Goal: Information Seeking & Learning: Learn about a topic

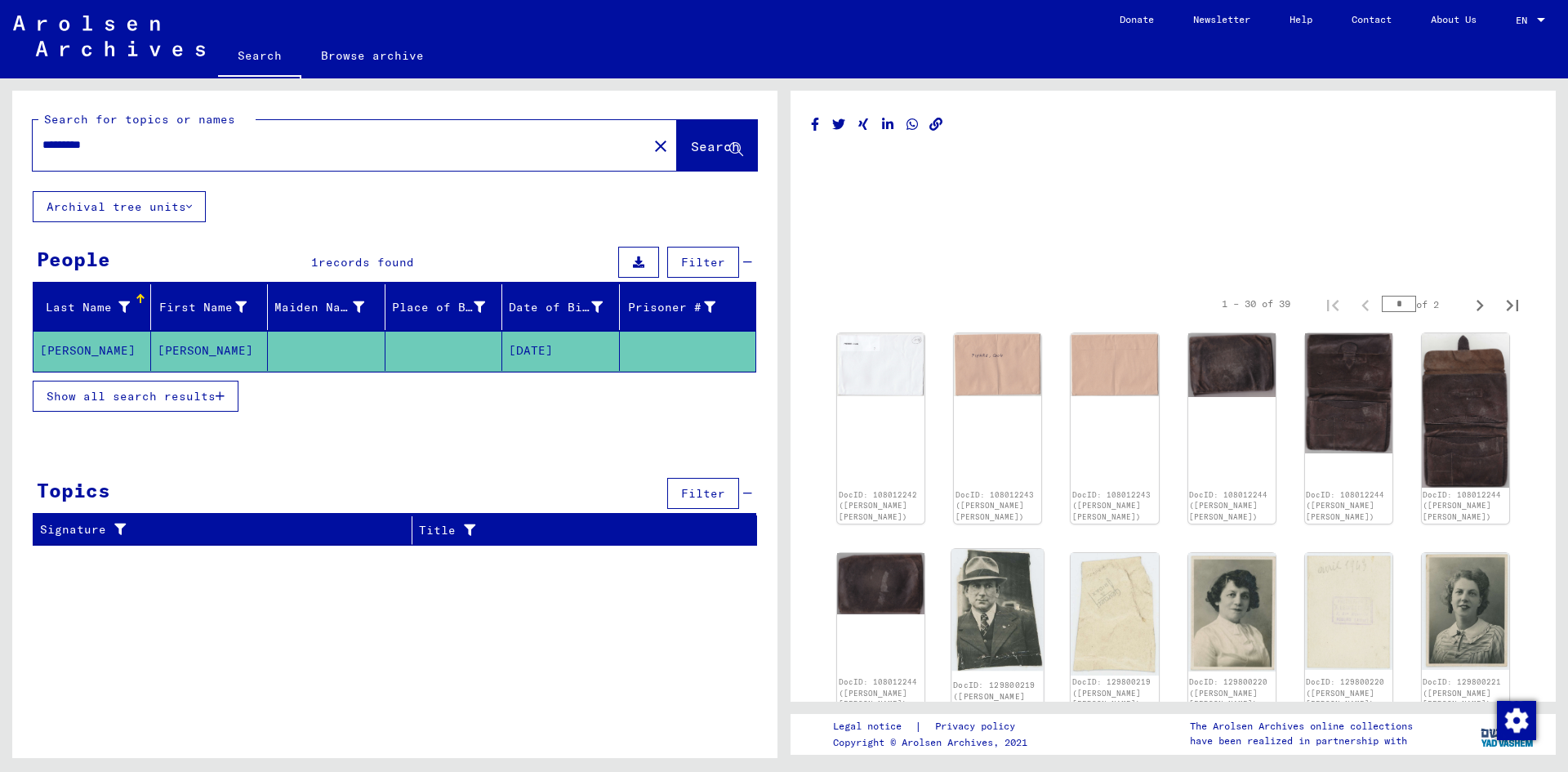
click at [959, 626] on img at bounding box center [997, 610] width 92 height 122
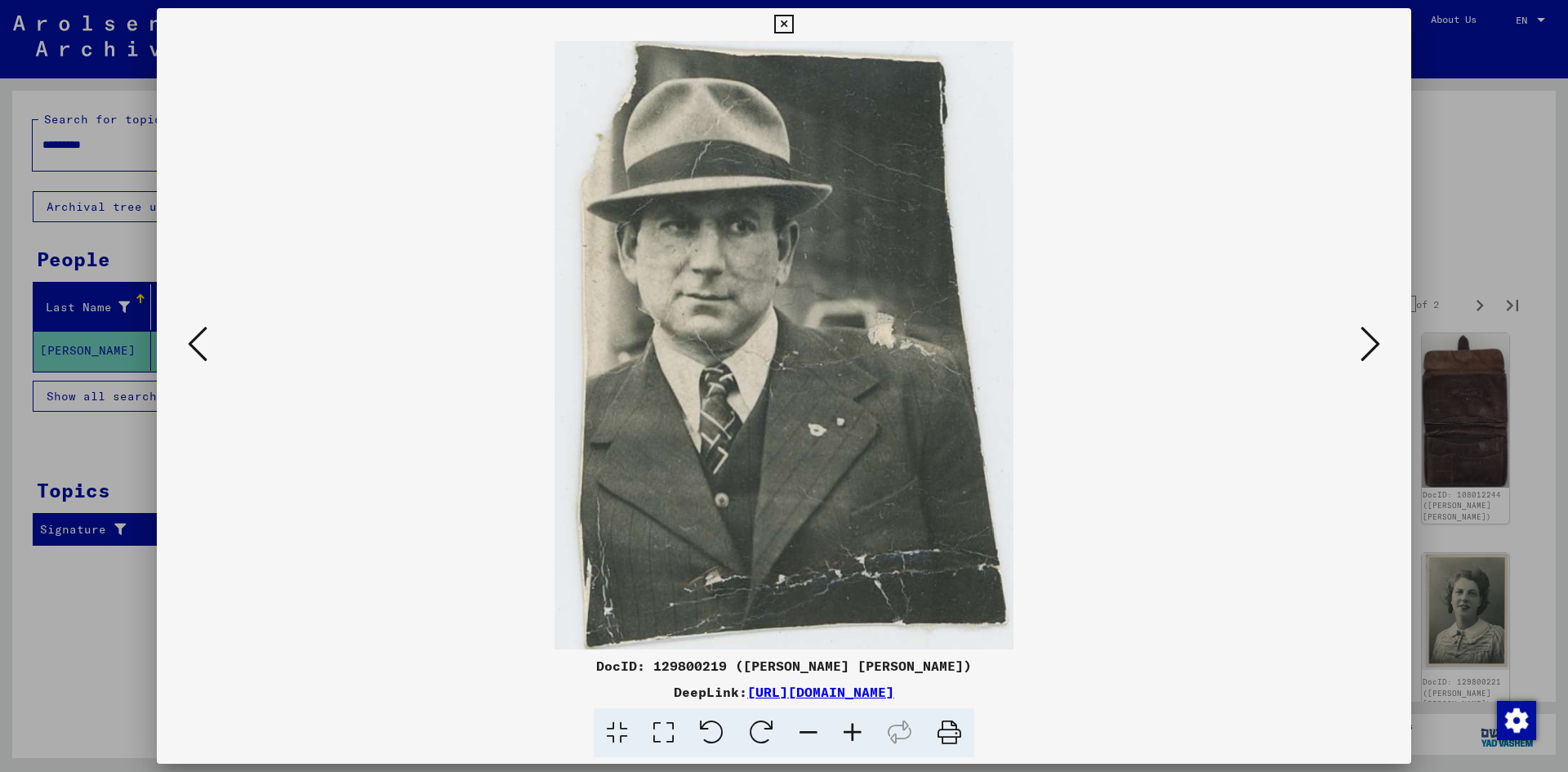
click at [1372, 346] on icon at bounding box center [1370, 344] width 20 height 39
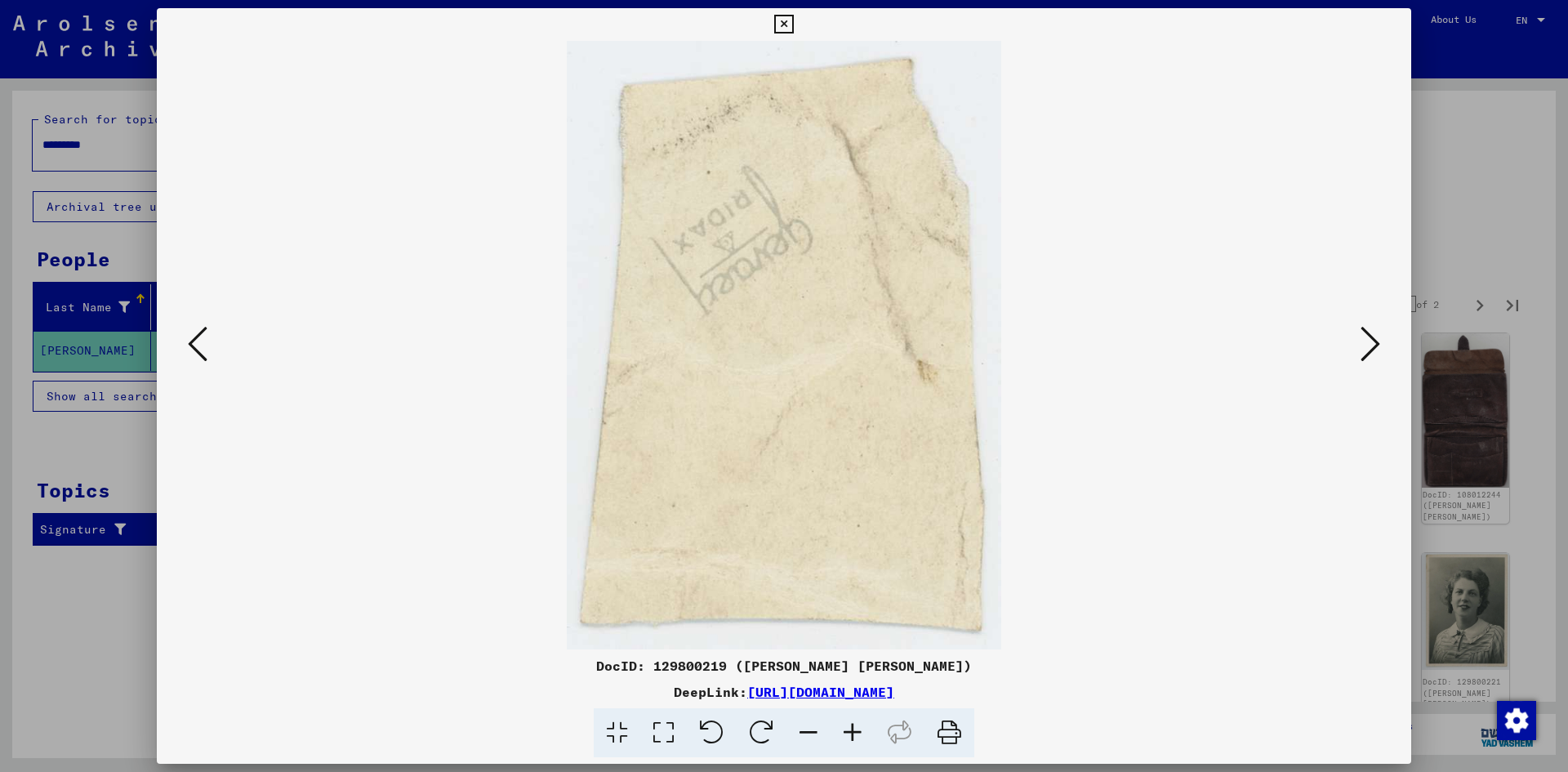
click at [1372, 346] on icon at bounding box center [1370, 344] width 20 height 39
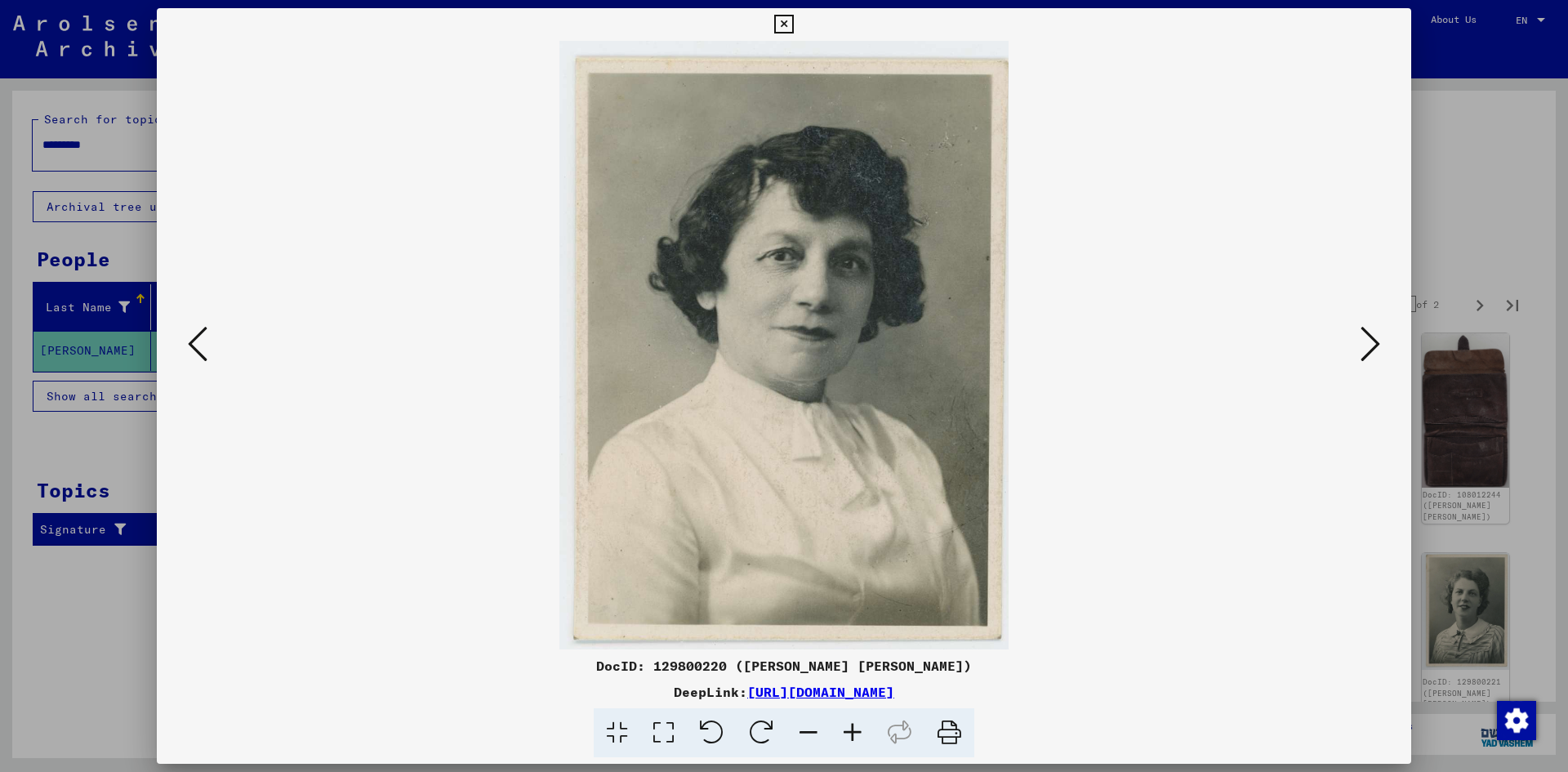
click at [1364, 347] on icon at bounding box center [1370, 344] width 20 height 39
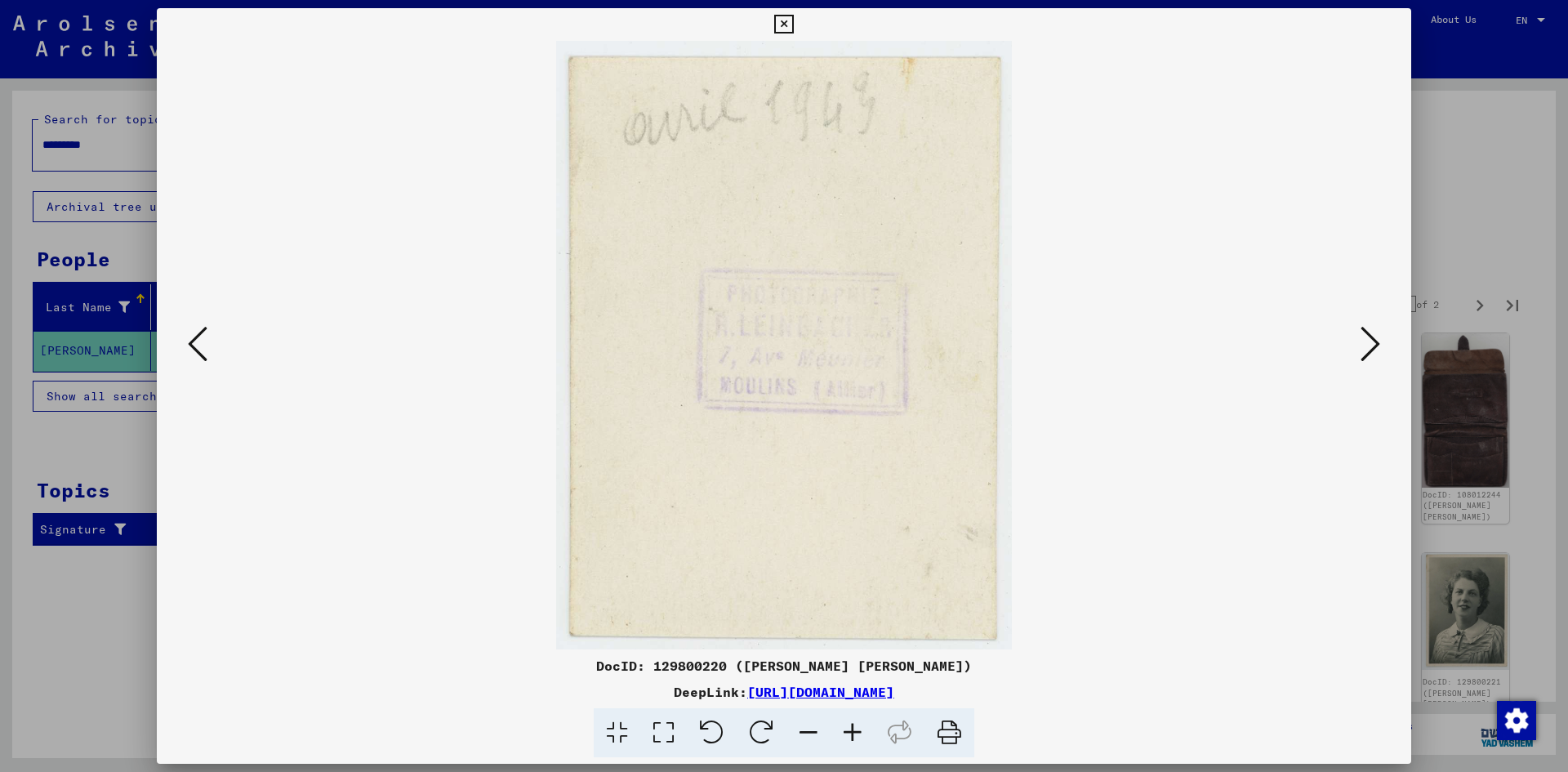
click at [1364, 347] on icon at bounding box center [1370, 344] width 20 height 39
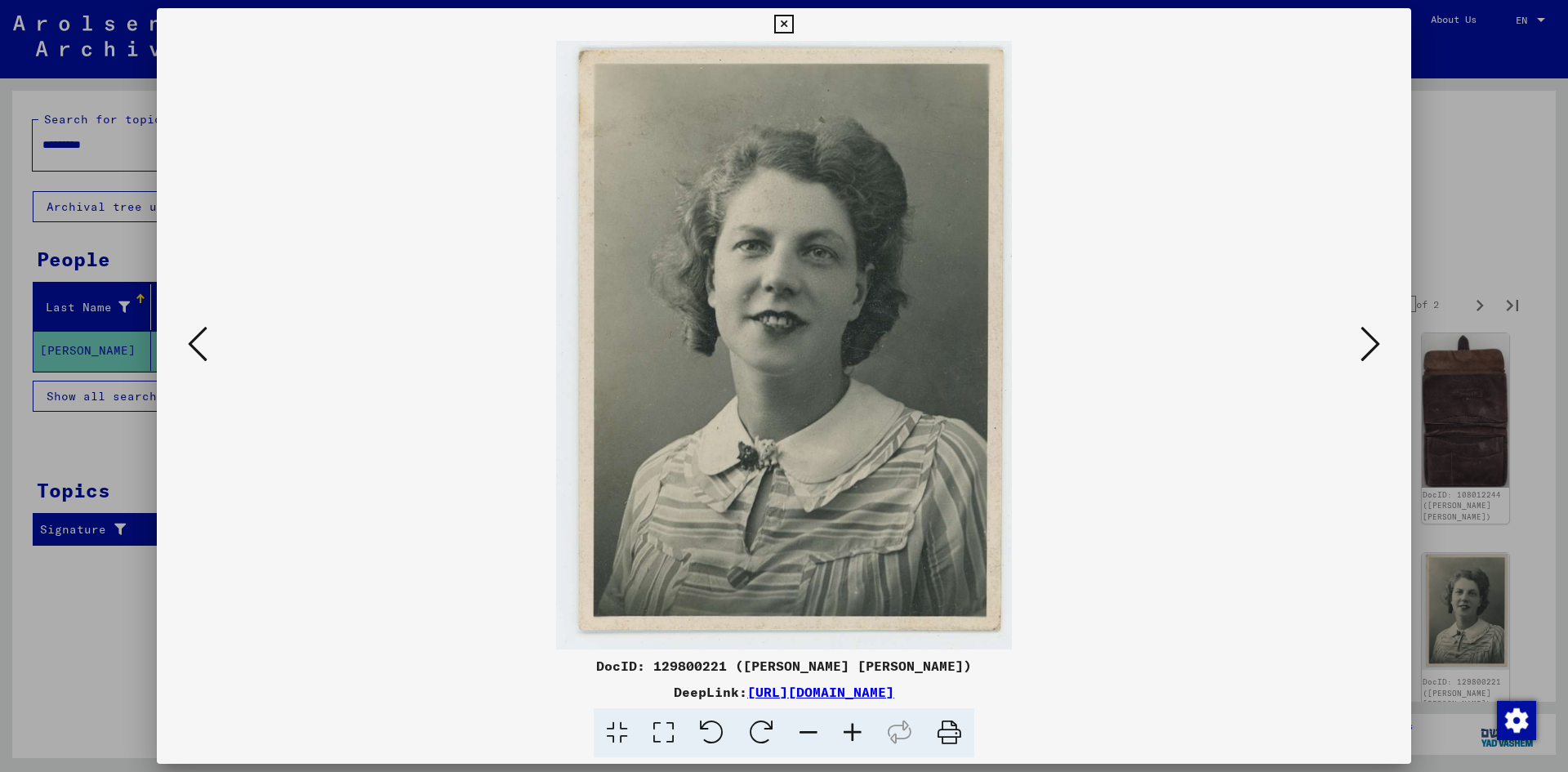
click at [184, 328] on button at bounding box center [198, 345] width 30 height 46
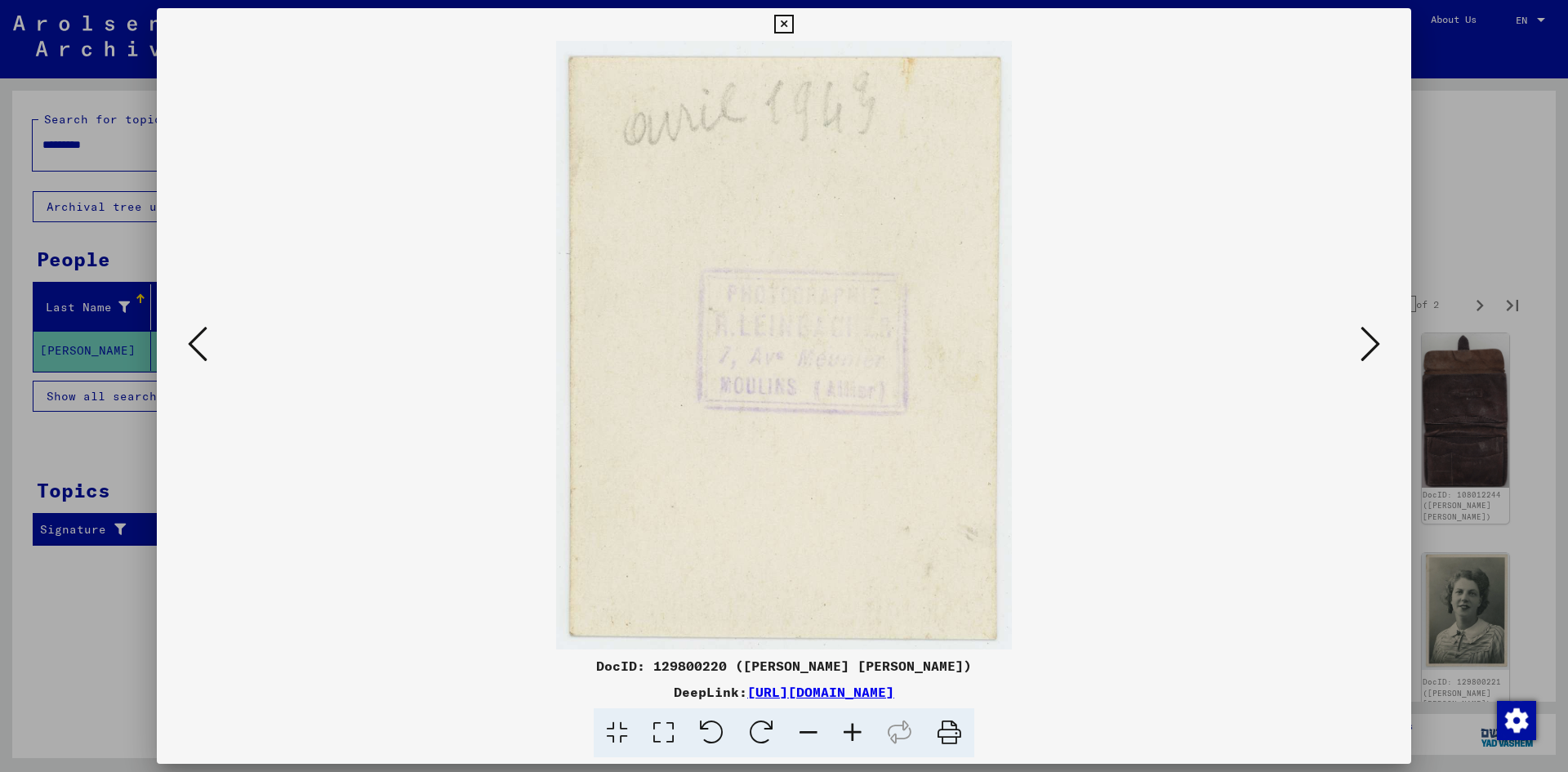
click at [193, 333] on icon at bounding box center [198, 344] width 20 height 39
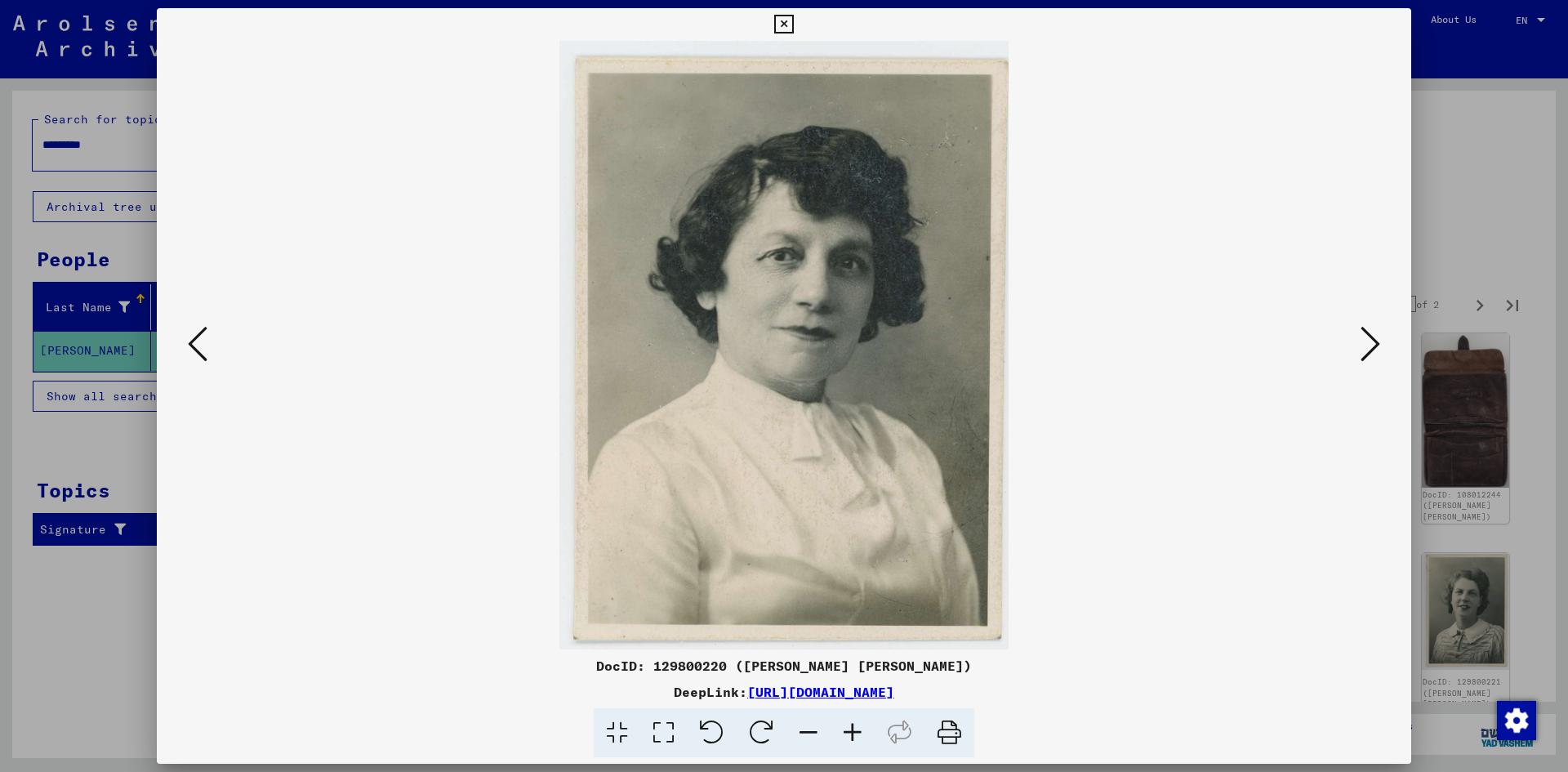
click at [193, 333] on icon at bounding box center [198, 344] width 20 height 39
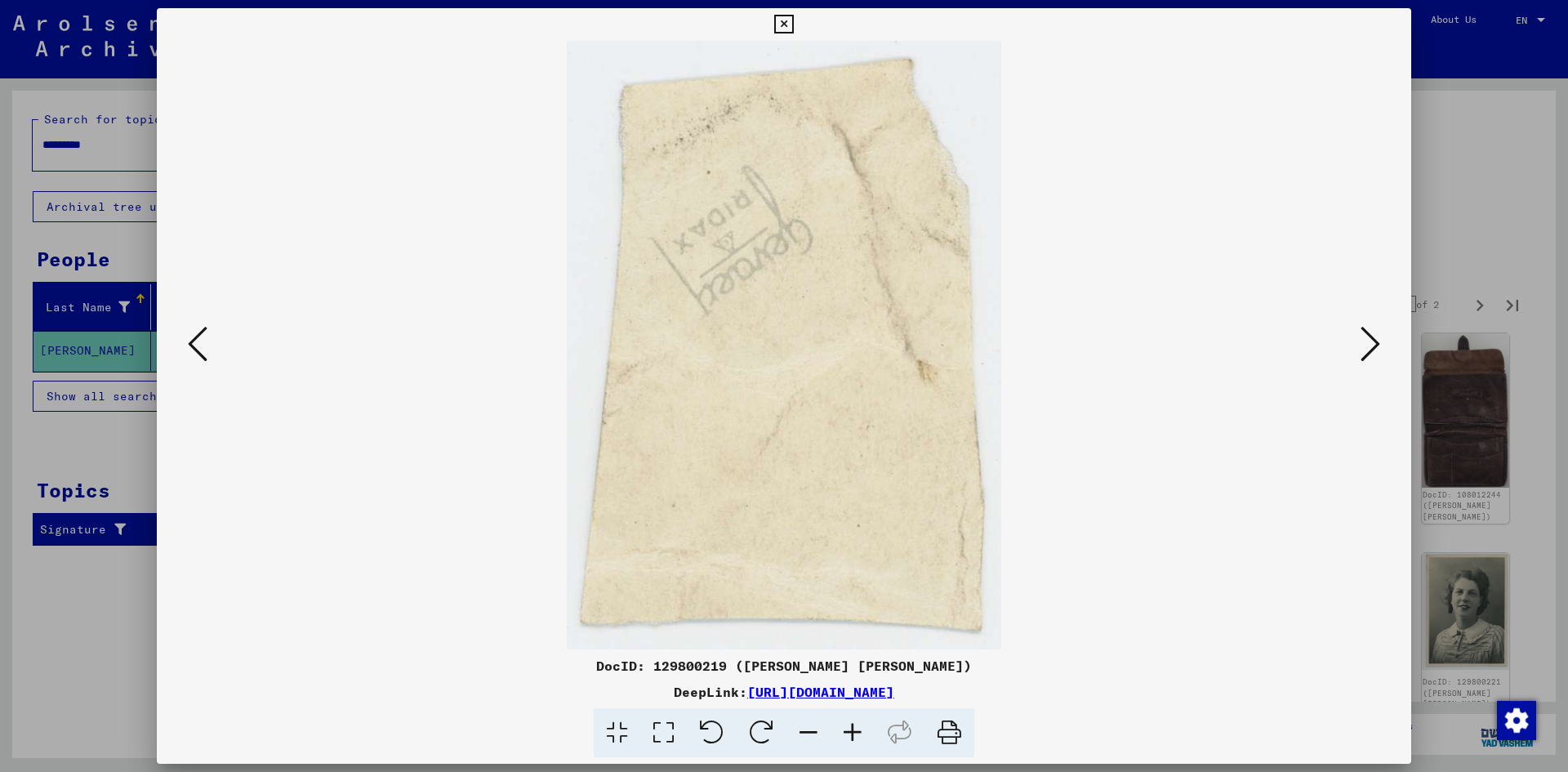
click at [193, 333] on icon at bounding box center [198, 344] width 20 height 39
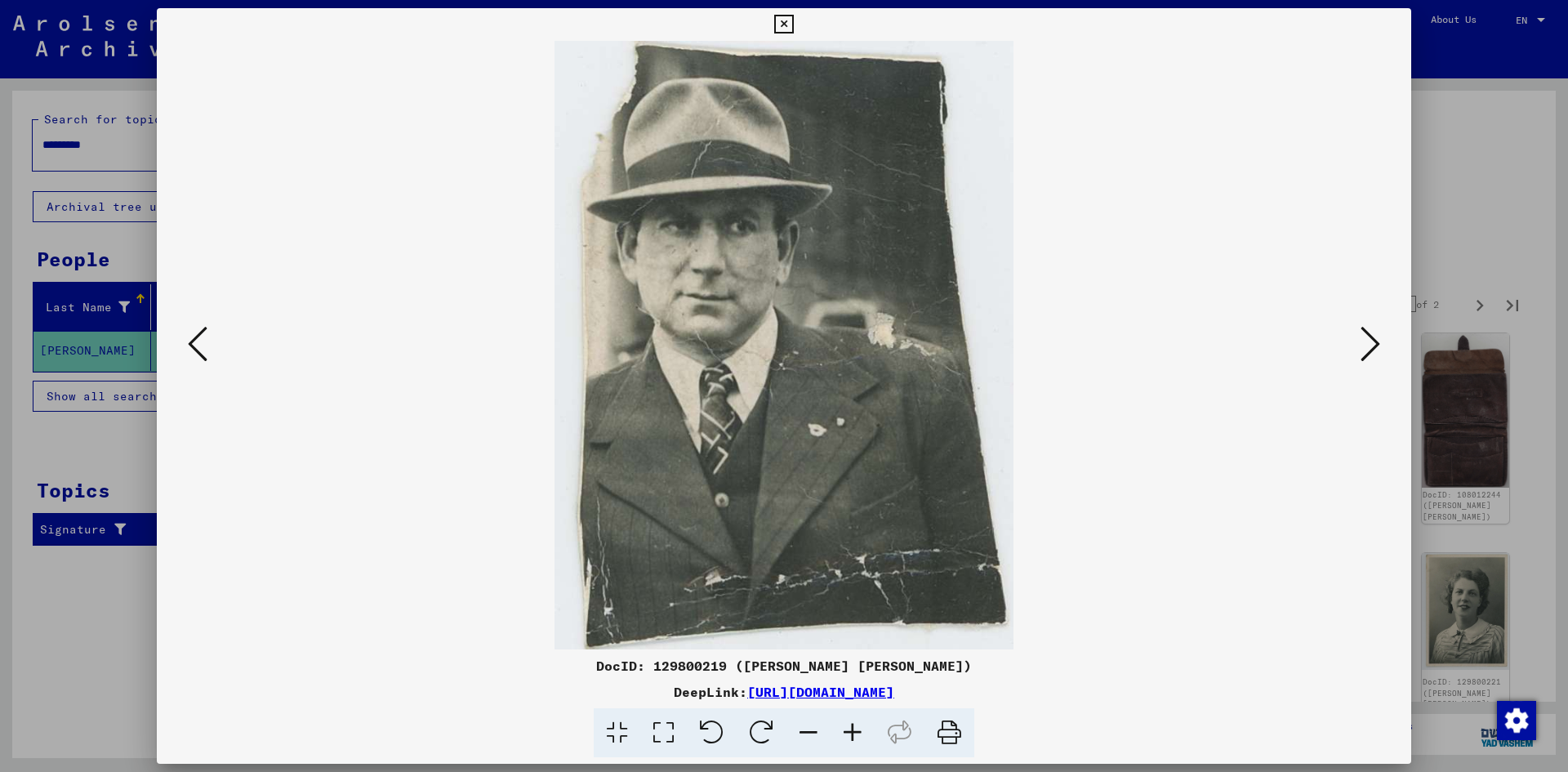
click at [1357, 344] on button at bounding box center [1370, 345] width 30 height 46
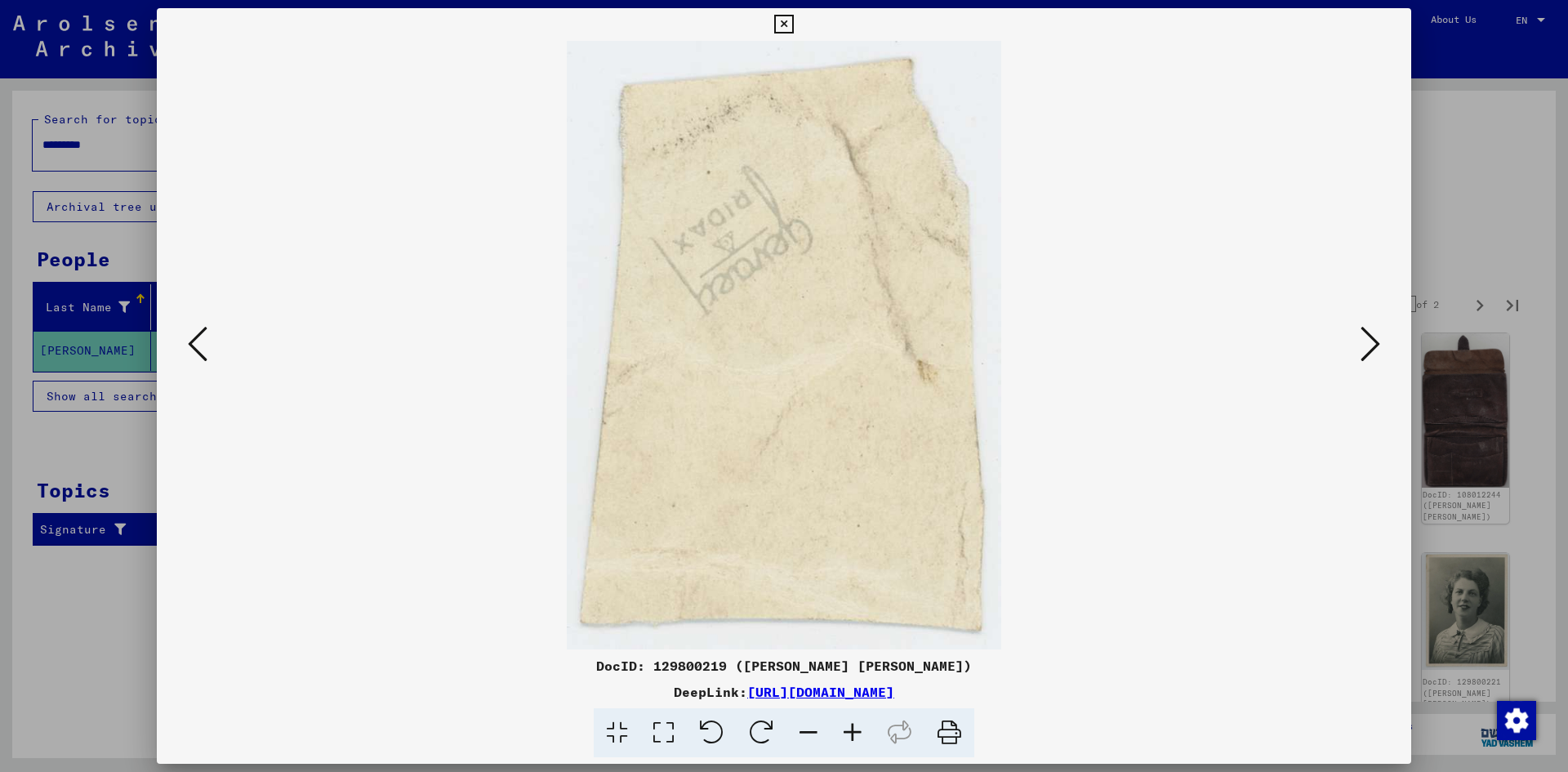
click at [1357, 344] on button at bounding box center [1370, 345] width 30 height 46
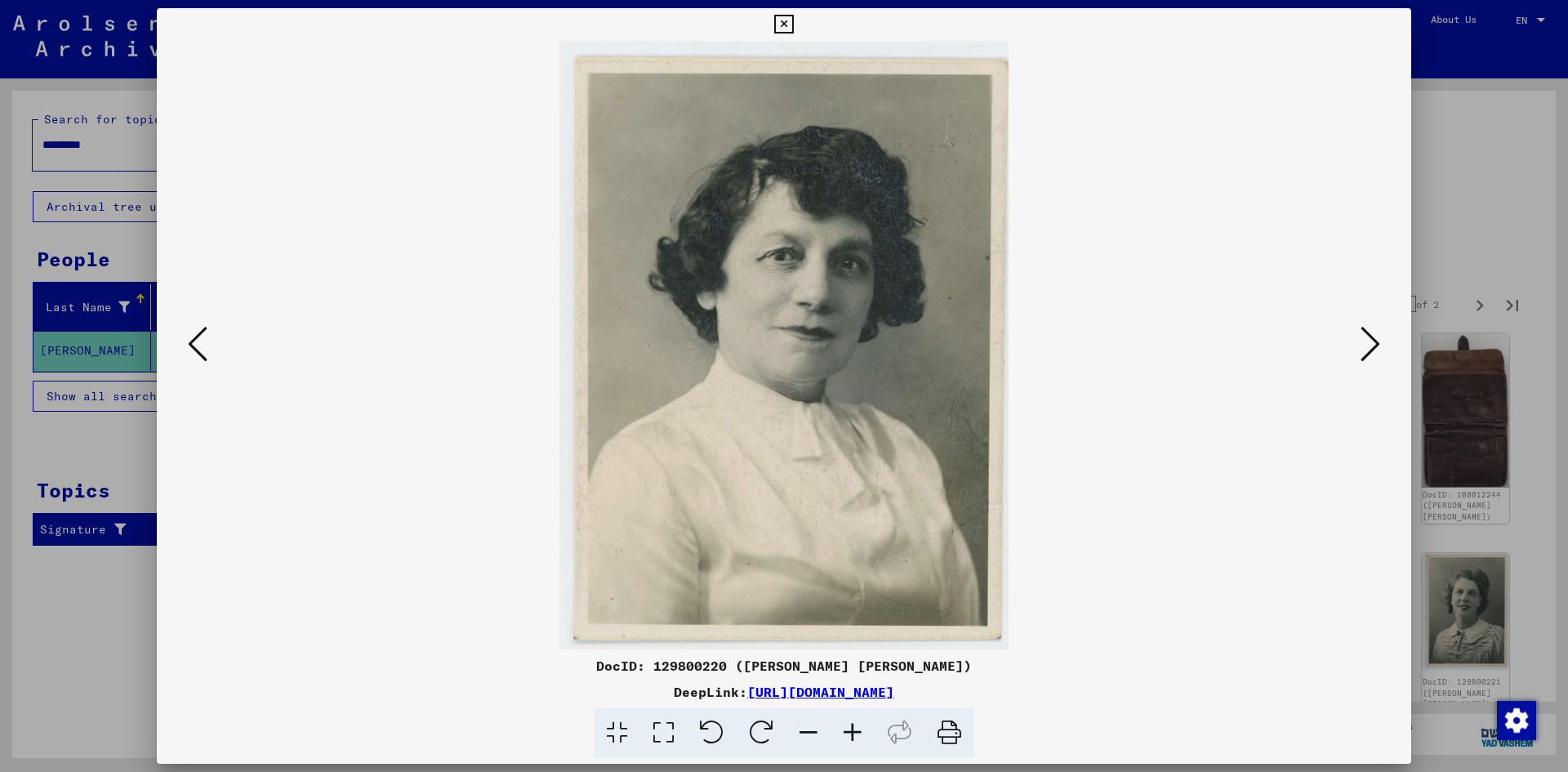
click at [1357, 344] on button at bounding box center [1370, 345] width 30 height 46
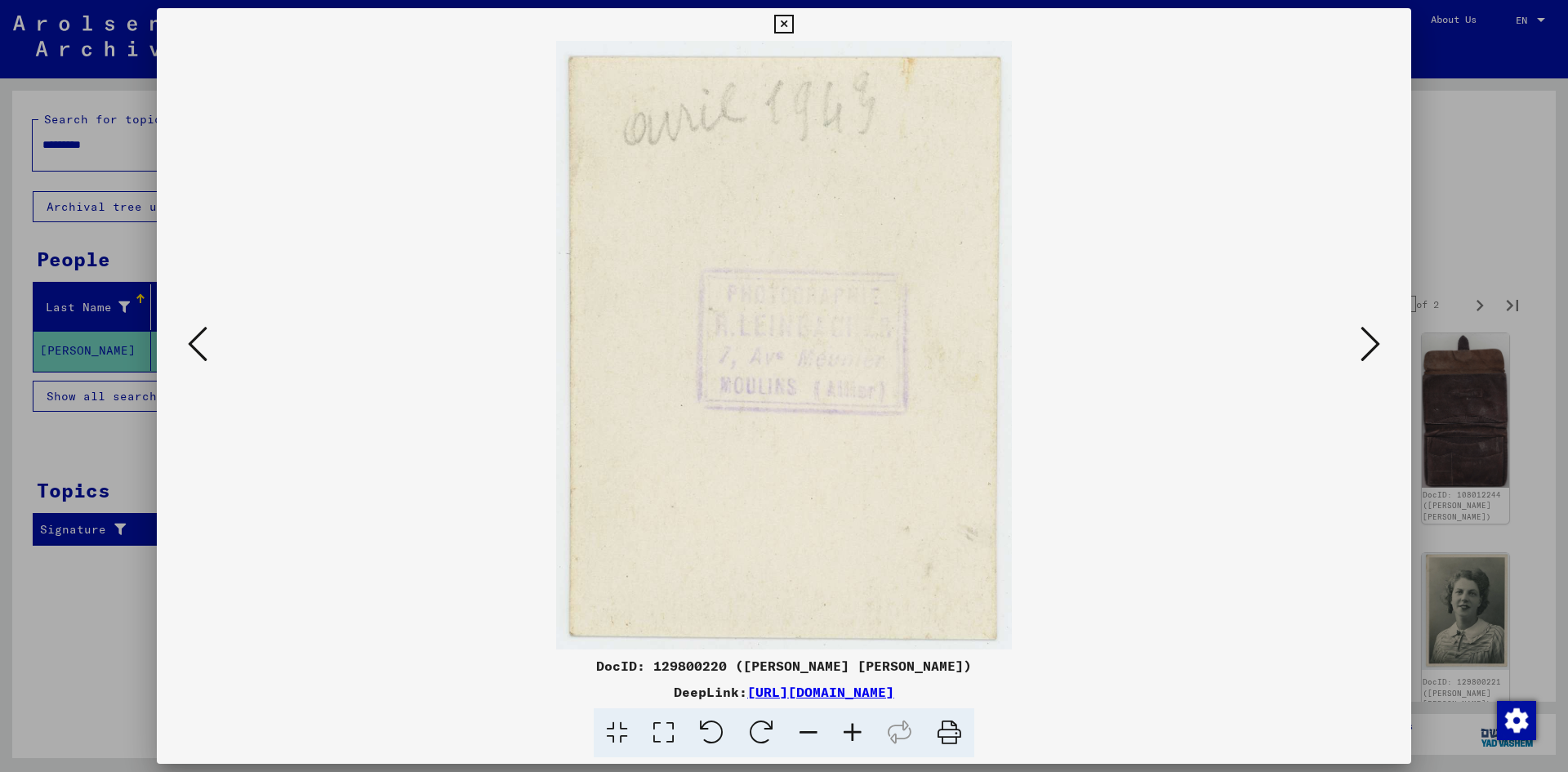
click at [1357, 344] on button at bounding box center [1370, 345] width 30 height 46
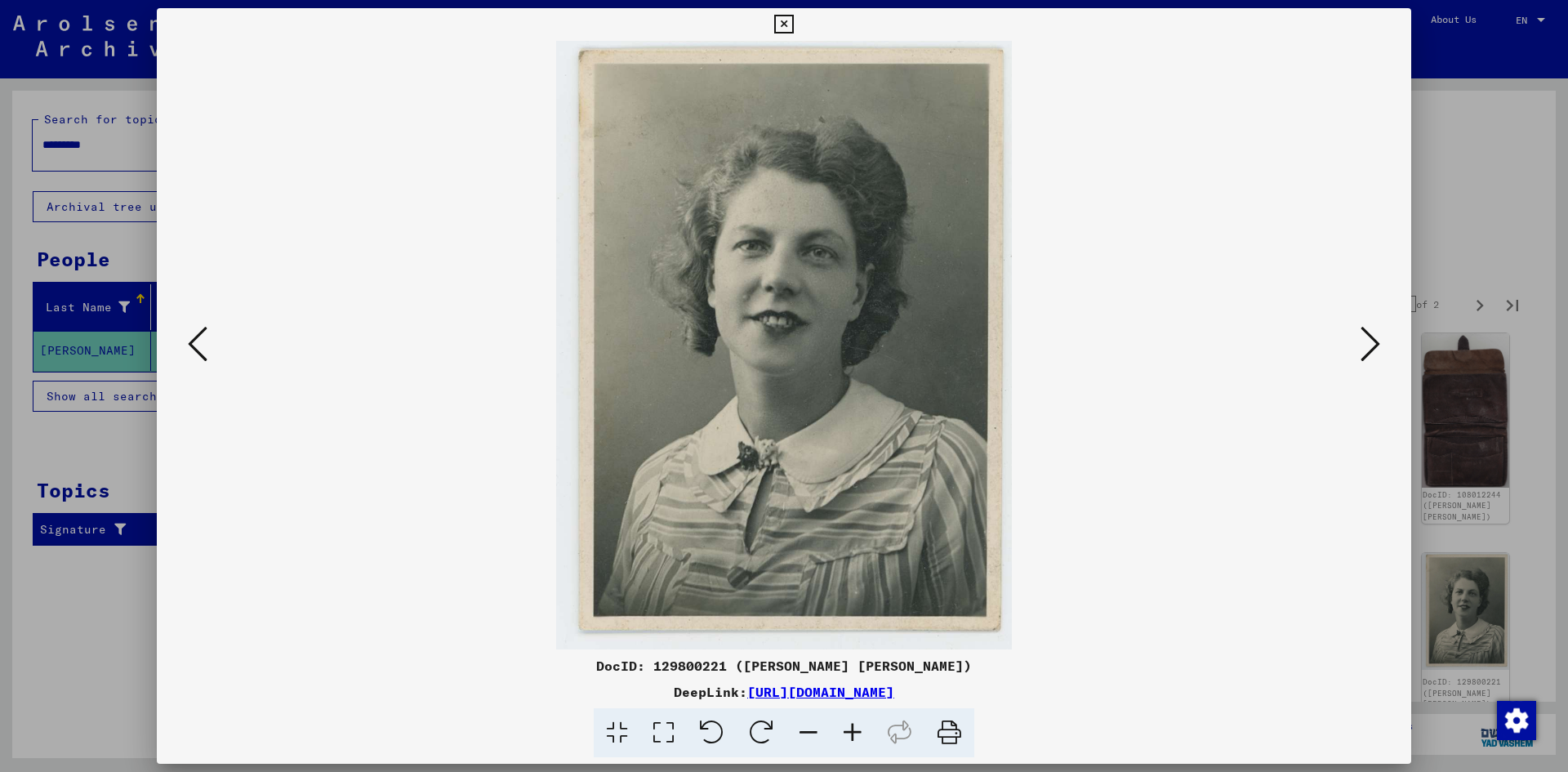
click at [1357, 344] on button at bounding box center [1370, 345] width 30 height 46
click at [1356, 342] on button at bounding box center [1370, 345] width 30 height 46
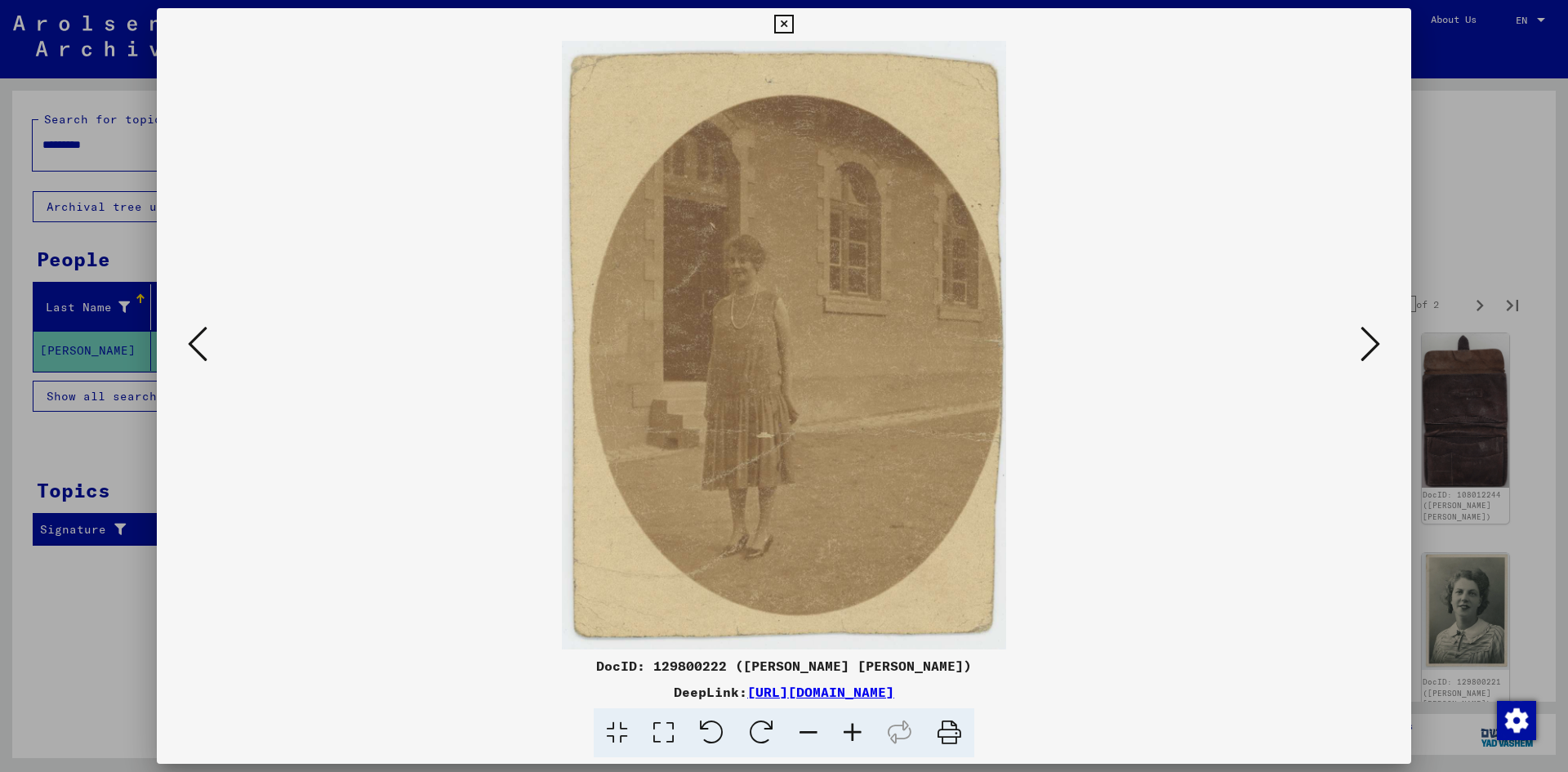
click at [1354, 340] on img at bounding box center [784, 345] width 1143 height 608
click at [1351, 339] on img at bounding box center [784, 345] width 1143 height 608
click at [1360, 331] on icon at bounding box center [1370, 344] width 20 height 39
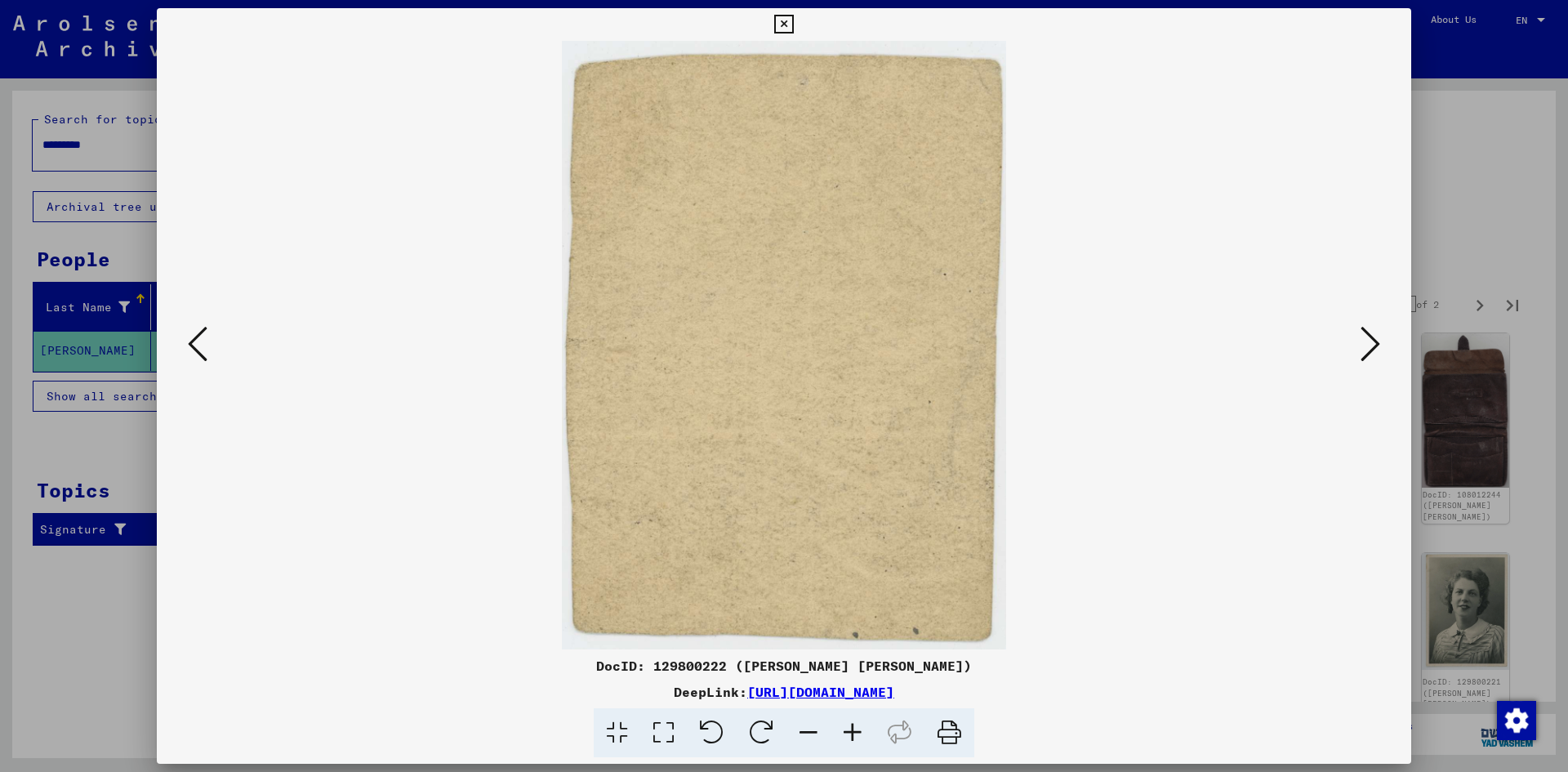
click at [1521, 206] on div at bounding box center [784, 386] width 1568 height 772
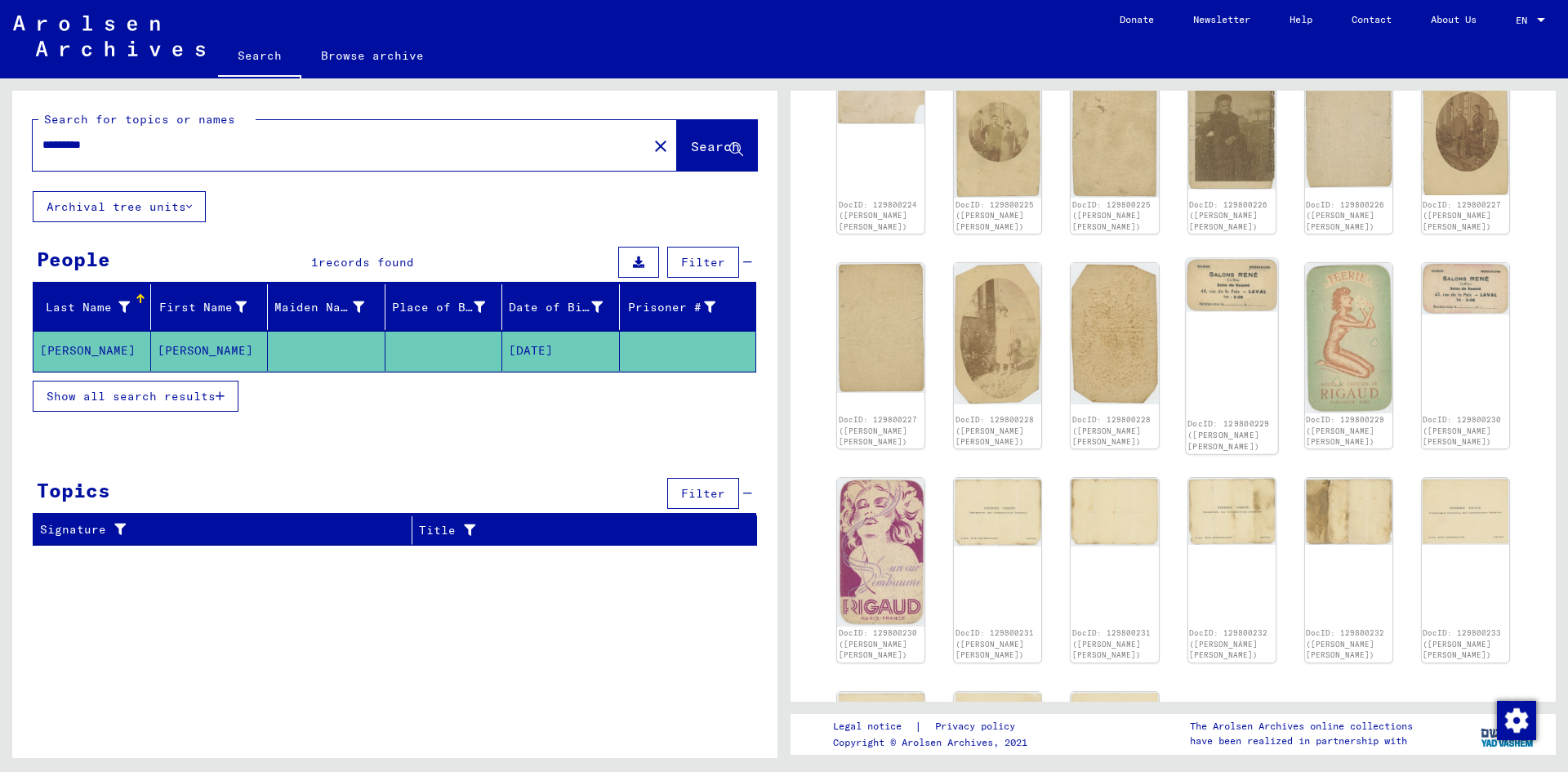
scroll to position [654, 0]
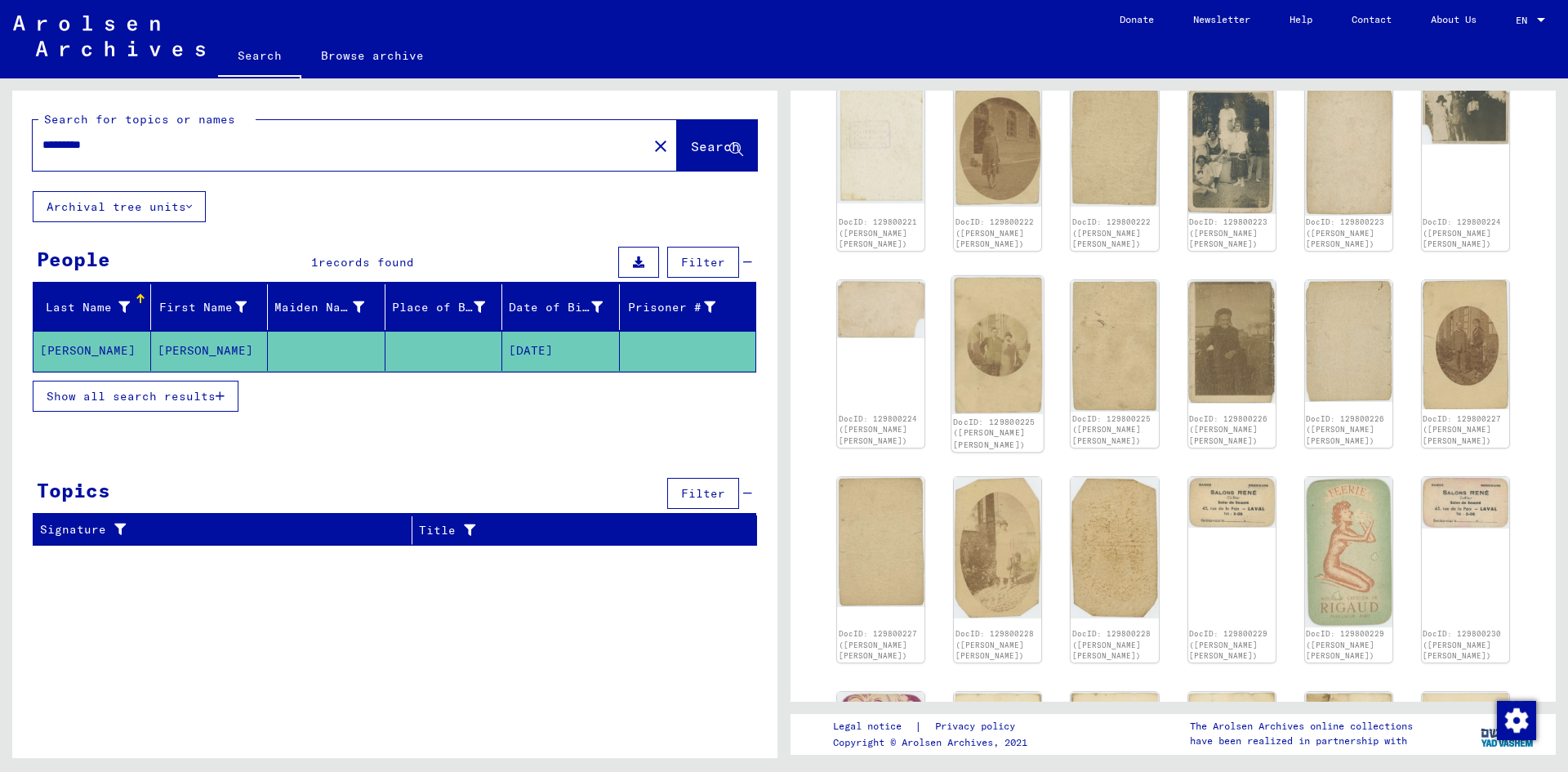
click at [1026, 305] on img at bounding box center [997, 345] width 92 height 138
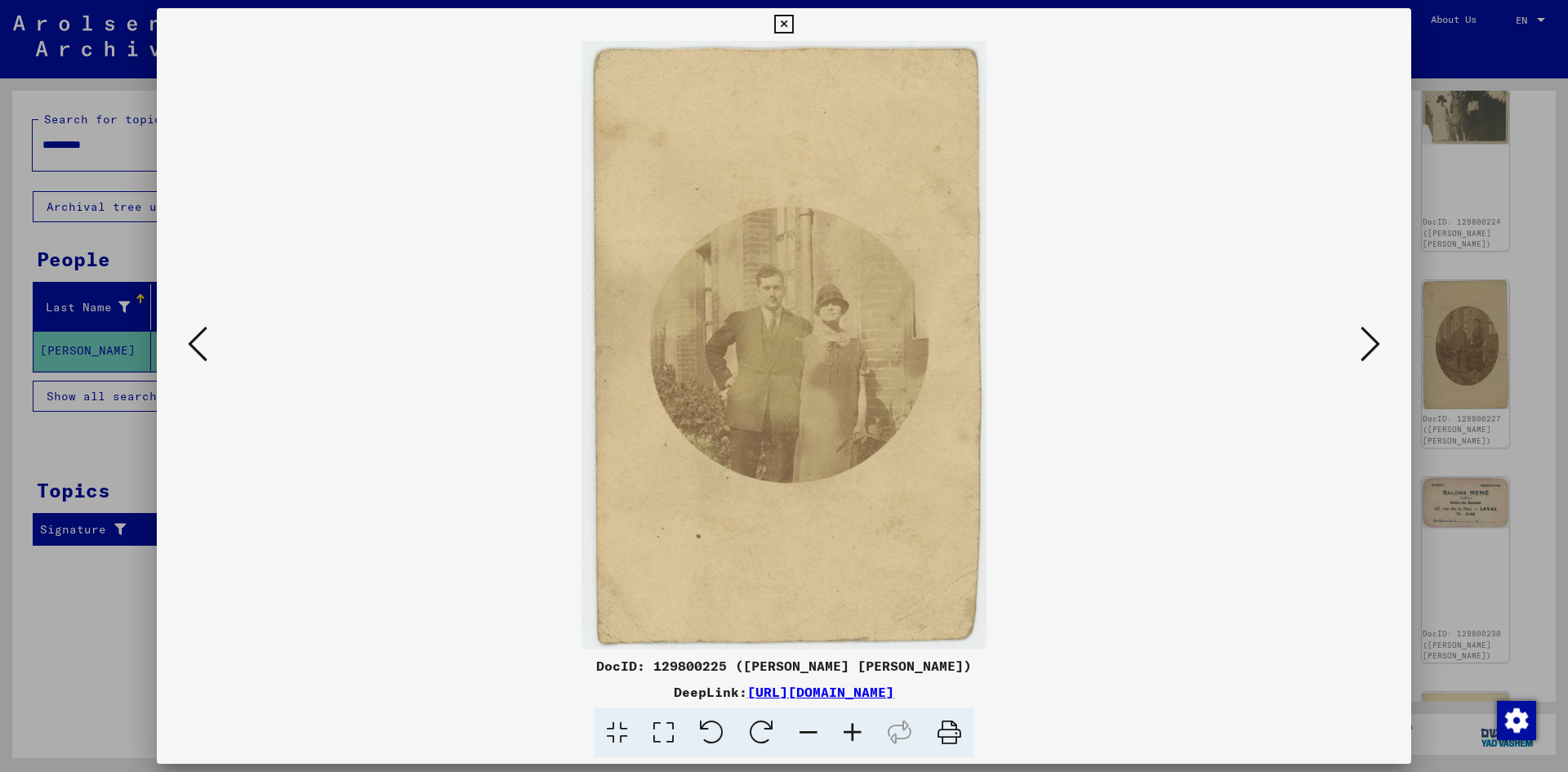
click at [69, 564] on div at bounding box center [784, 386] width 1568 height 772
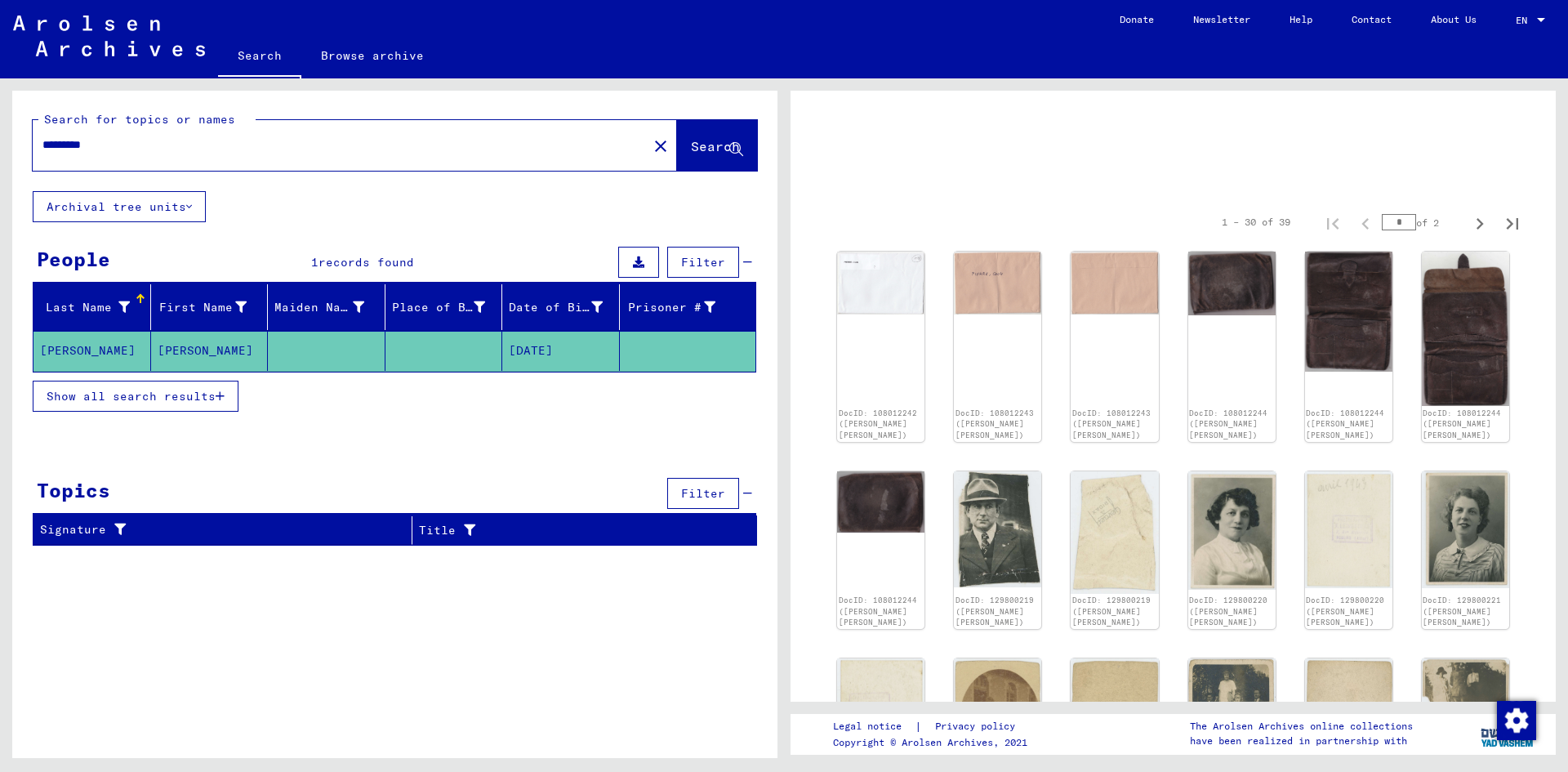
scroll to position [164, 0]
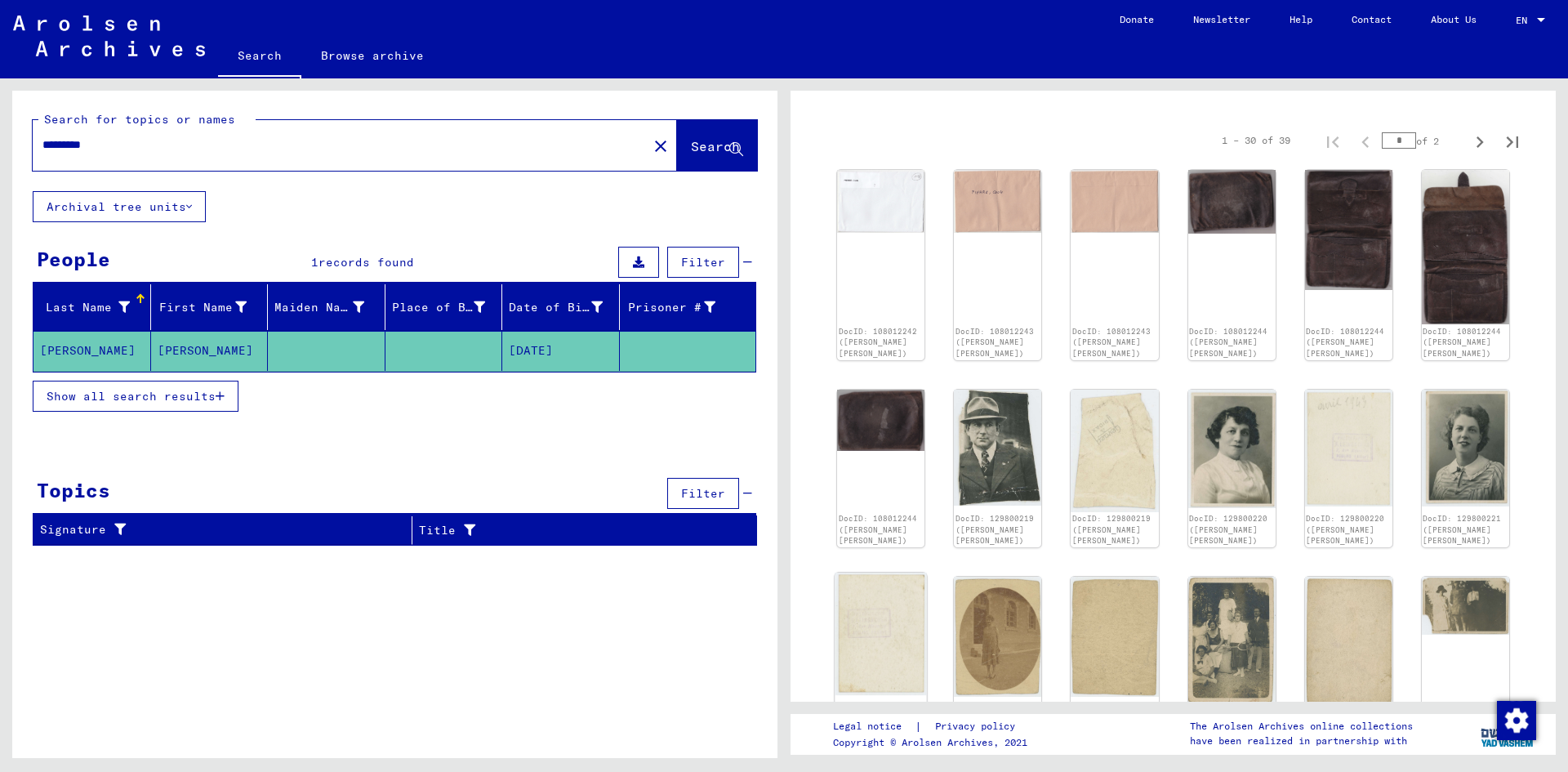
click at [914, 655] on img at bounding box center [881, 634] width 92 height 123
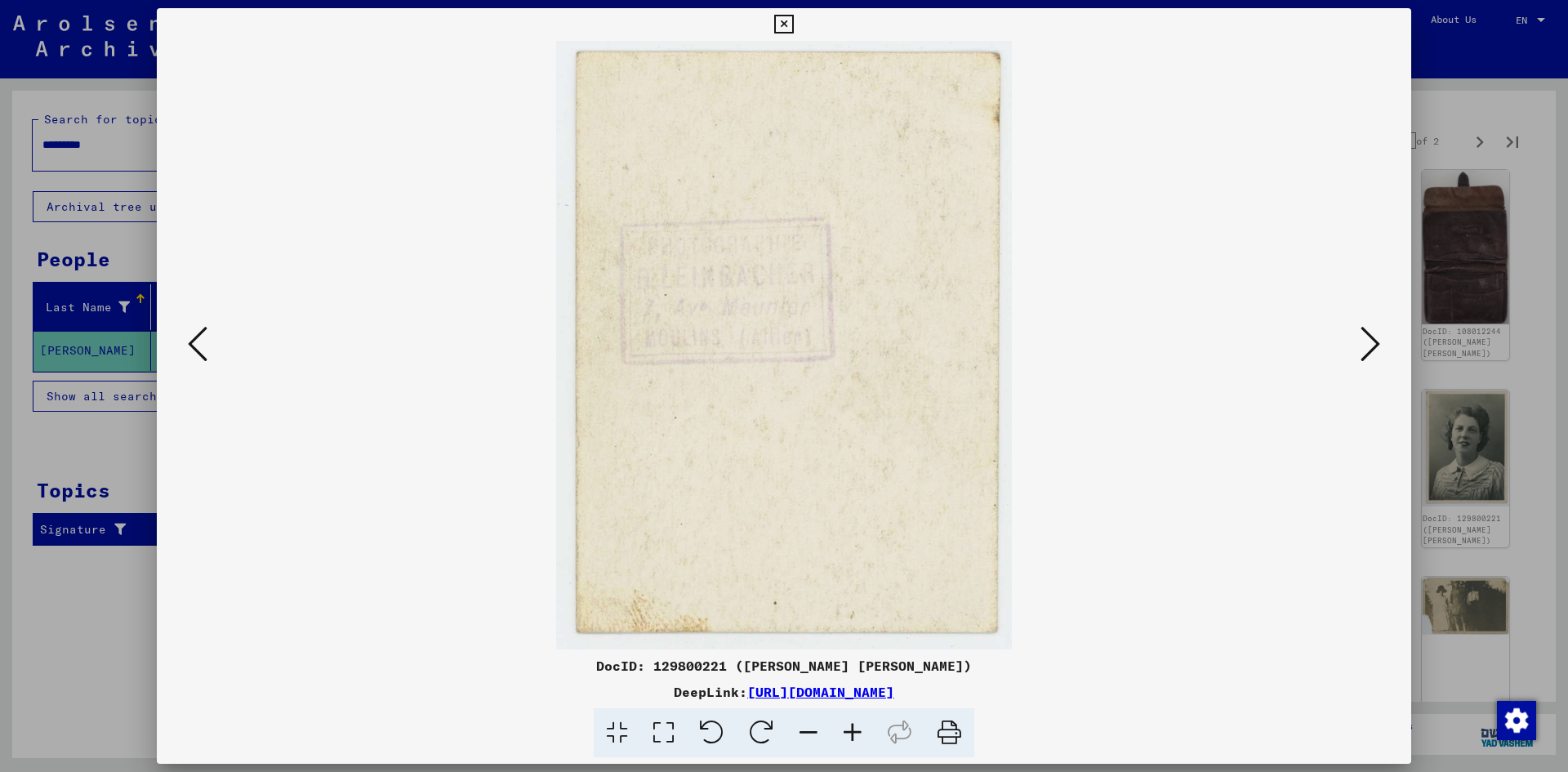
click at [1383, 335] on button at bounding box center [1370, 345] width 30 height 46
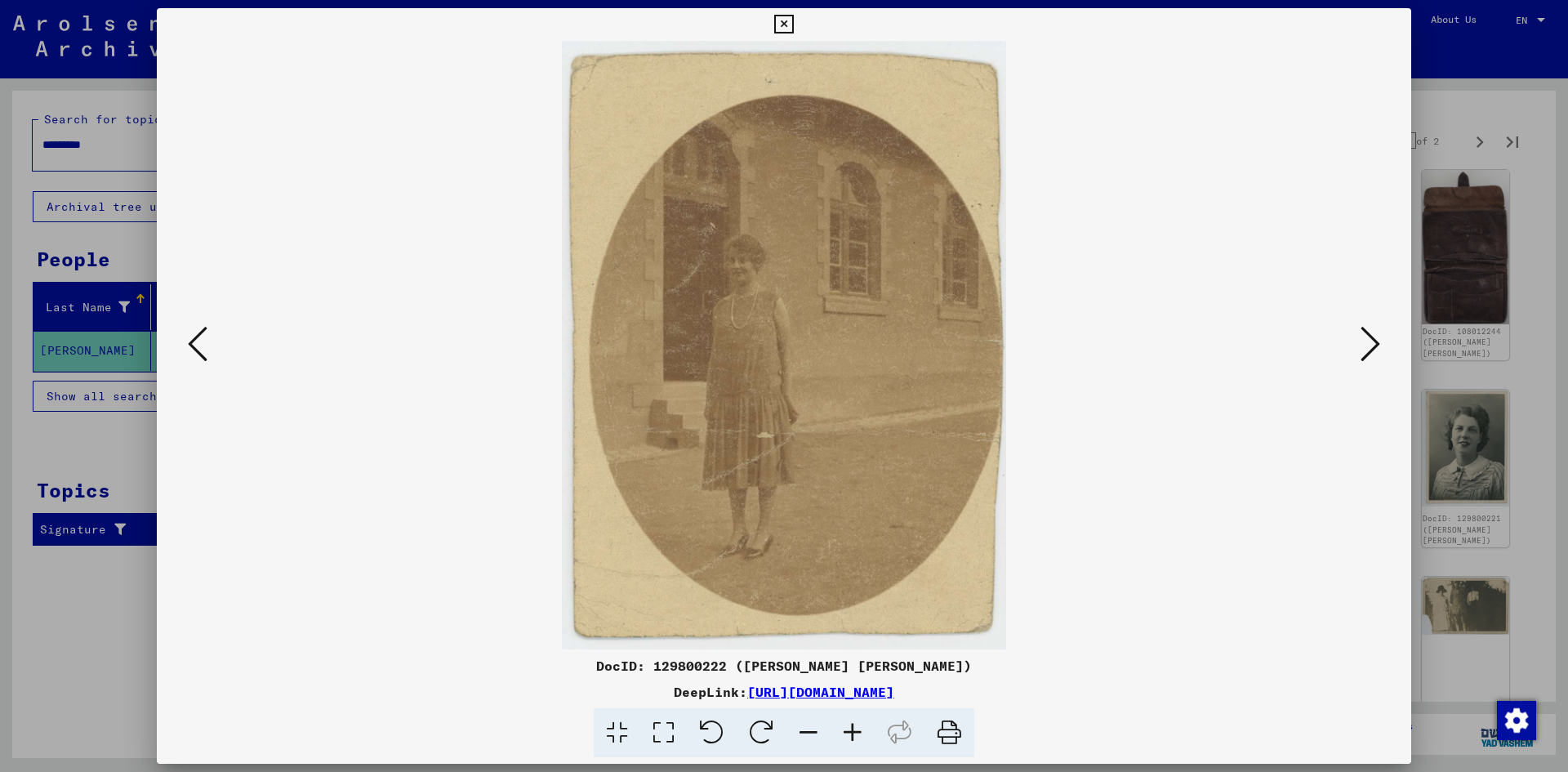
click at [1383, 335] on button at bounding box center [1370, 345] width 30 height 46
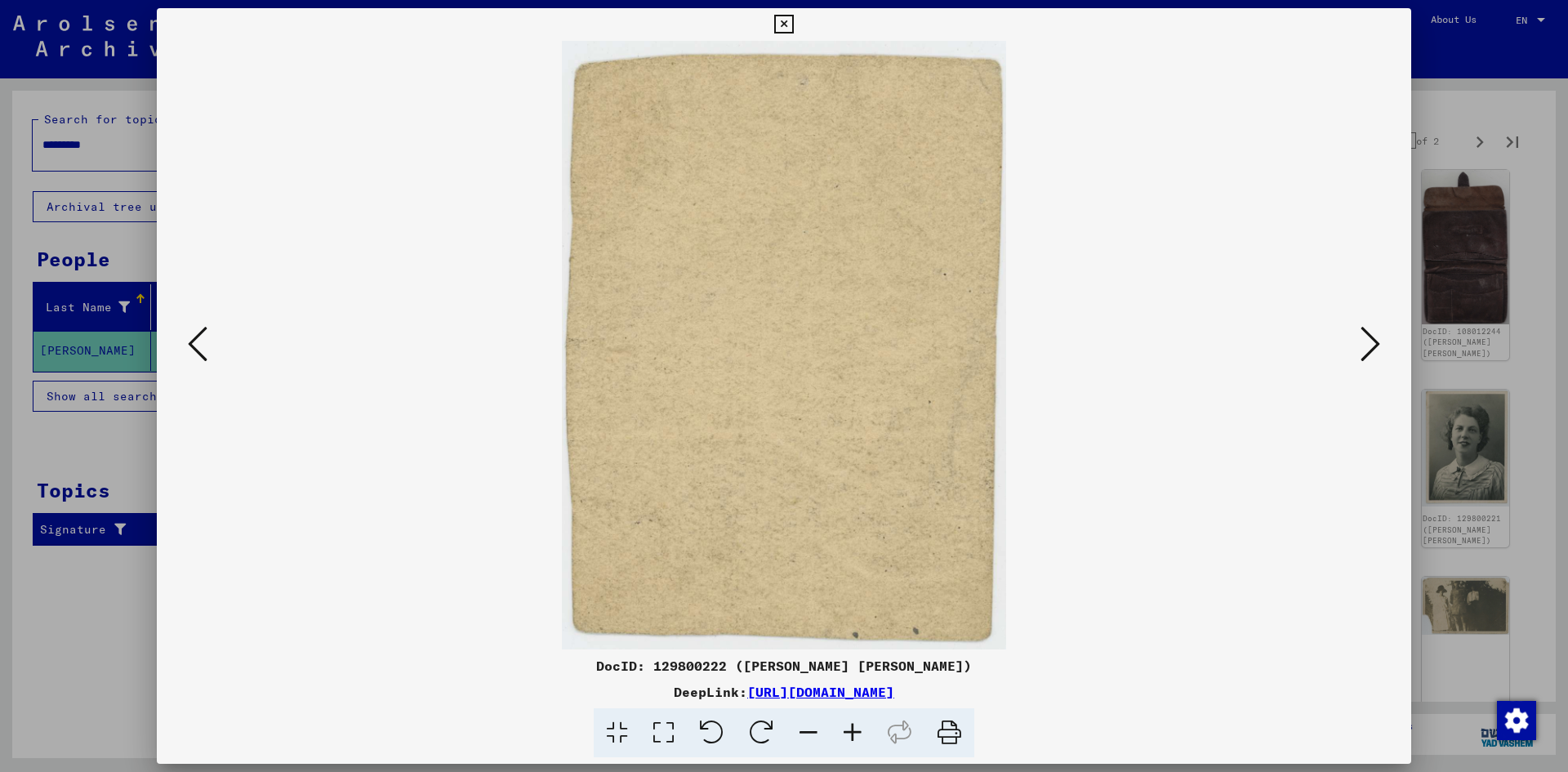
click at [1383, 335] on button at bounding box center [1370, 345] width 30 height 46
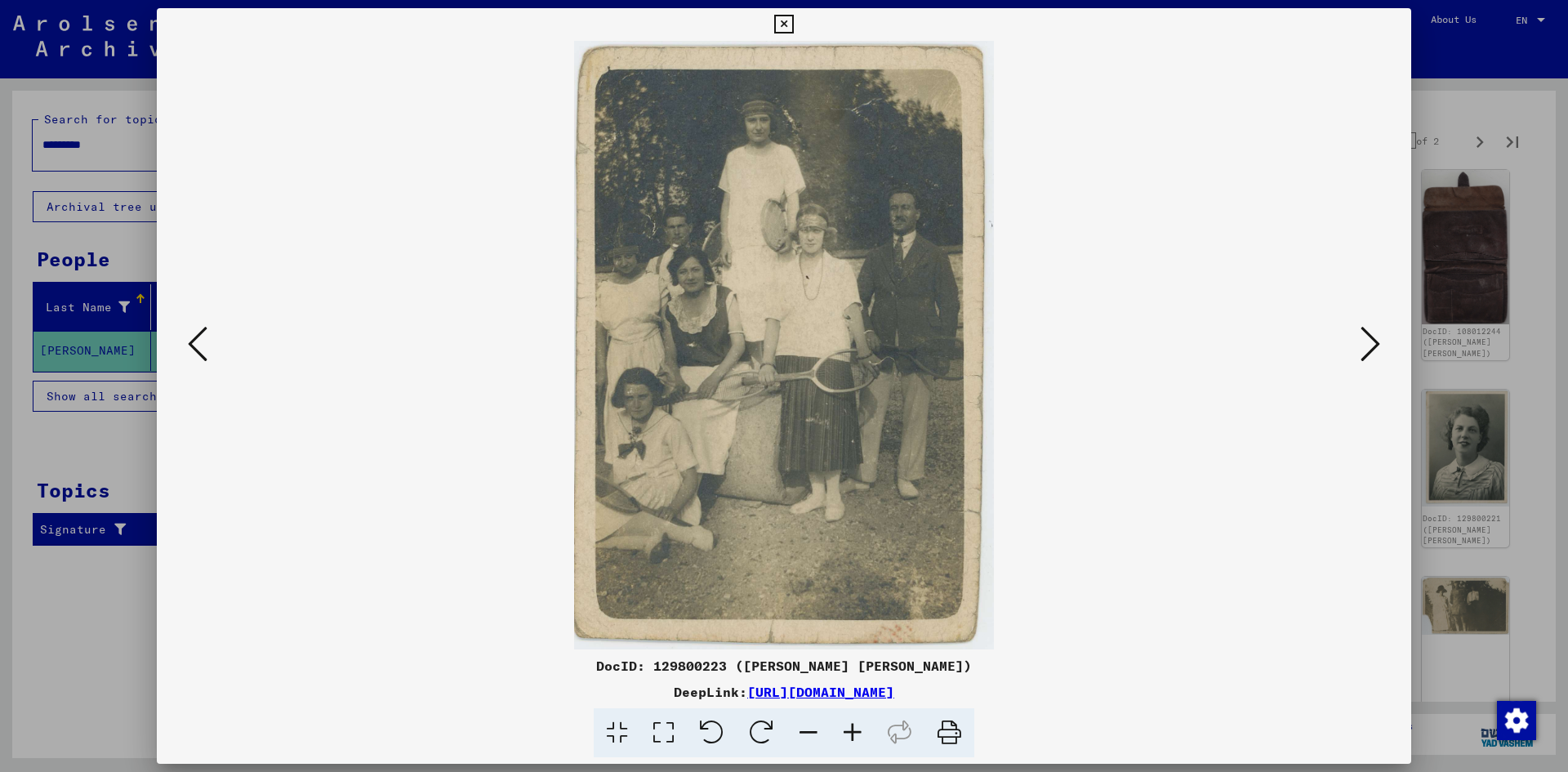
click at [1352, 345] on img at bounding box center [784, 345] width 1143 height 608
click at [1361, 345] on icon at bounding box center [1370, 344] width 20 height 39
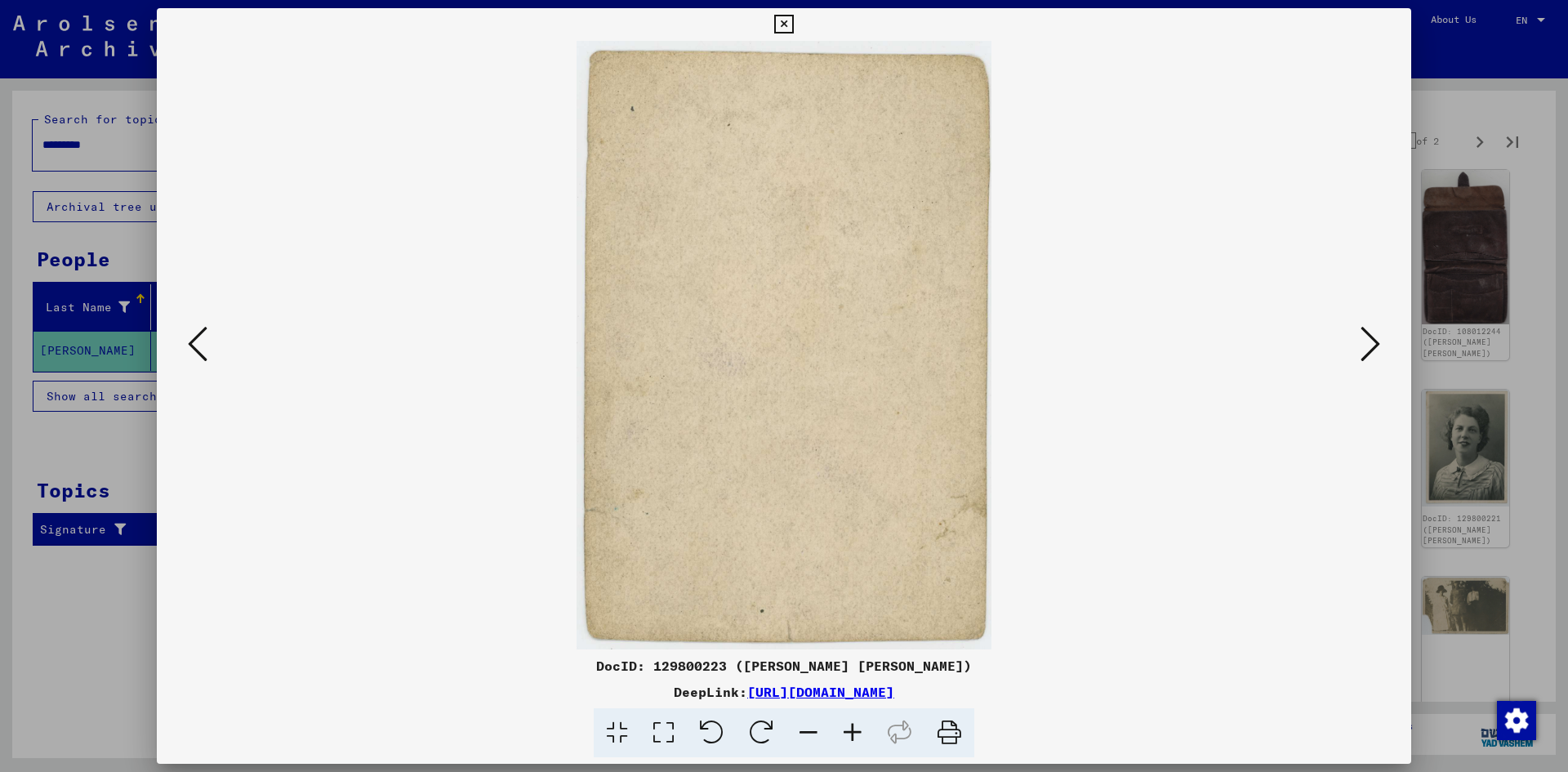
click at [1361, 345] on icon at bounding box center [1370, 344] width 20 height 39
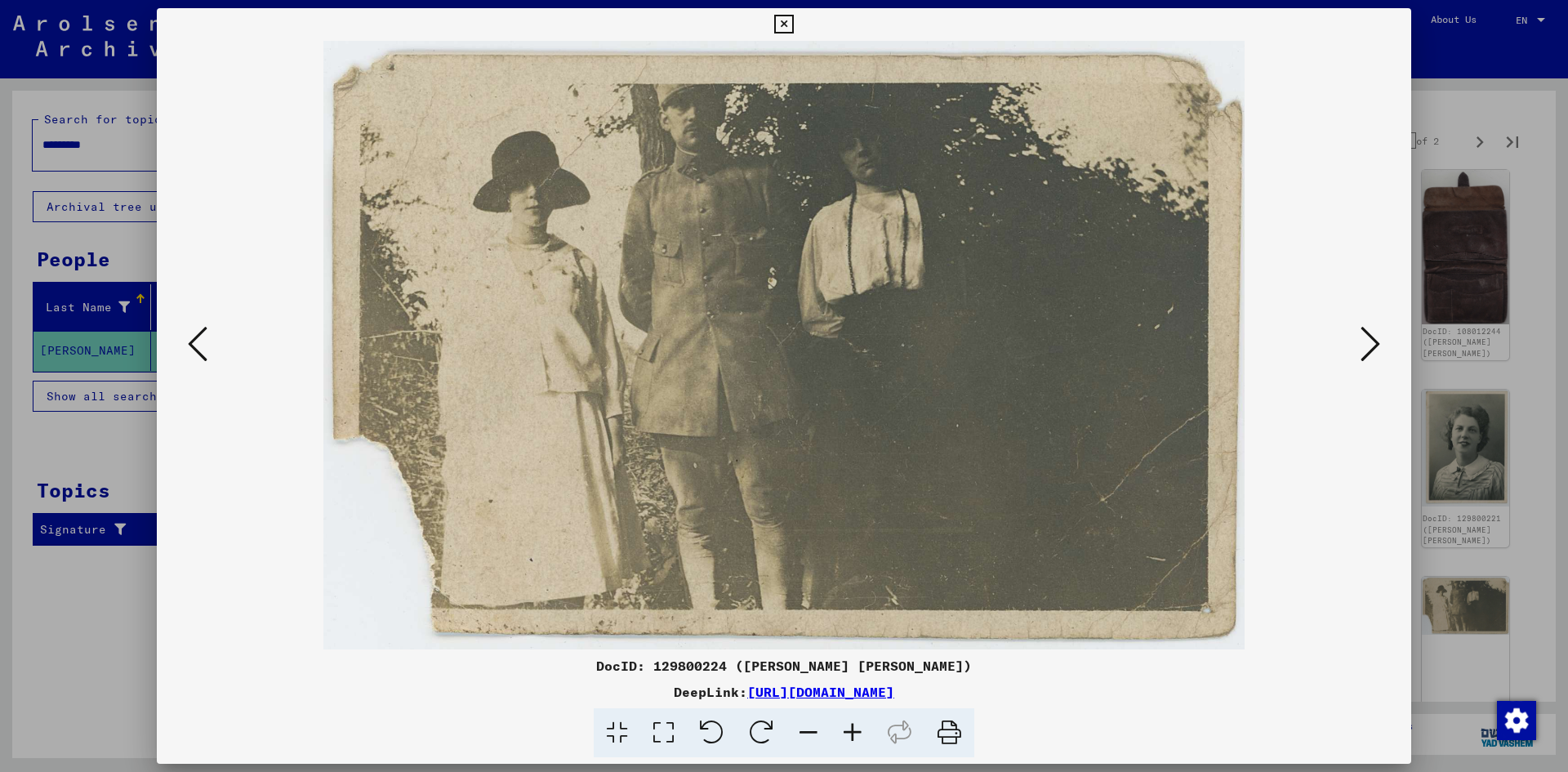
click at [1361, 345] on icon at bounding box center [1370, 344] width 20 height 39
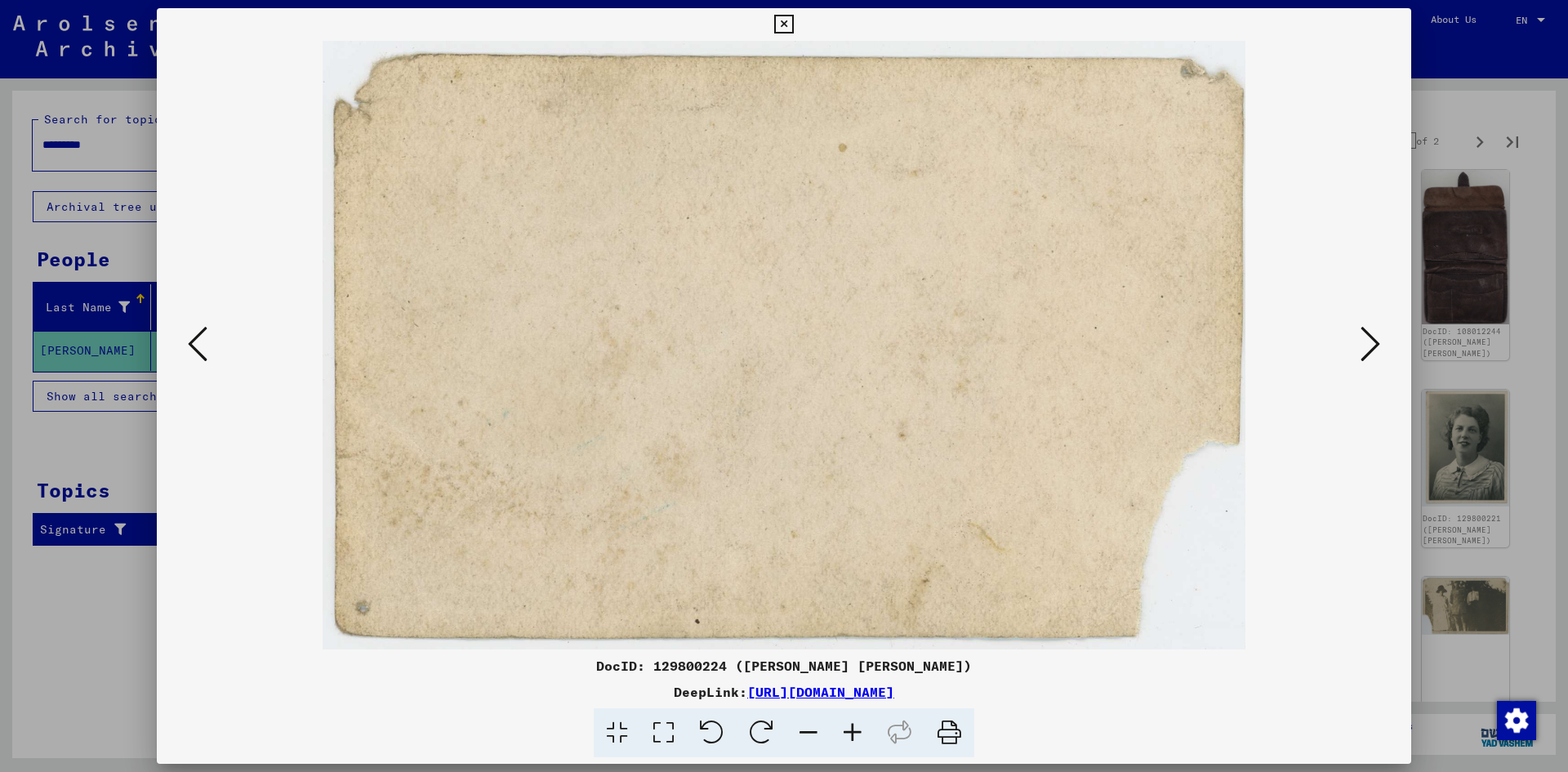
click at [1361, 345] on icon at bounding box center [1370, 344] width 20 height 39
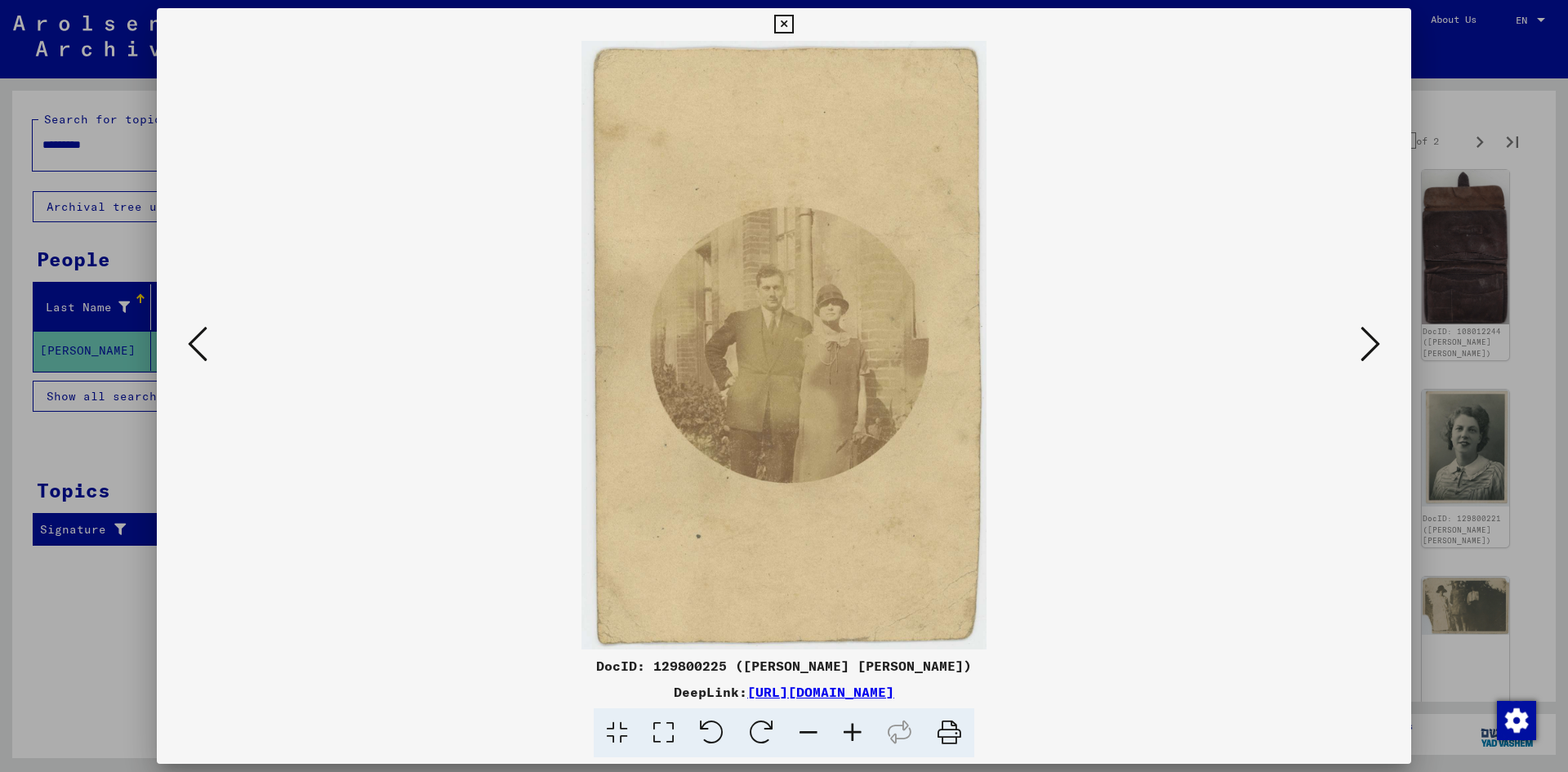
click at [1361, 345] on icon at bounding box center [1370, 344] width 20 height 39
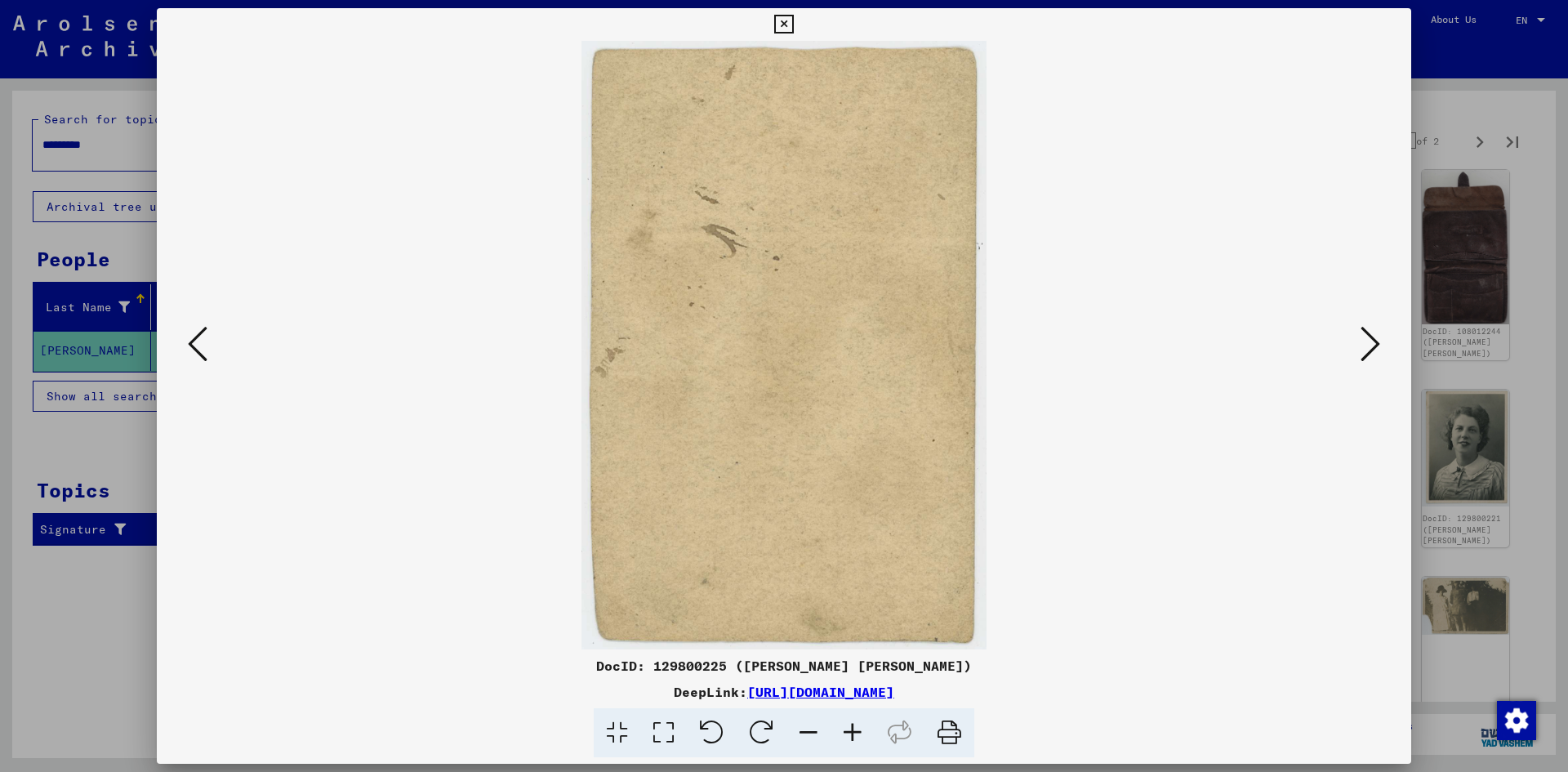
click at [1361, 345] on icon at bounding box center [1370, 344] width 20 height 39
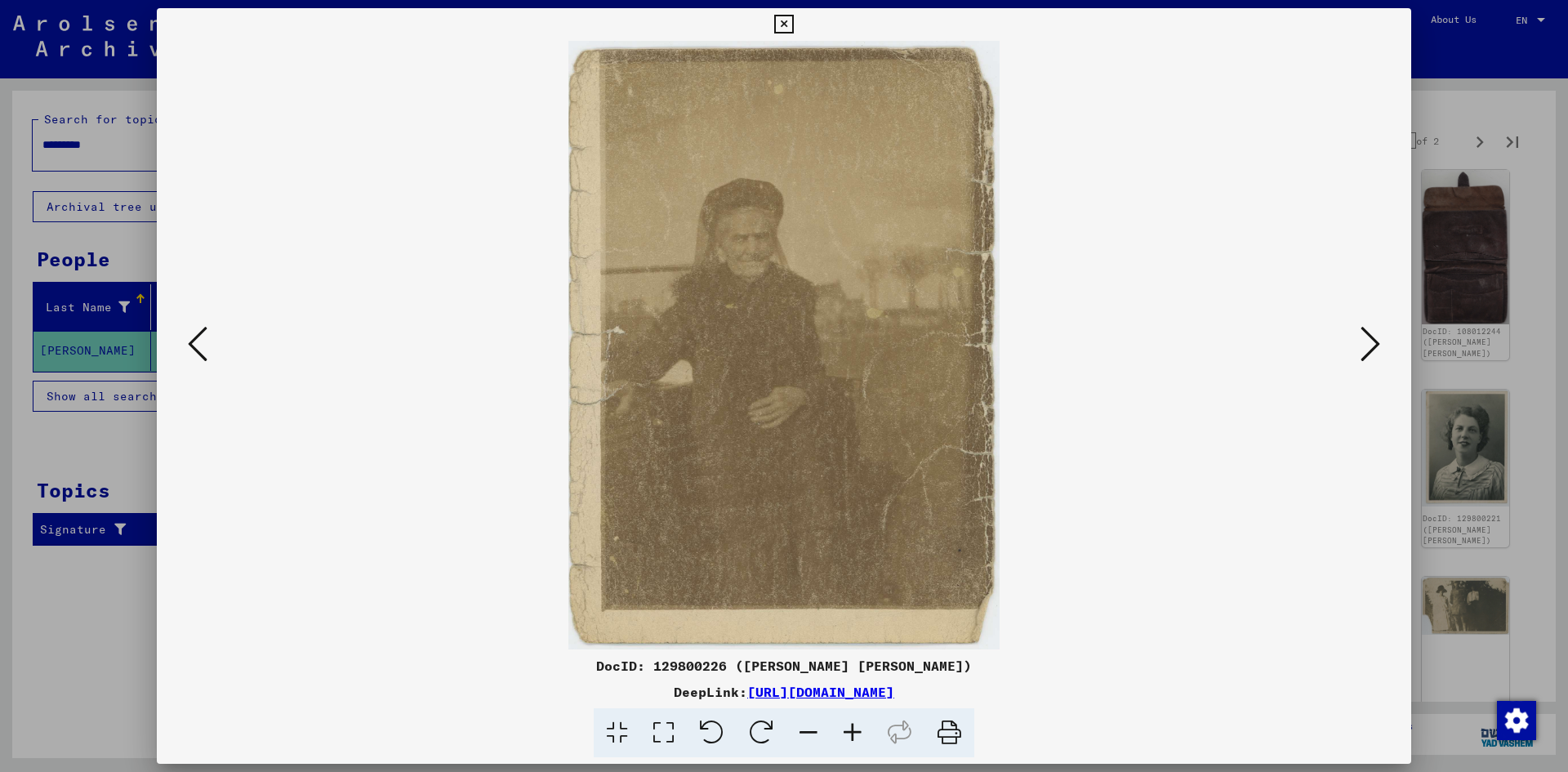
click at [1361, 345] on icon at bounding box center [1370, 344] width 20 height 39
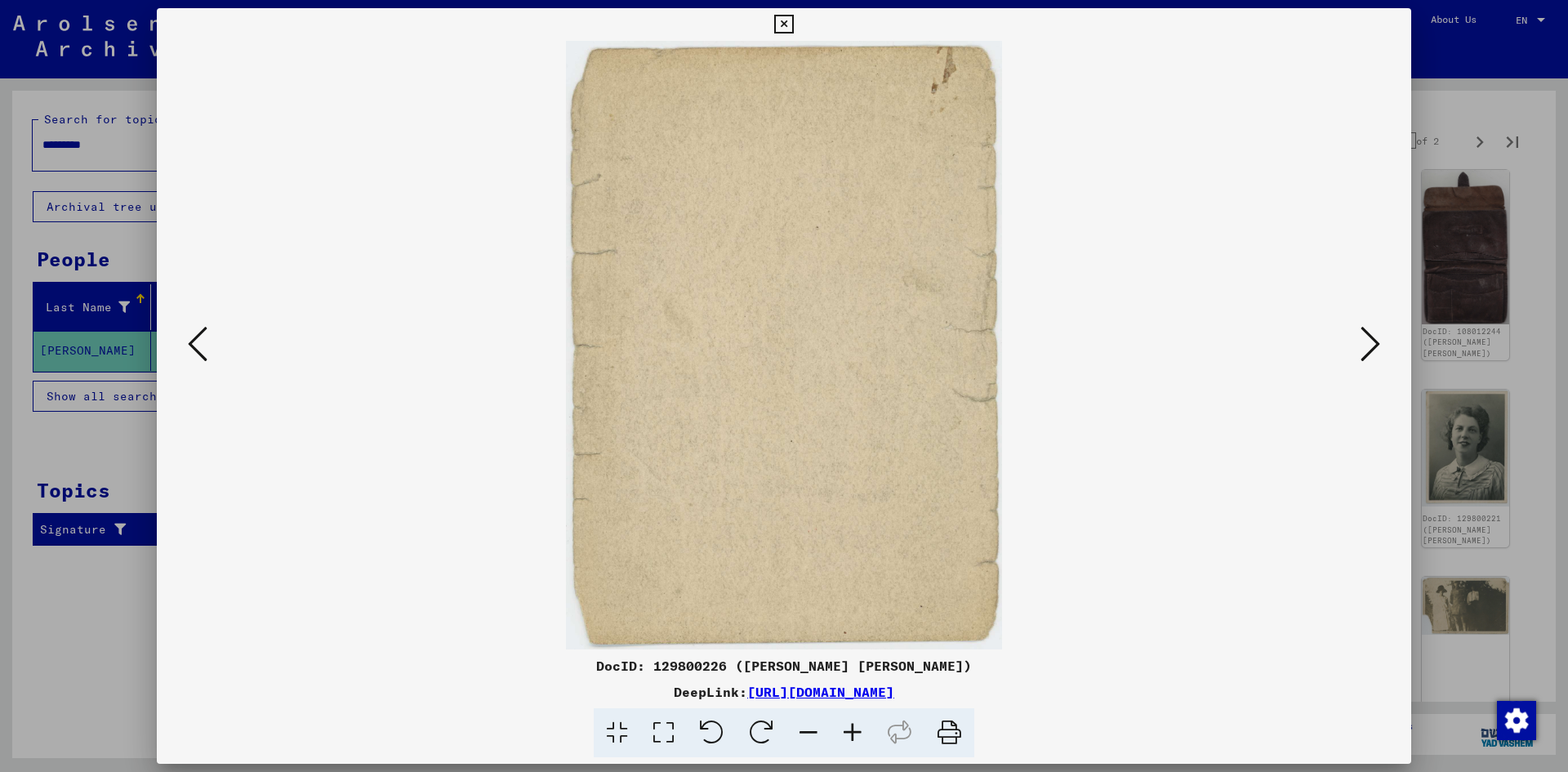
click at [1361, 345] on icon at bounding box center [1370, 344] width 20 height 39
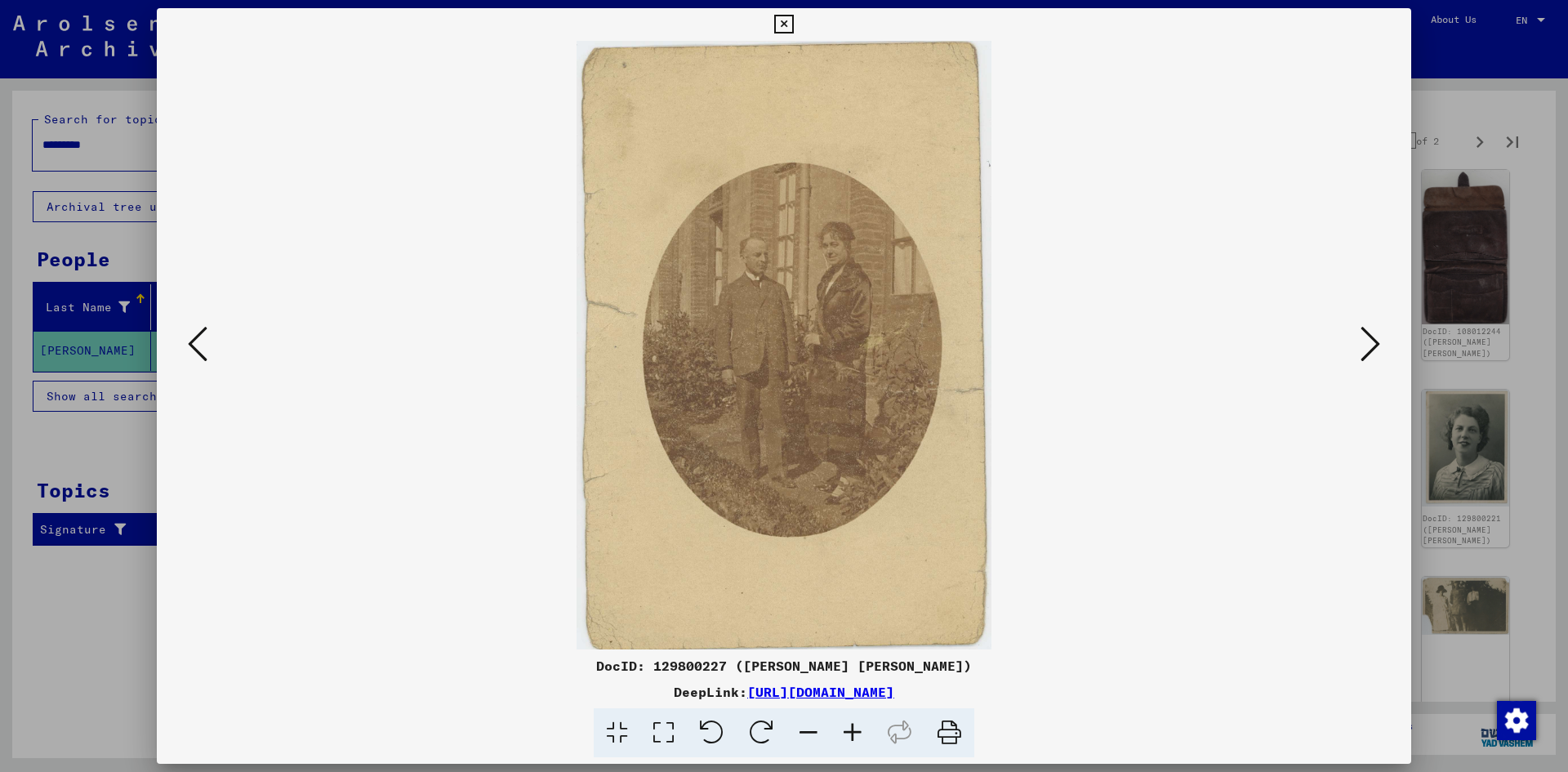
click at [1361, 345] on icon at bounding box center [1370, 344] width 20 height 39
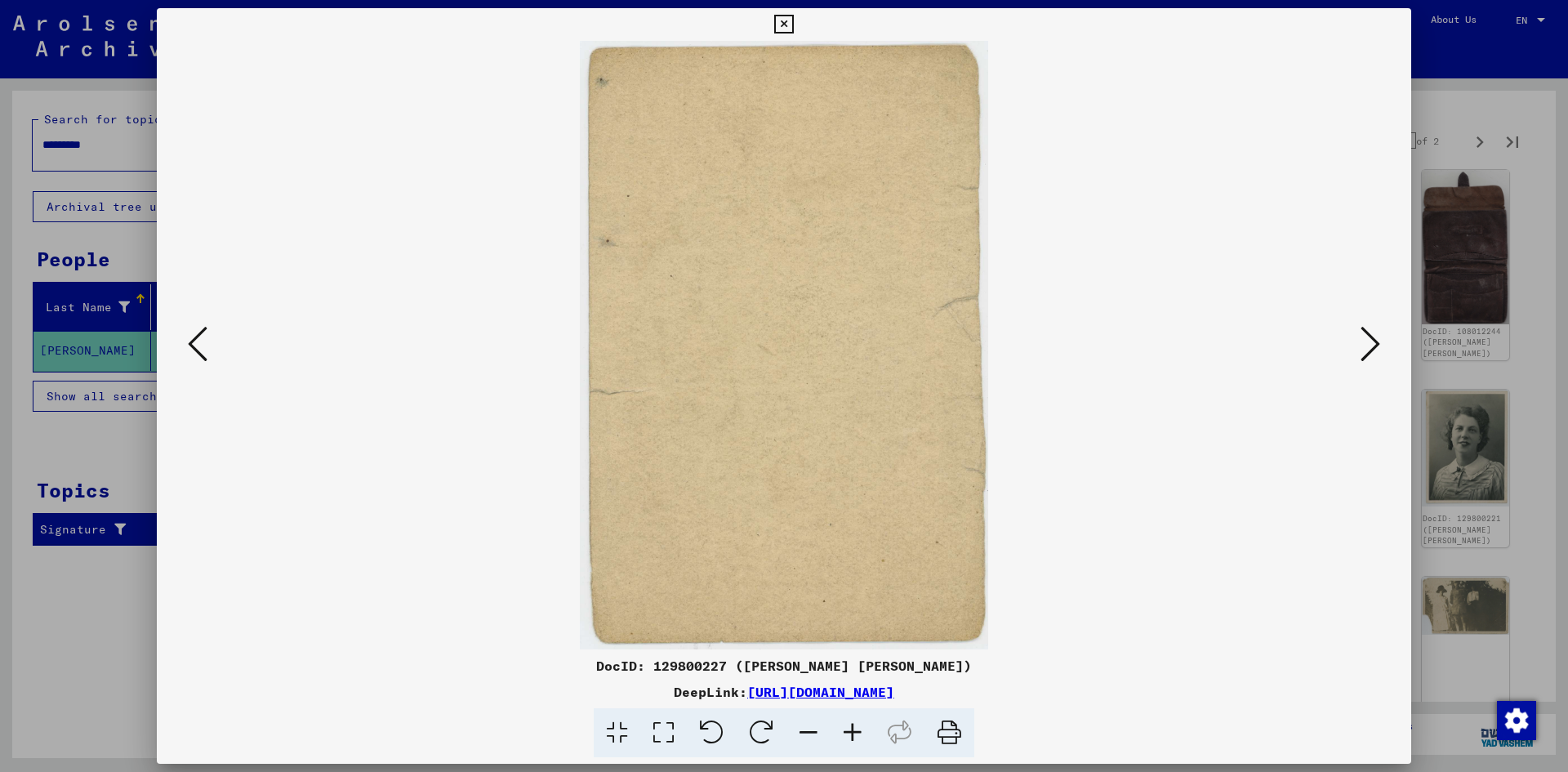
click at [1361, 345] on icon at bounding box center [1370, 344] width 20 height 39
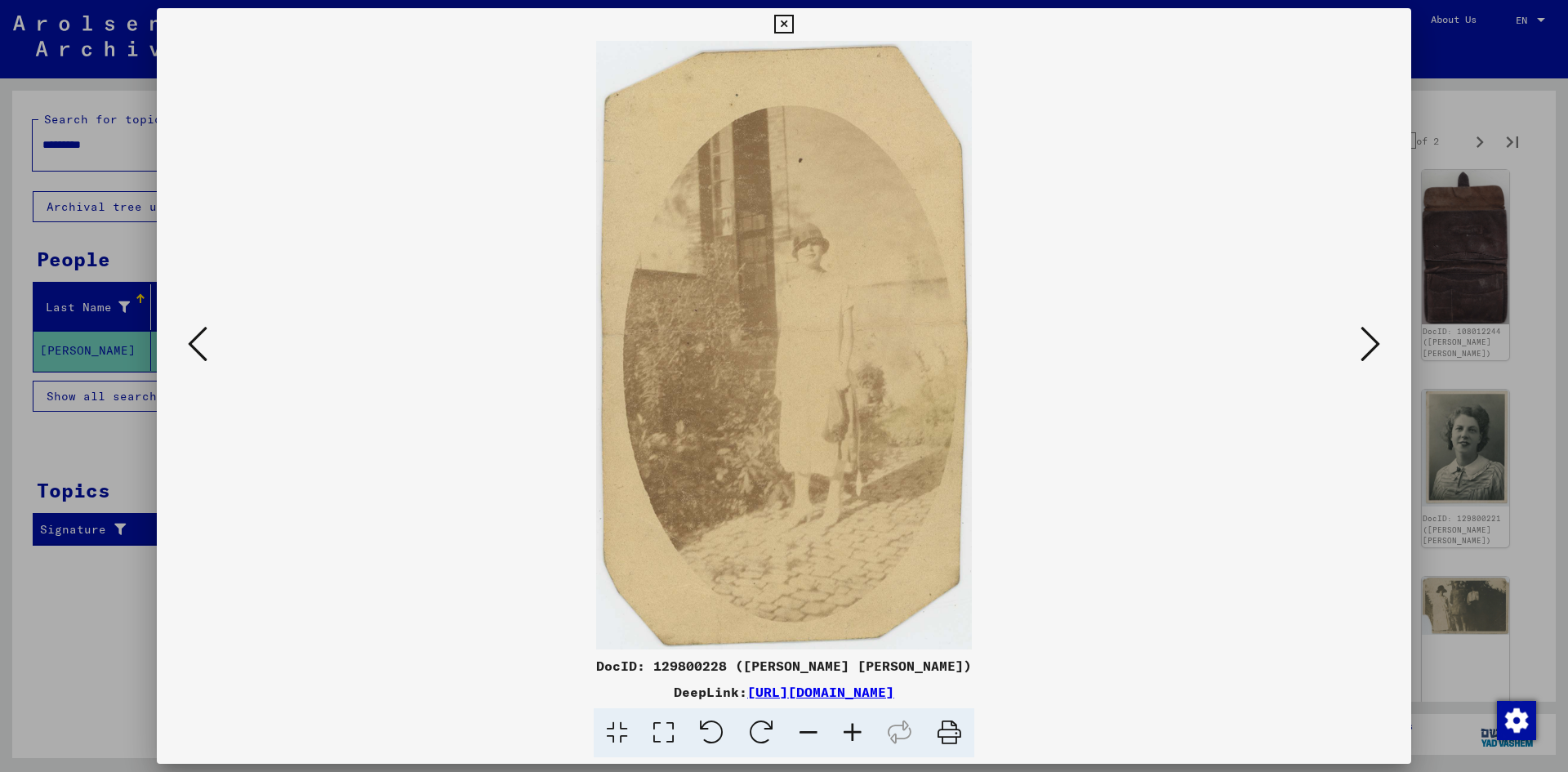
click at [1361, 345] on icon at bounding box center [1370, 344] width 20 height 39
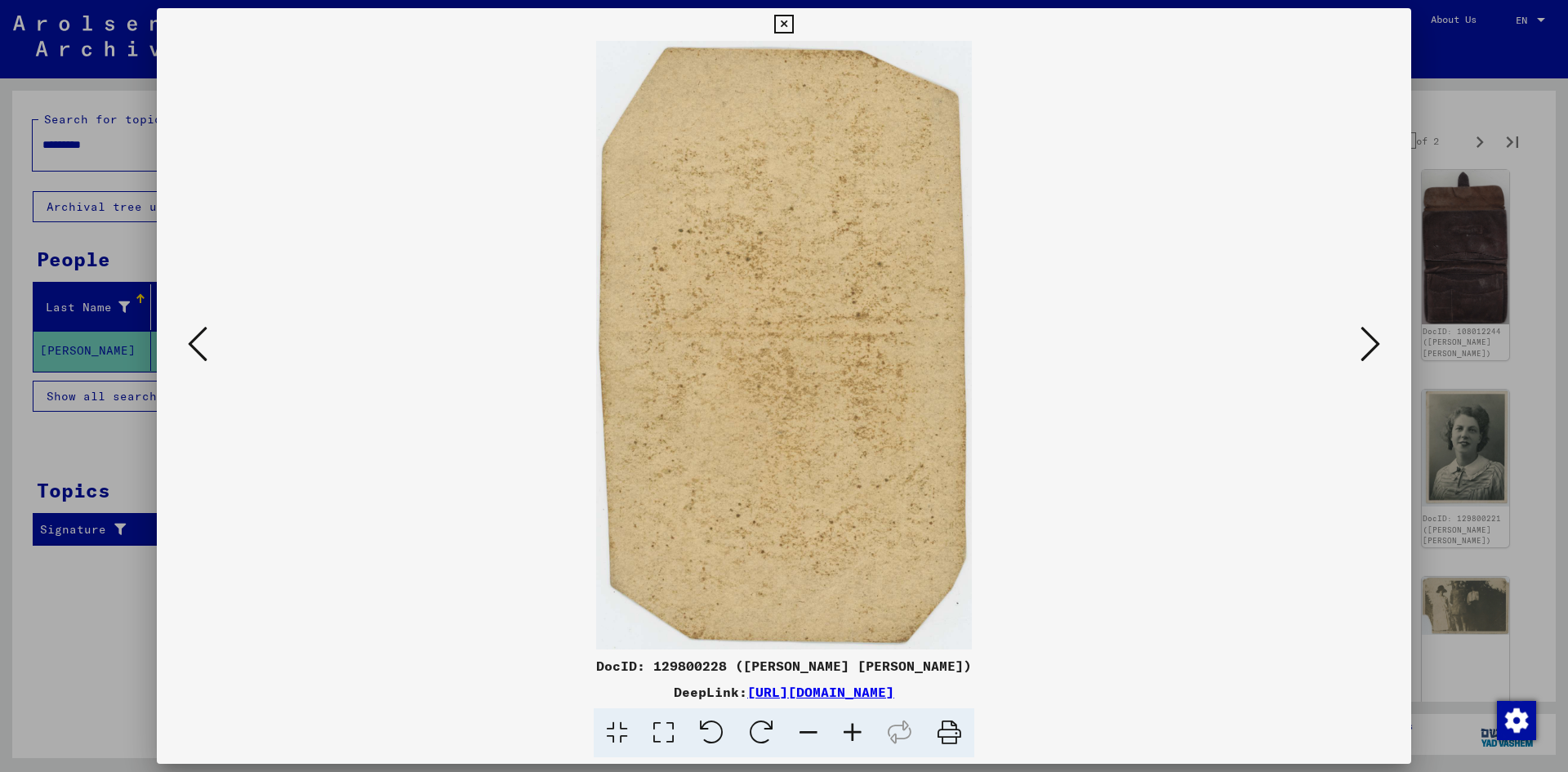
click at [1361, 345] on icon at bounding box center [1370, 344] width 20 height 39
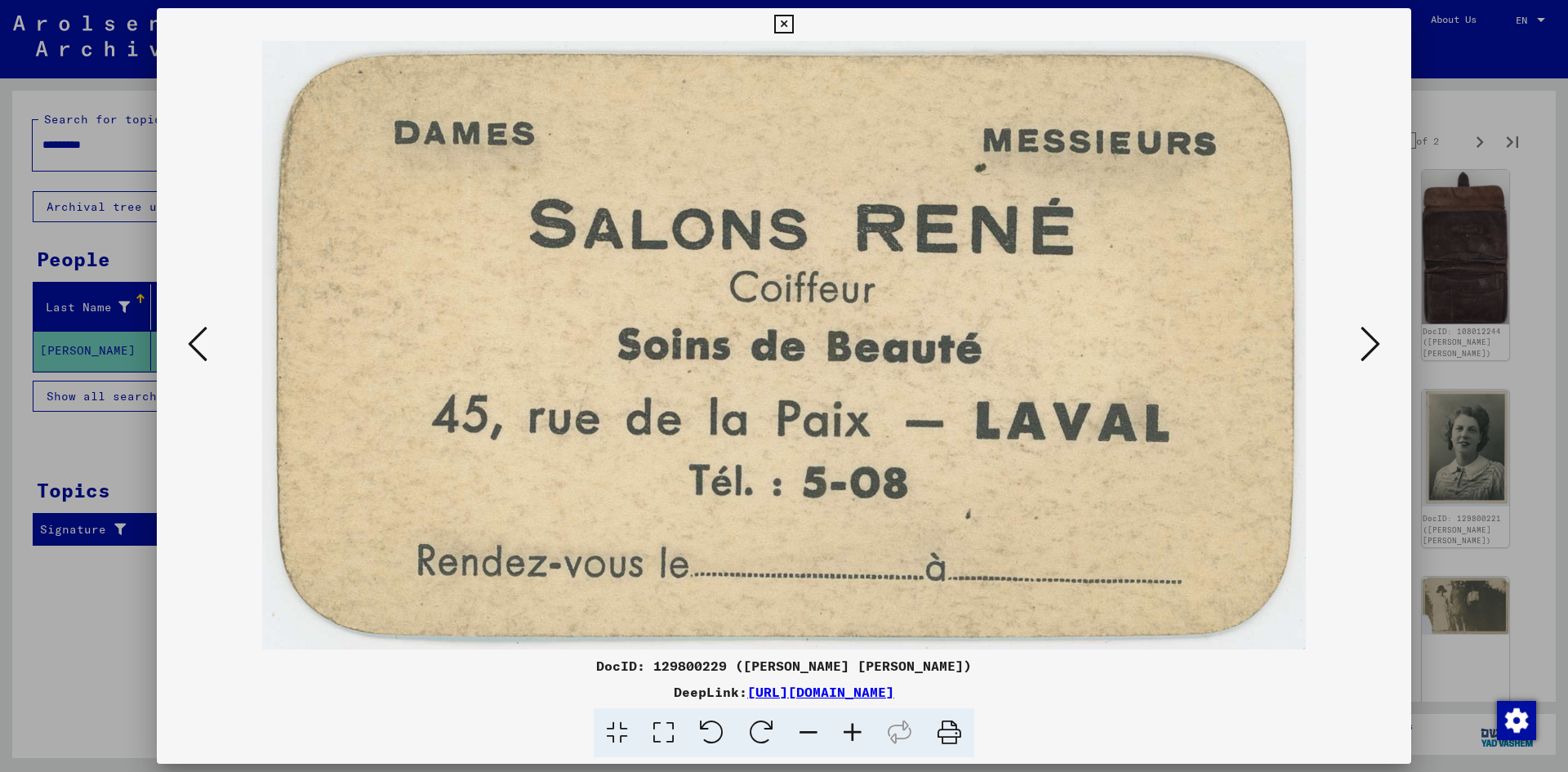
click at [1366, 365] on button at bounding box center [1370, 345] width 30 height 46
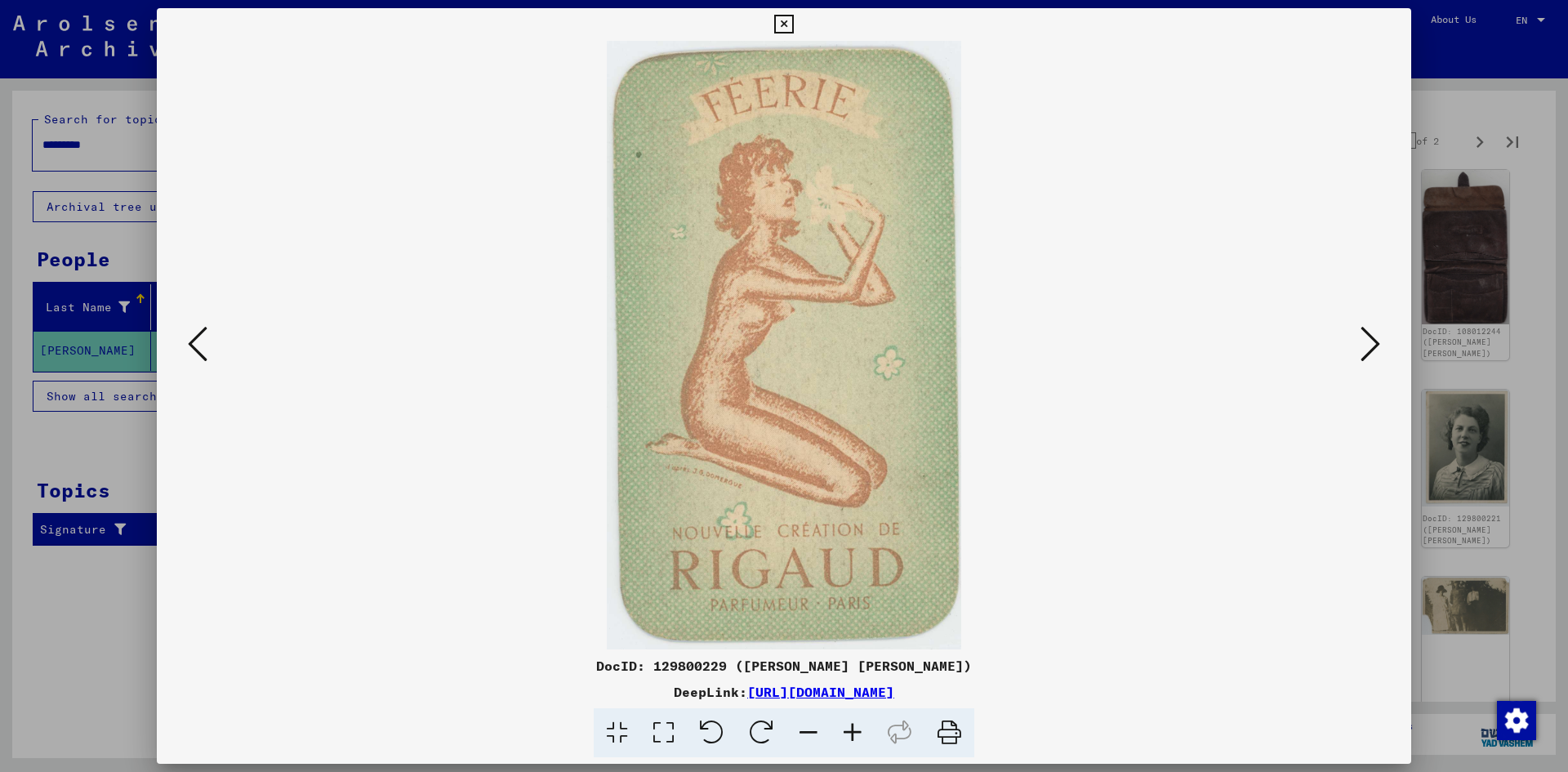
click at [189, 351] on icon at bounding box center [198, 344] width 20 height 39
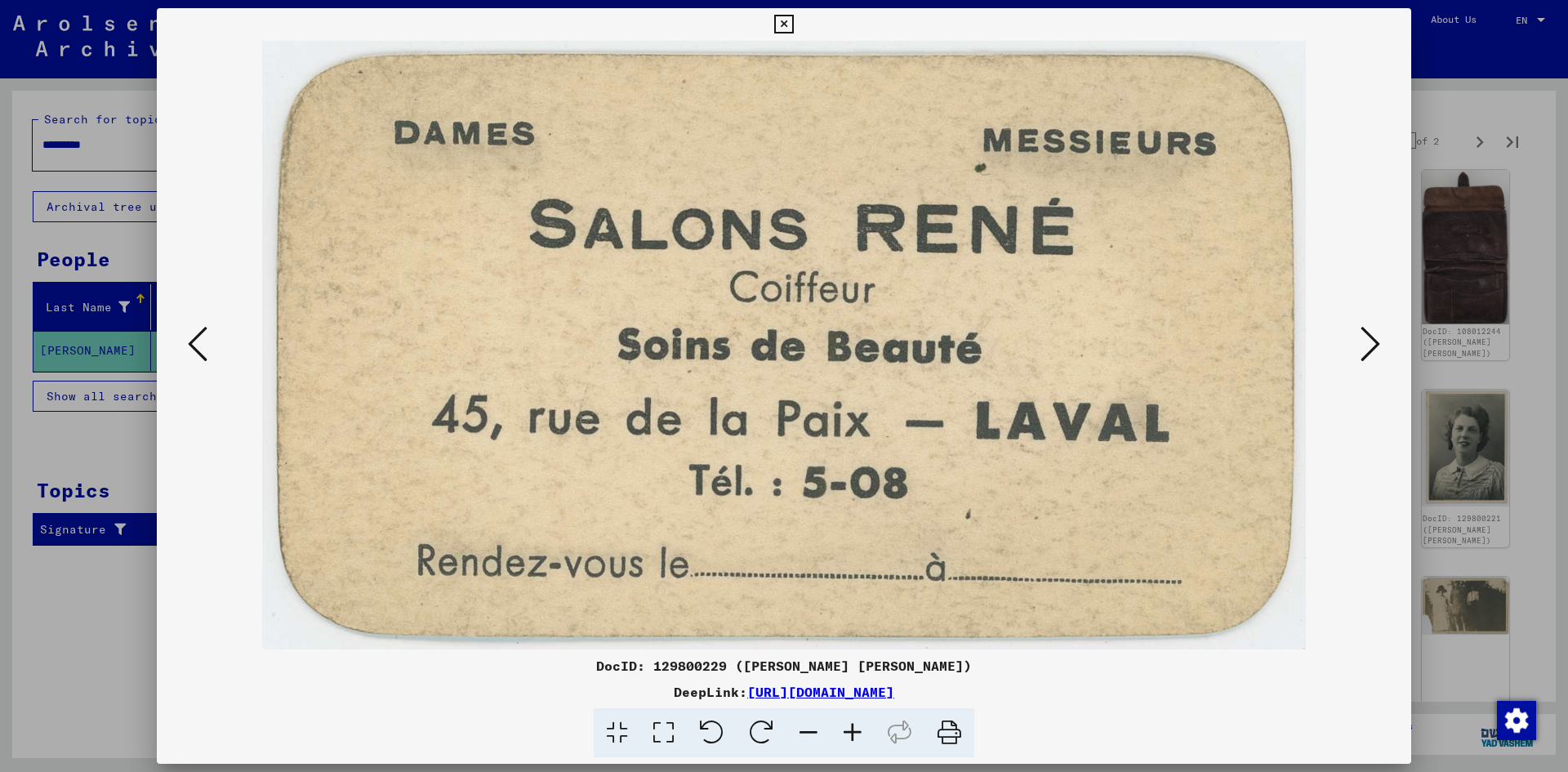
click at [1362, 353] on icon at bounding box center [1370, 344] width 20 height 39
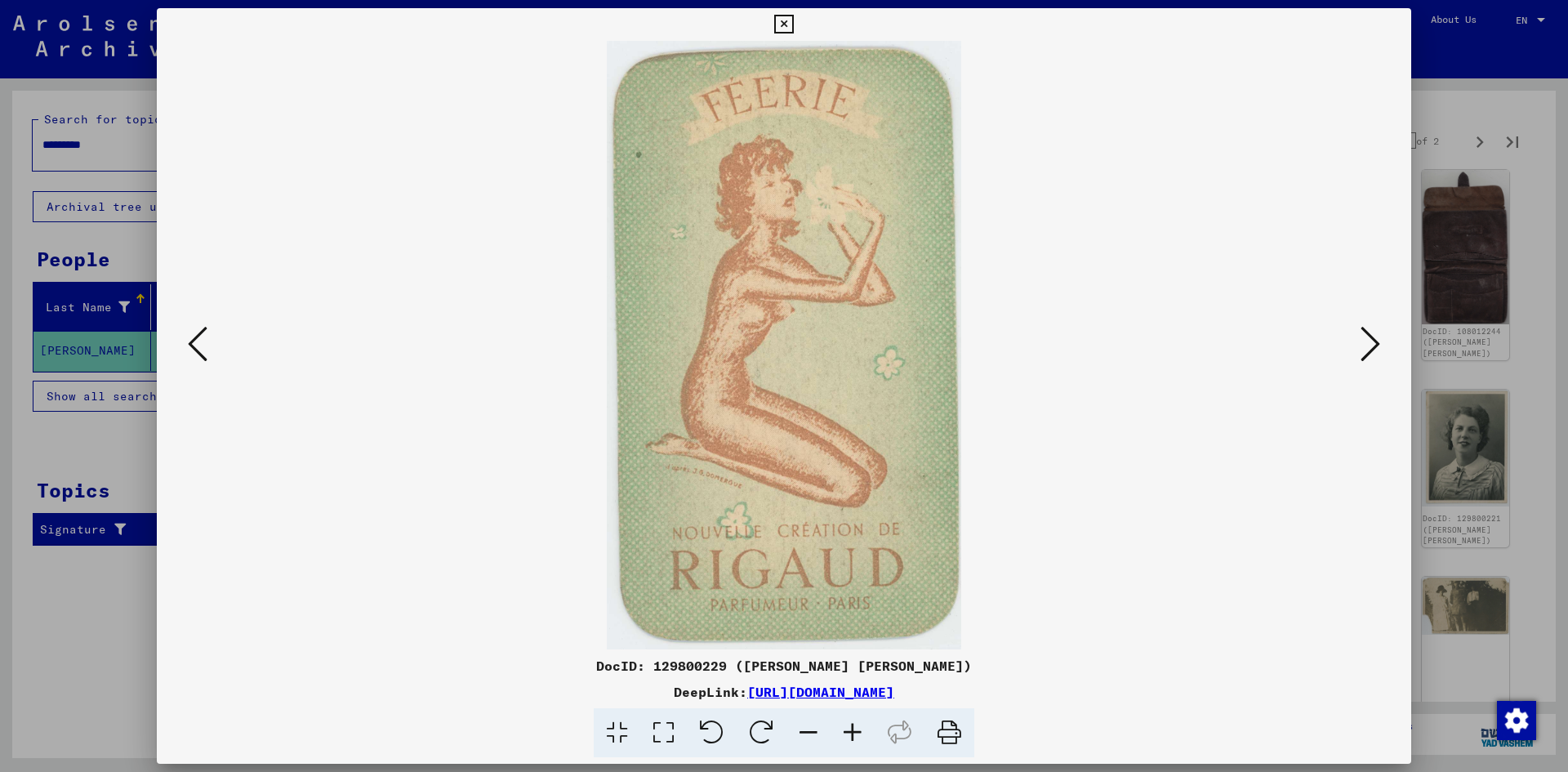
click at [1361, 366] on button at bounding box center [1370, 345] width 30 height 46
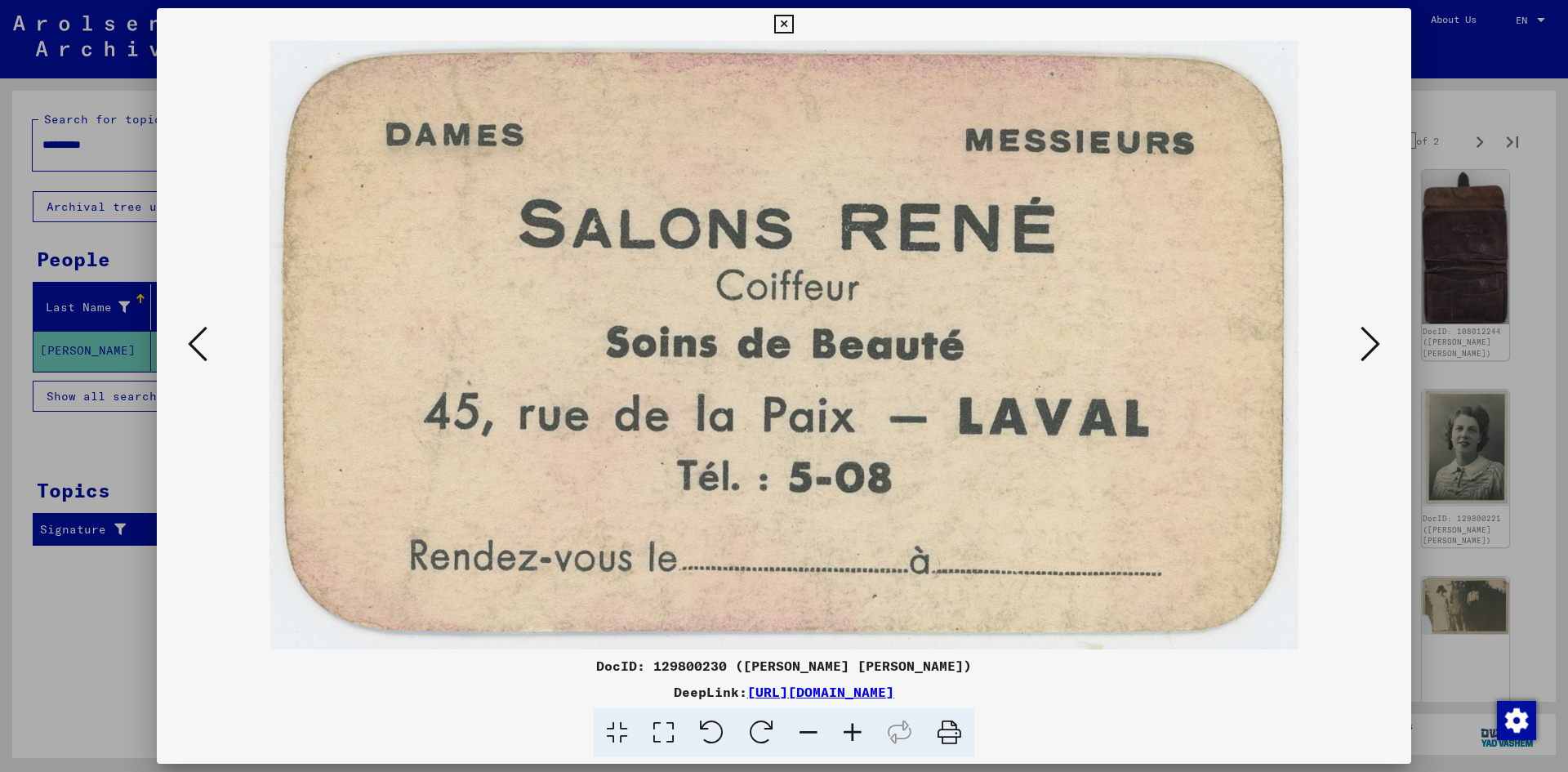
click at [1361, 366] on button at bounding box center [1370, 345] width 30 height 46
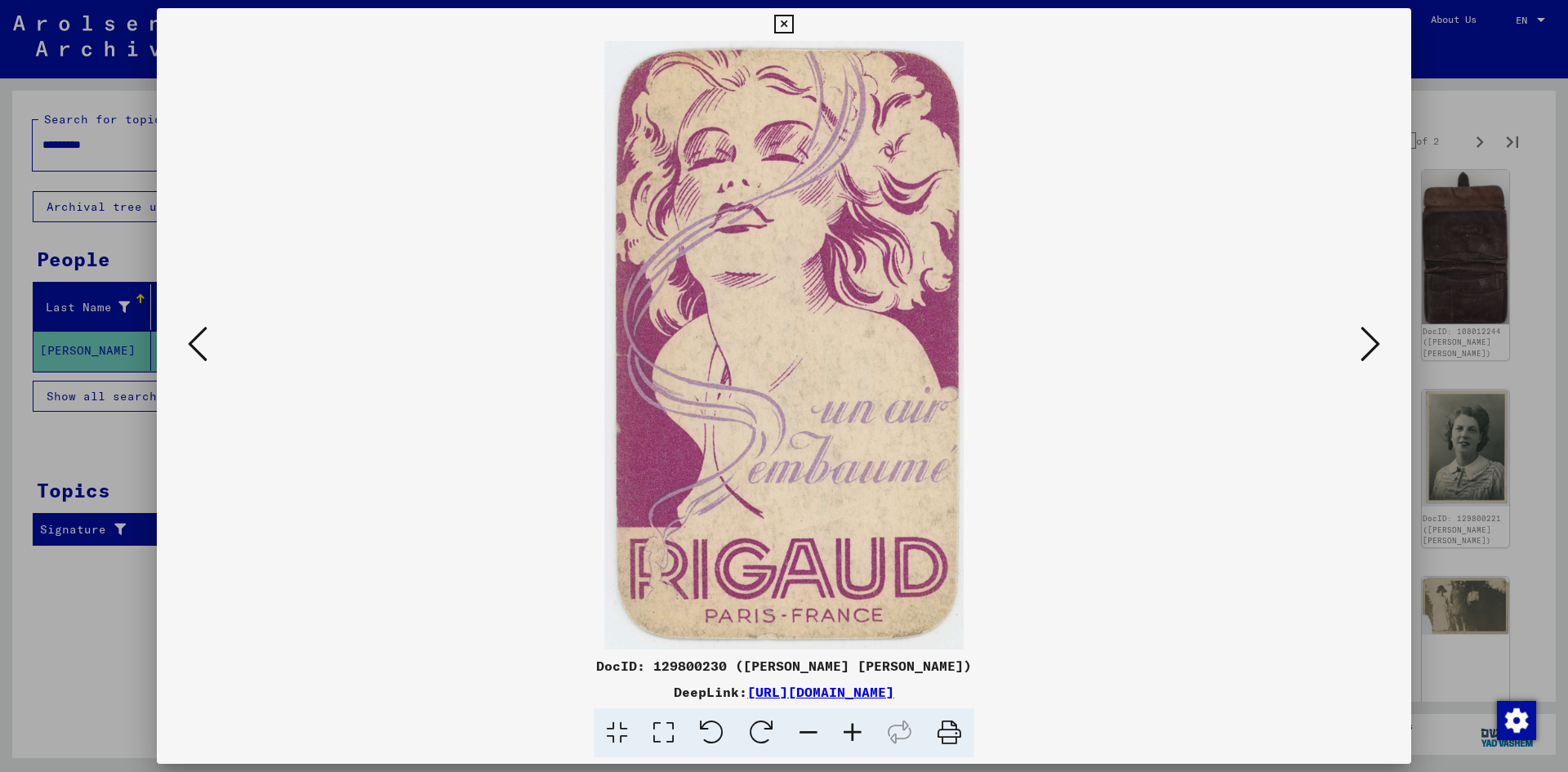
click at [1374, 325] on icon at bounding box center [1370, 344] width 20 height 39
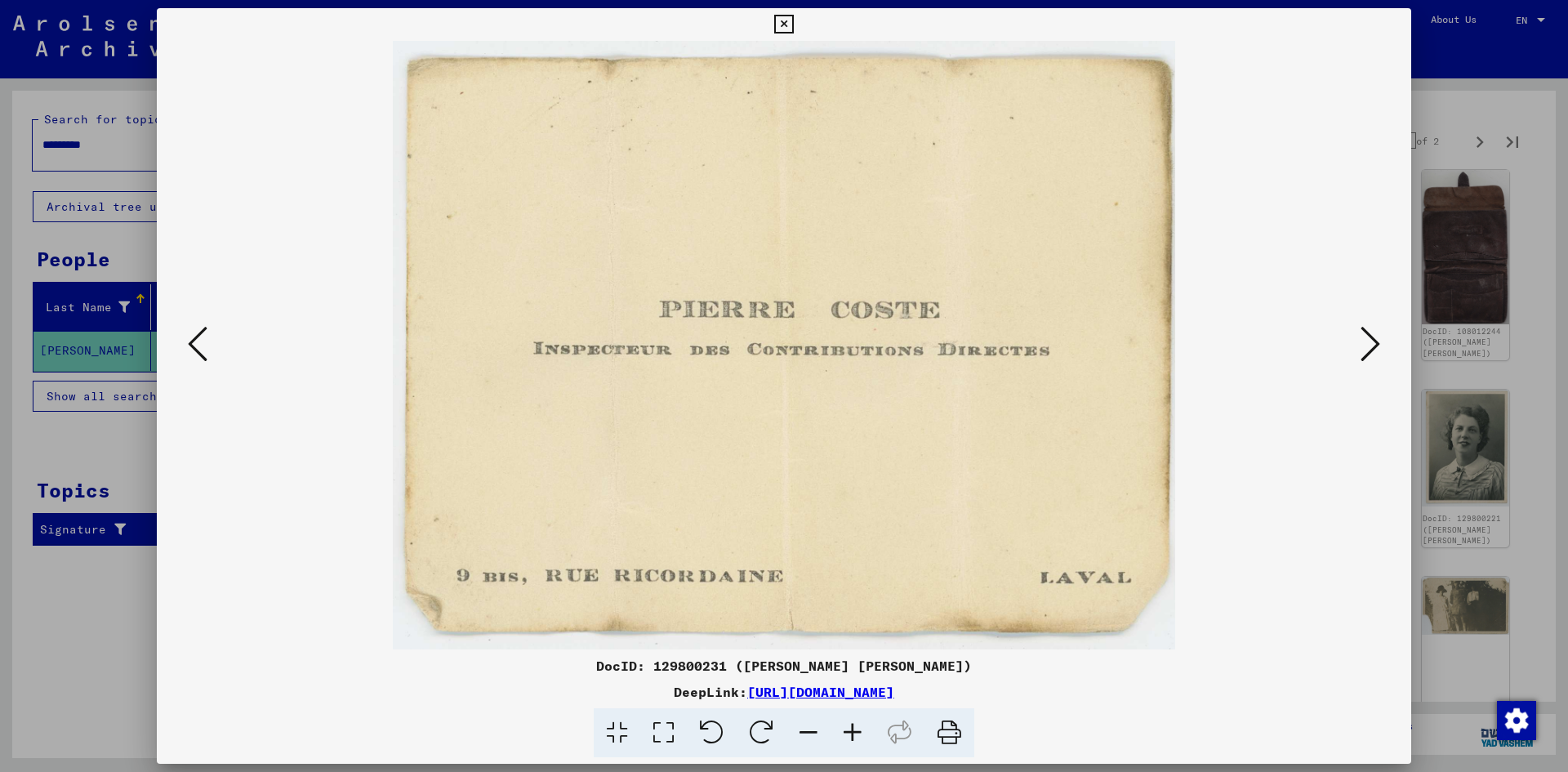
drag, startPoint x: 167, startPoint y: 345, endPoint x: 176, endPoint y: 344, distance: 9.1
click at [170, 344] on div at bounding box center [783, 345] width 1254 height 608
click at [203, 352] on icon at bounding box center [198, 344] width 20 height 39
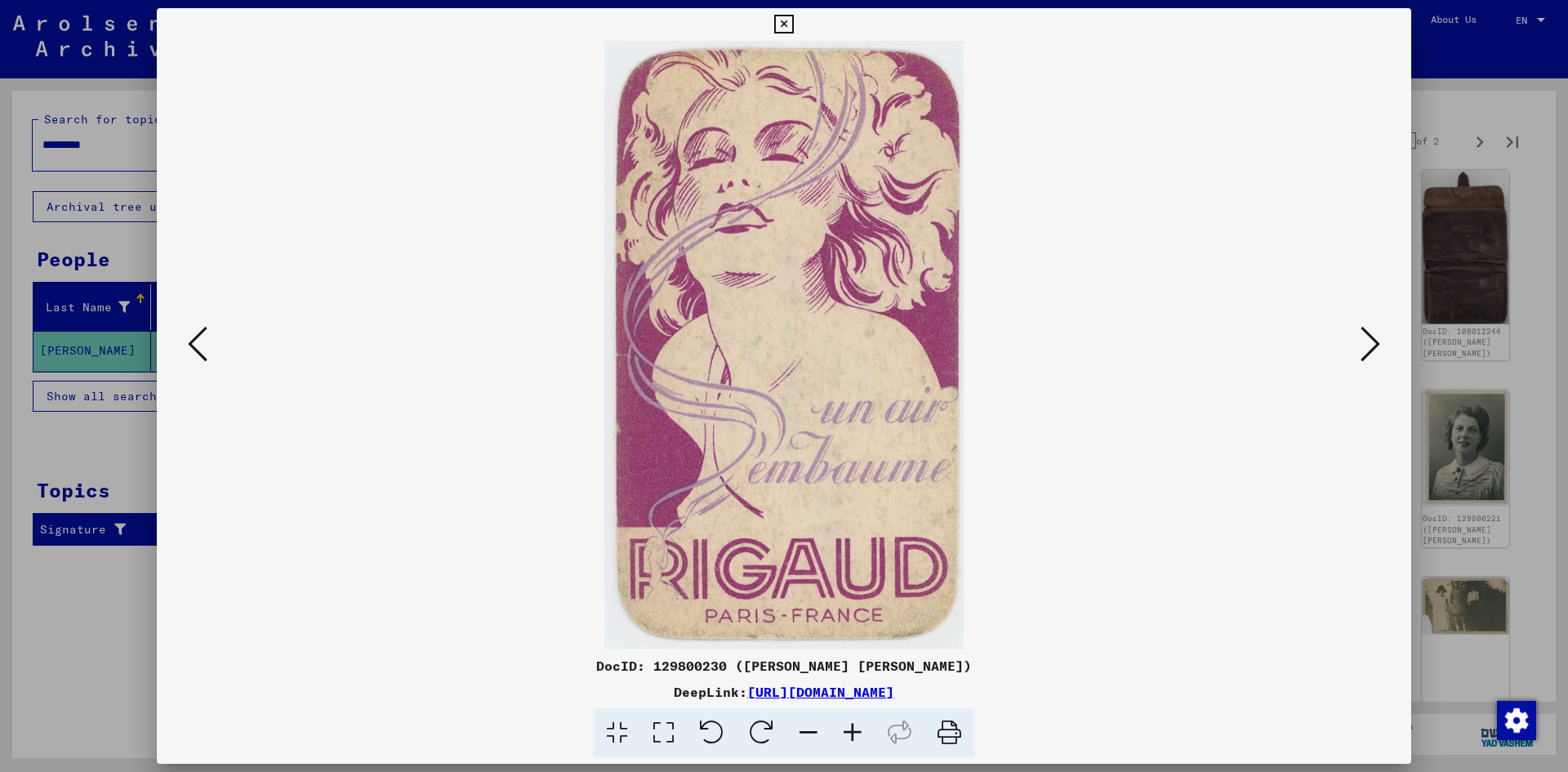
click at [203, 352] on icon at bounding box center [198, 344] width 20 height 39
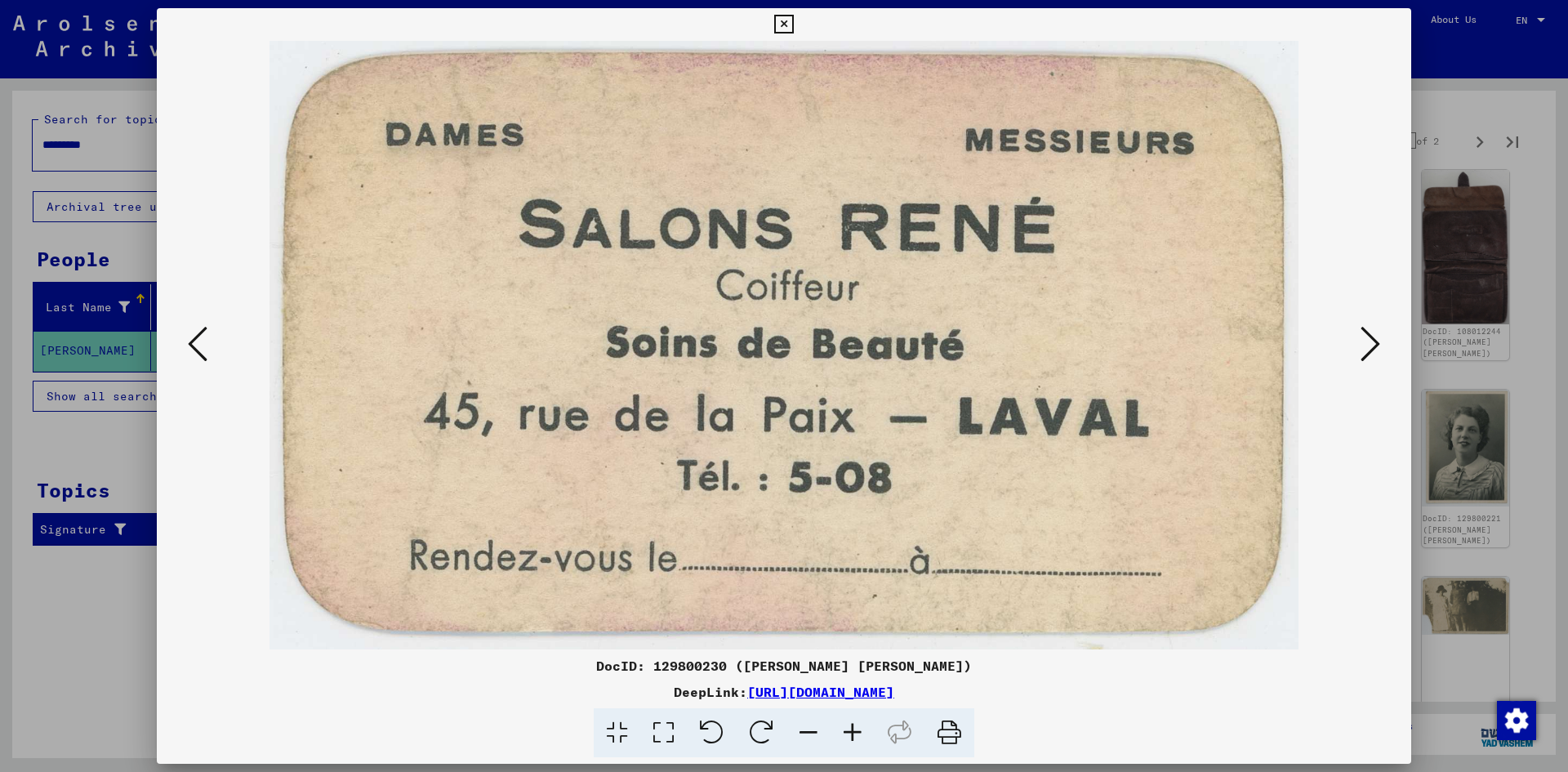
click at [203, 352] on icon at bounding box center [198, 344] width 20 height 39
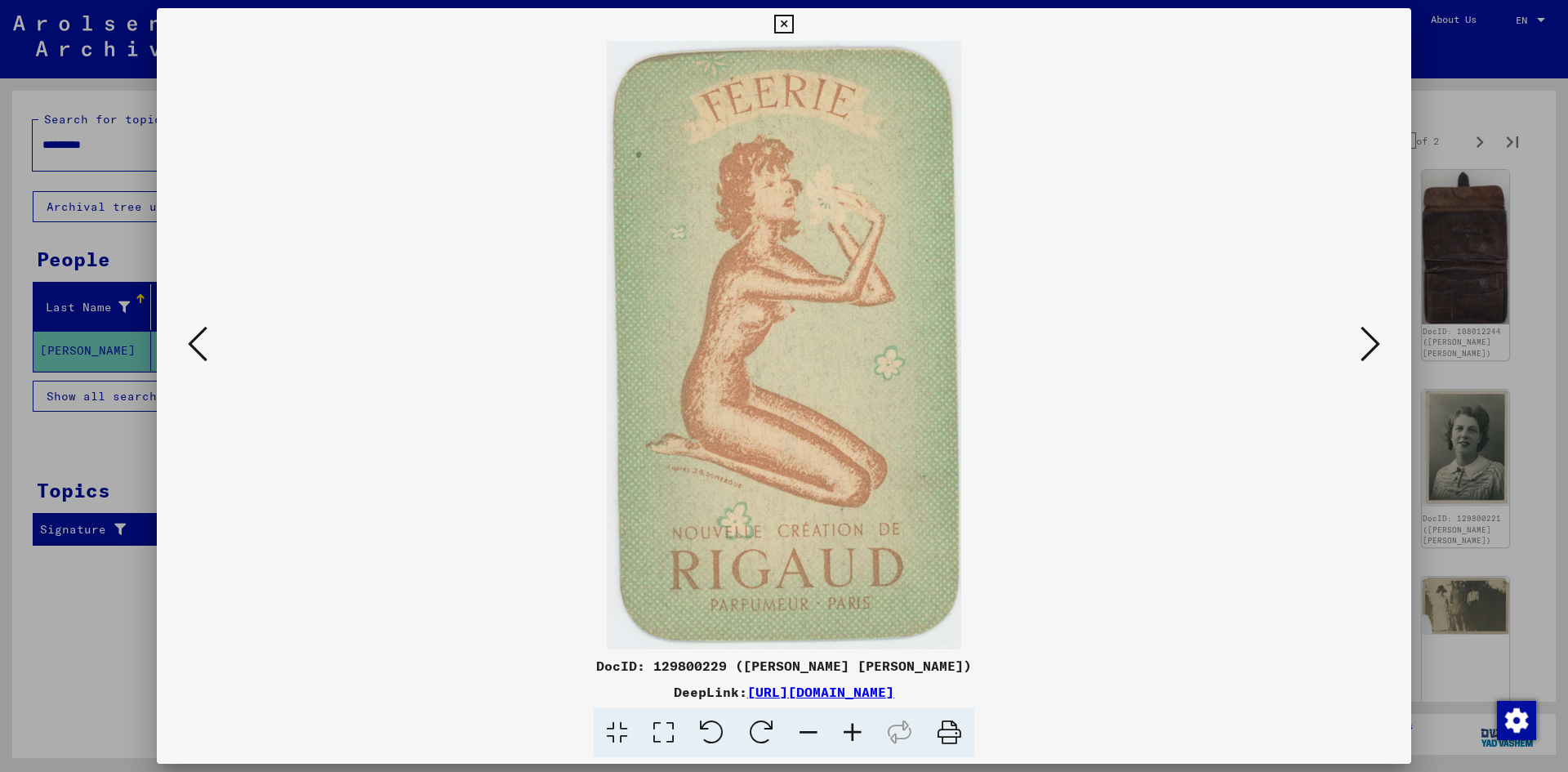
click at [203, 352] on icon at bounding box center [198, 344] width 20 height 39
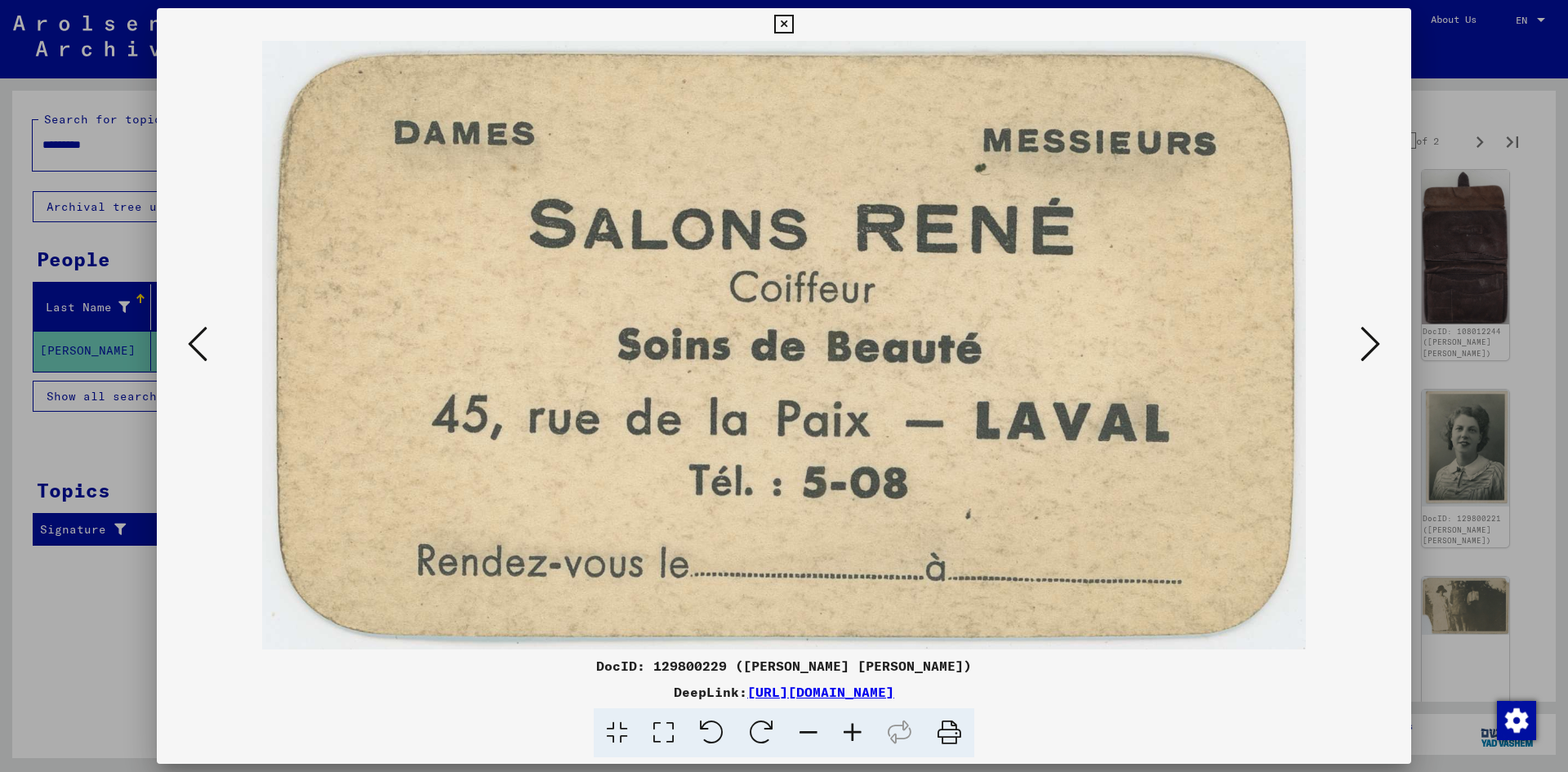
click at [203, 352] on icon at bounding box center [198, 344] width 20 height 39
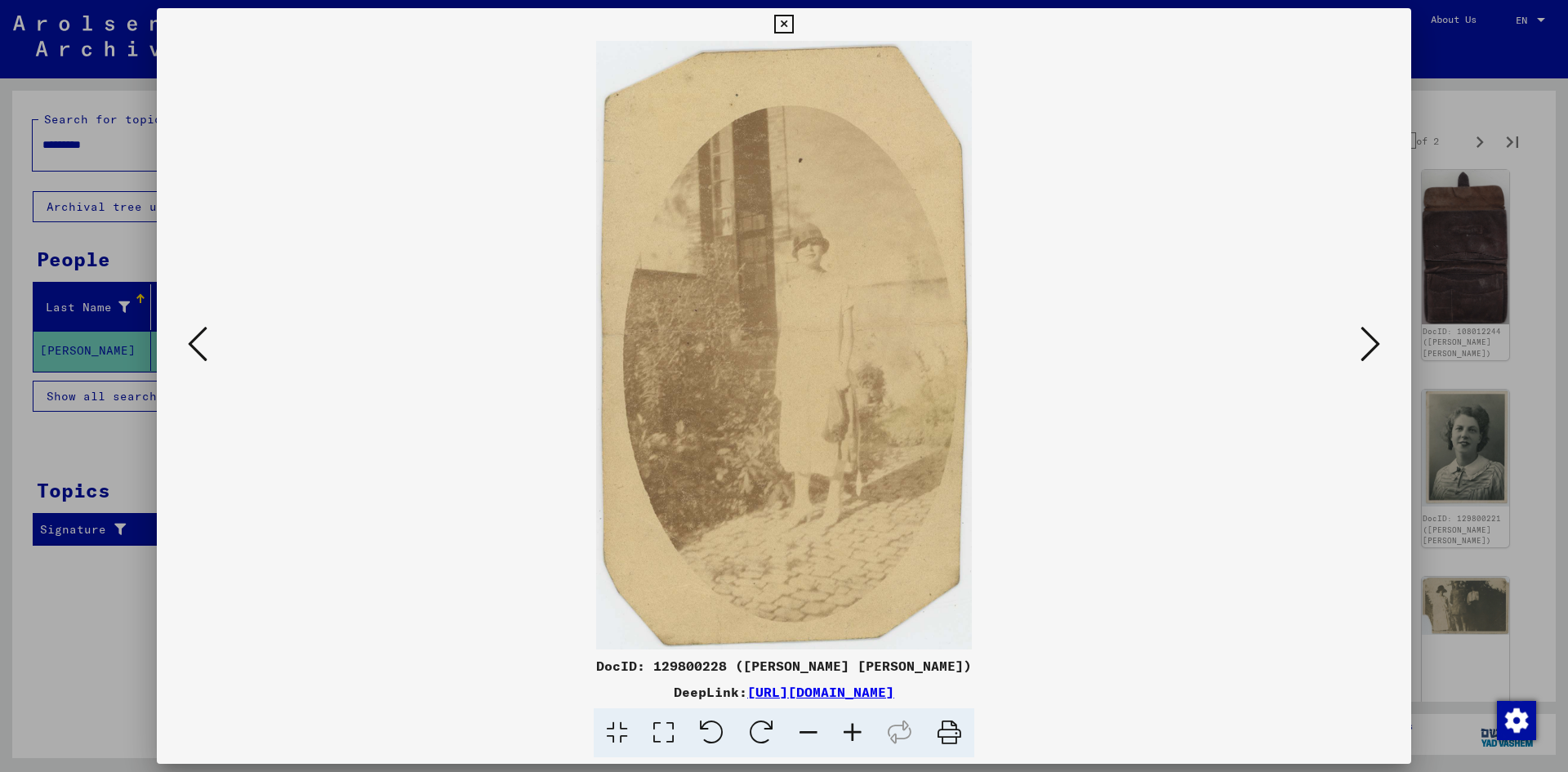
click at [203, 352] on icon at bounding box center [198, 344] width 20 height 39
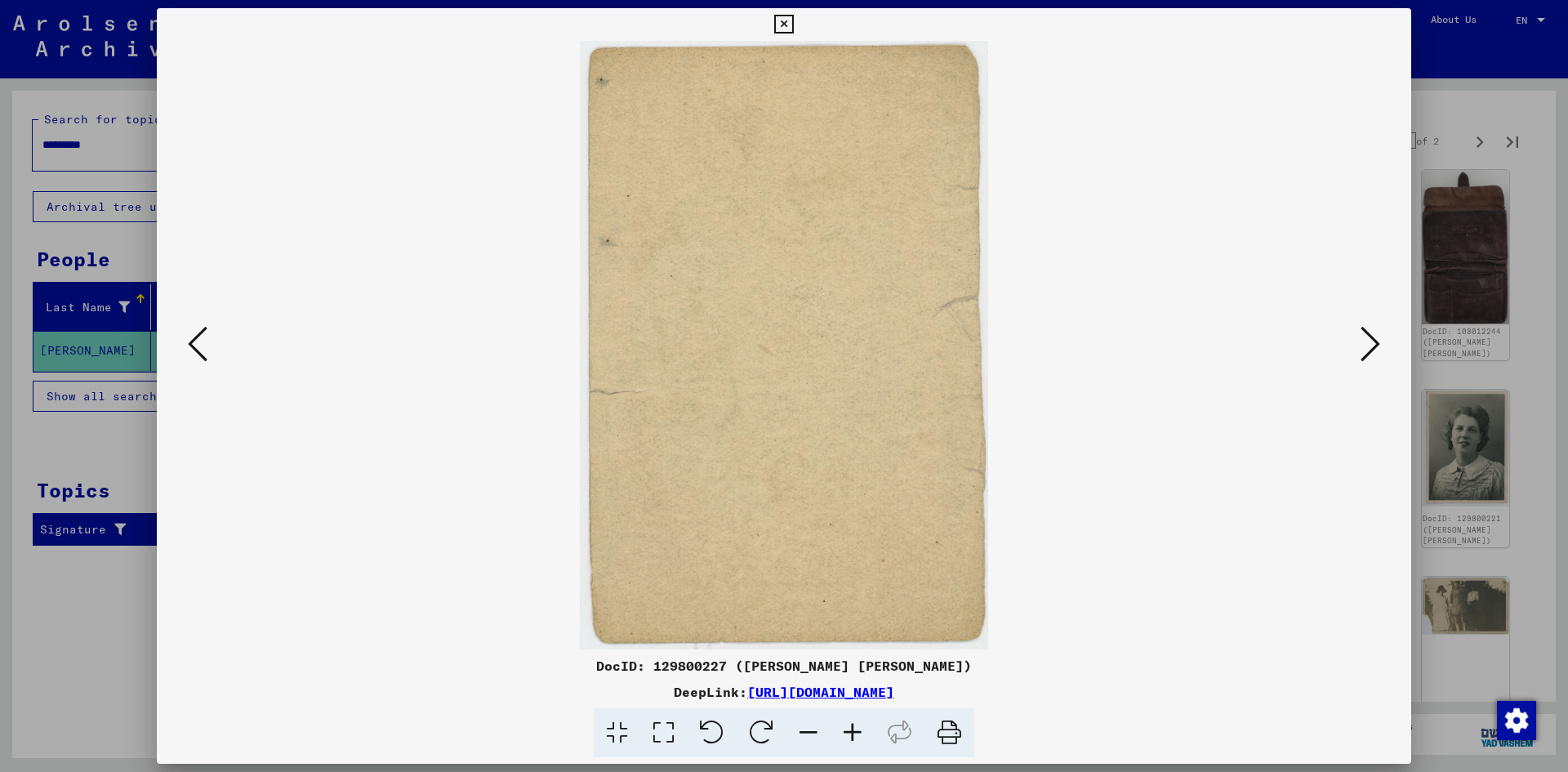
click at [1379, 352] on icon at bounding box center [1370, 344] width 20 height 39
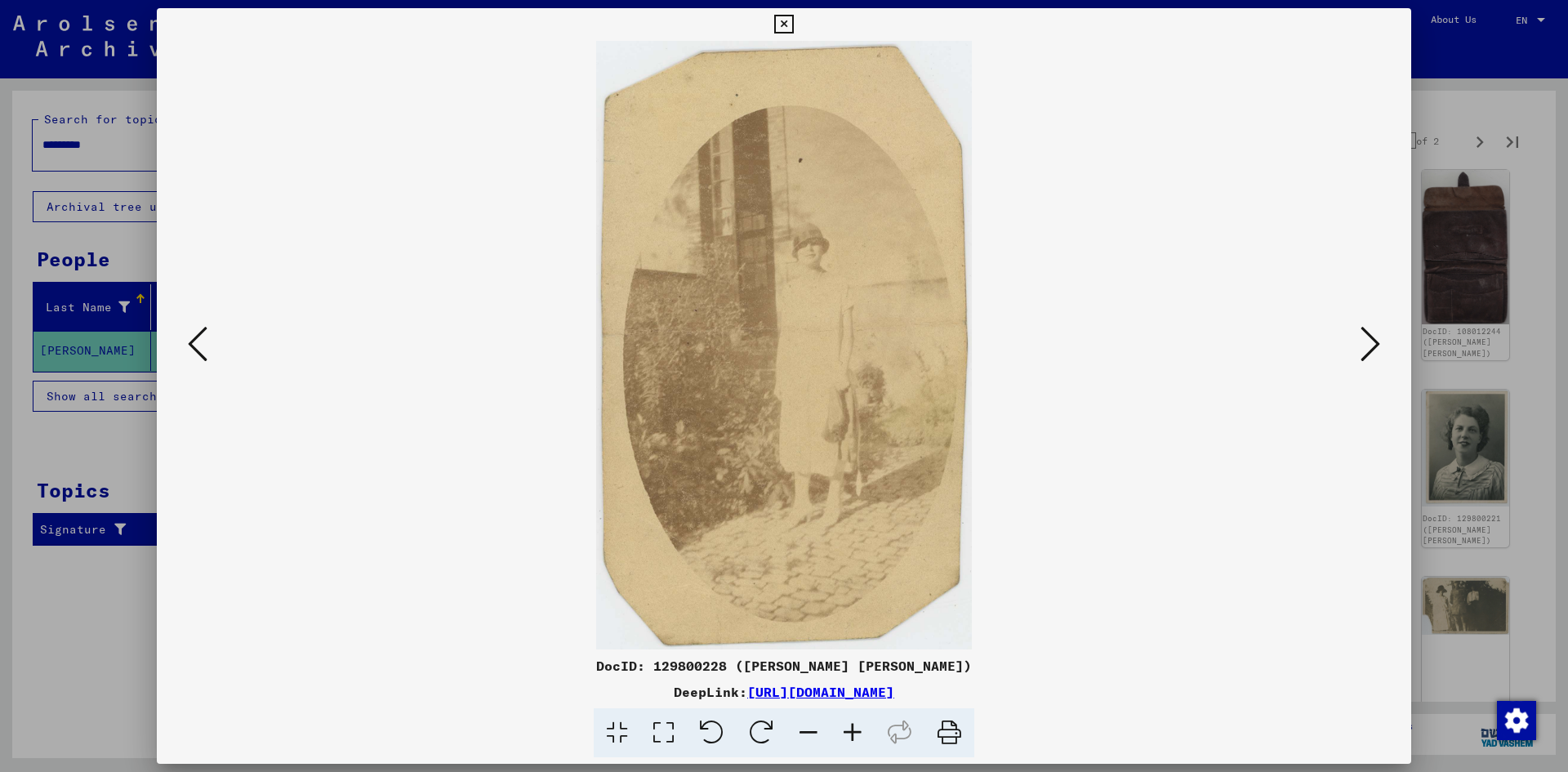
click at [185, 335] on button at bounding box center [198, 345] width 30 height 46
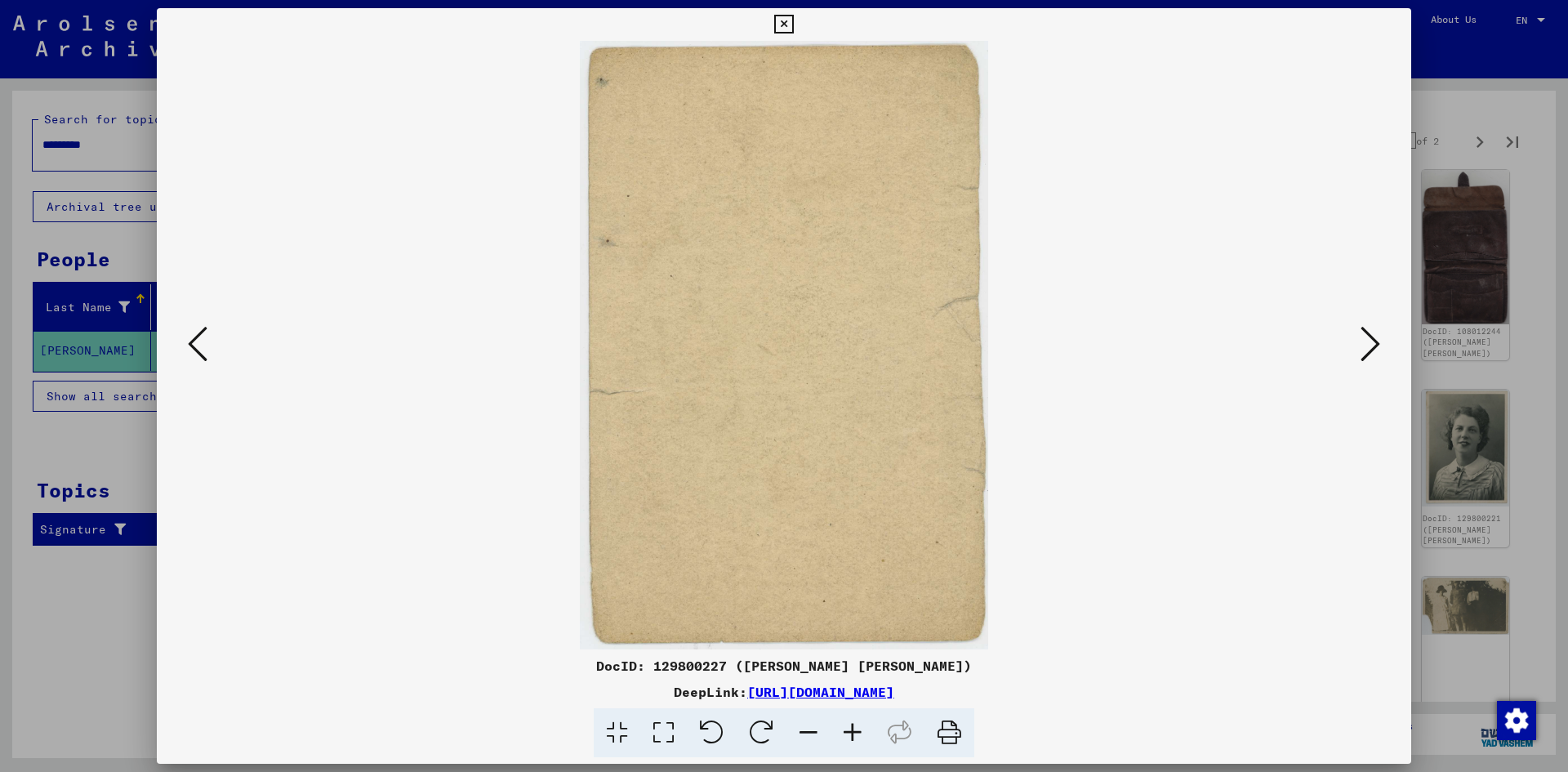
click at [185, 335] on button at bounding box center [198, 345] width 30 height 46
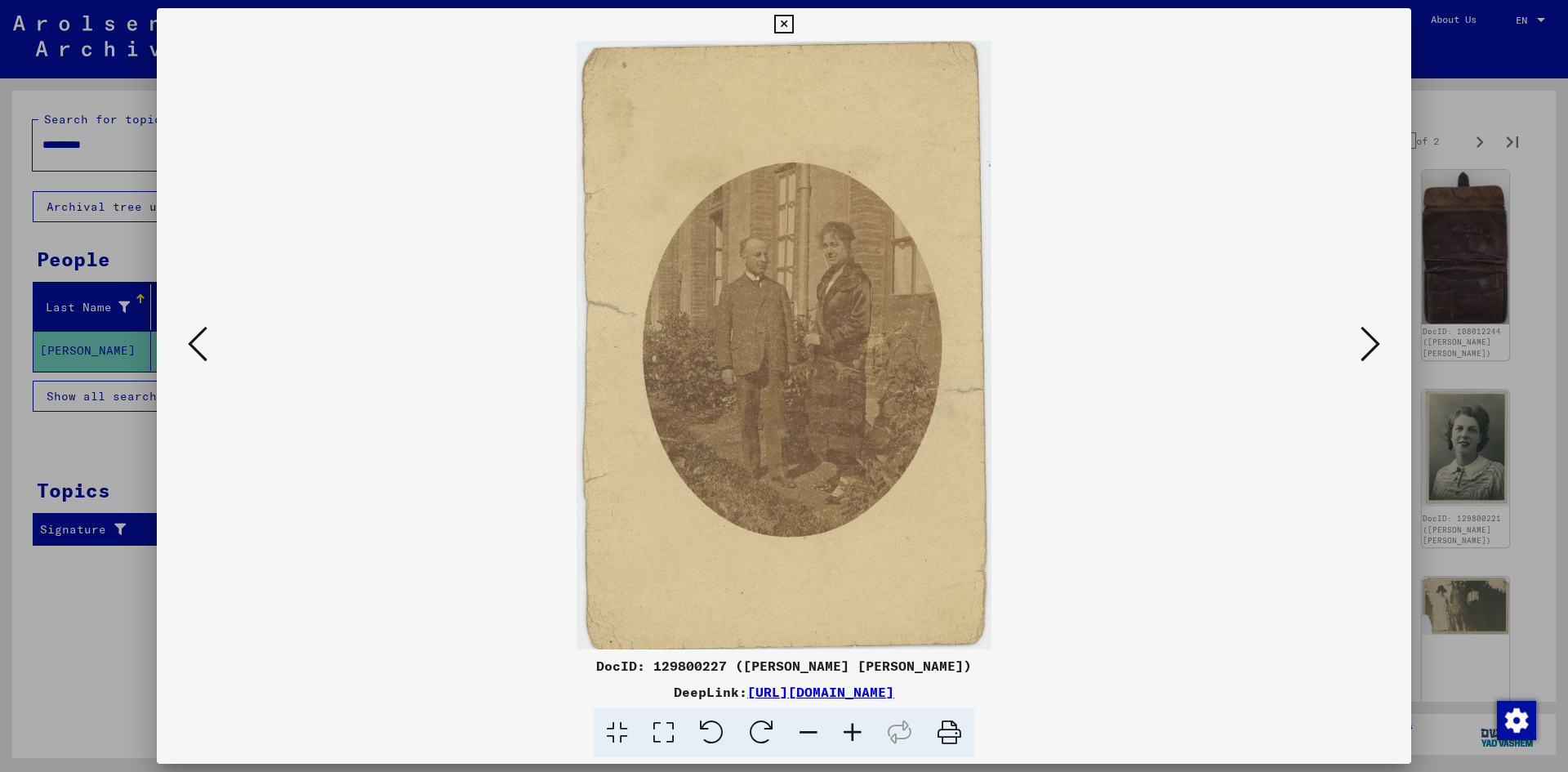
click at [224, 346] on img at bounding box center [784, 345] width 1143 height 608
click at [201, 356] on icon at bounding box center [198, 344] width 20 height 39
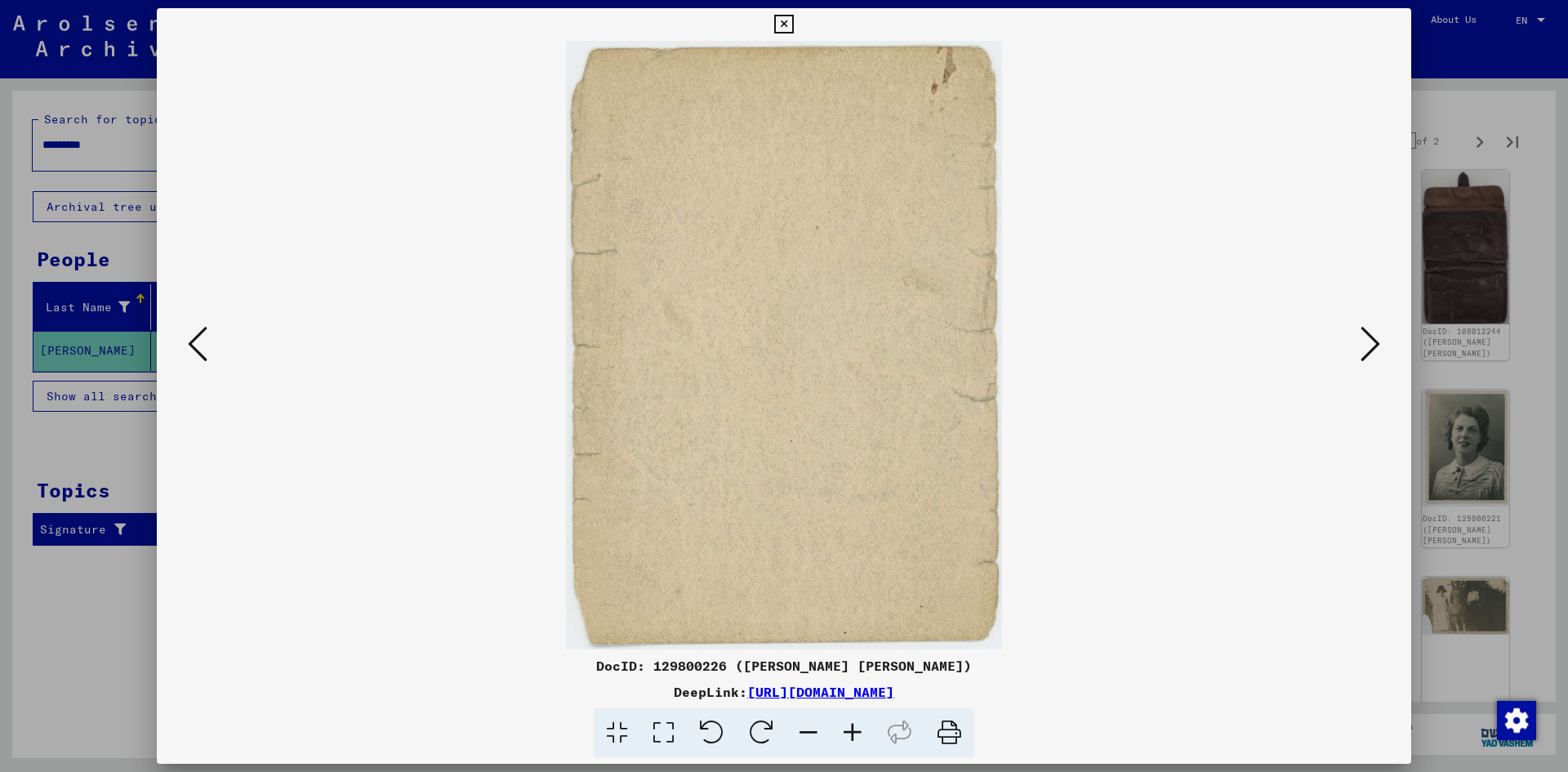
click at [199, 356] on icon at bounding box center [198, 344] width 20 height 39
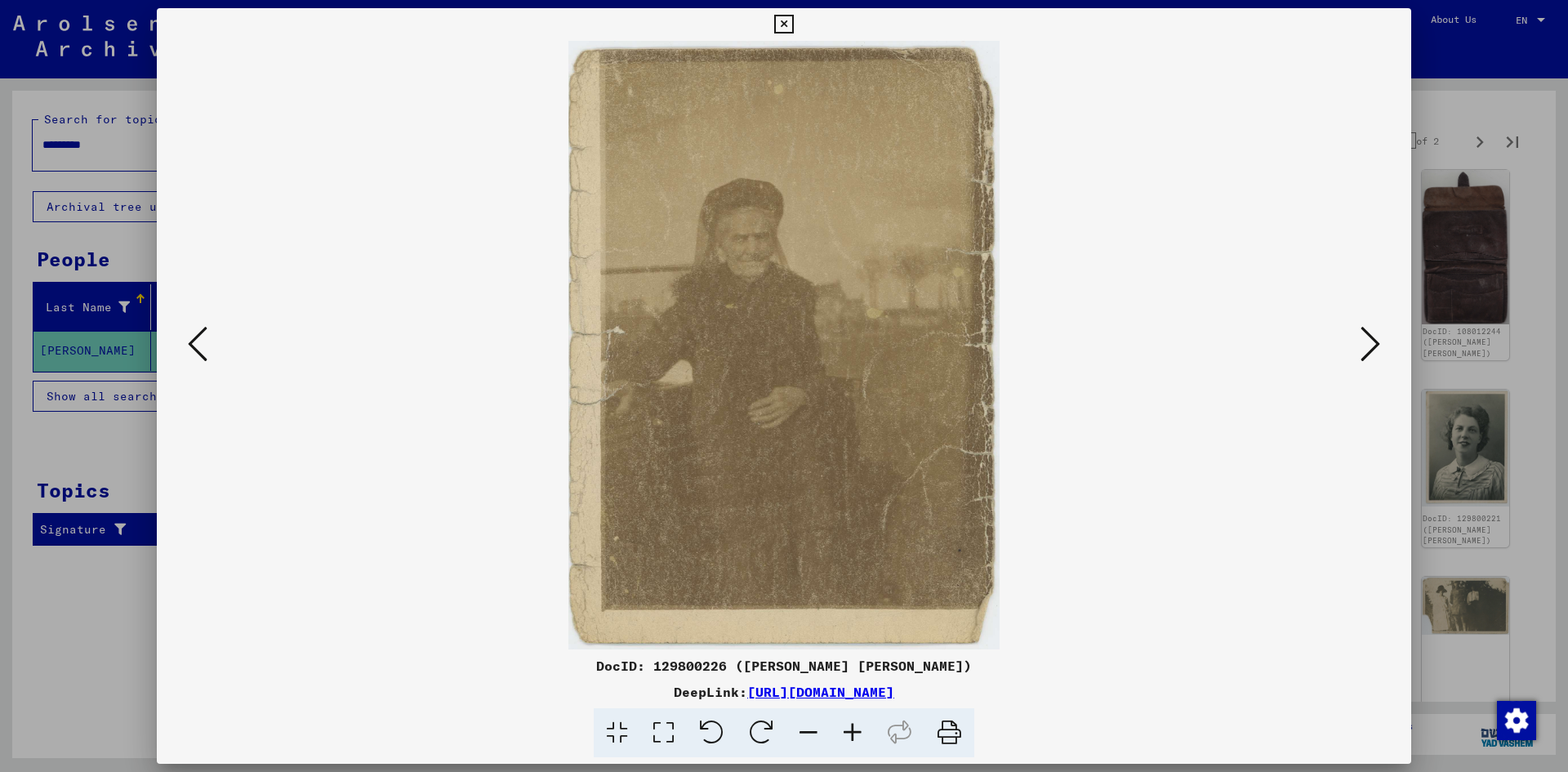
click at [192, 356] on icon at bounding box center [198, 344] width 20 height 39
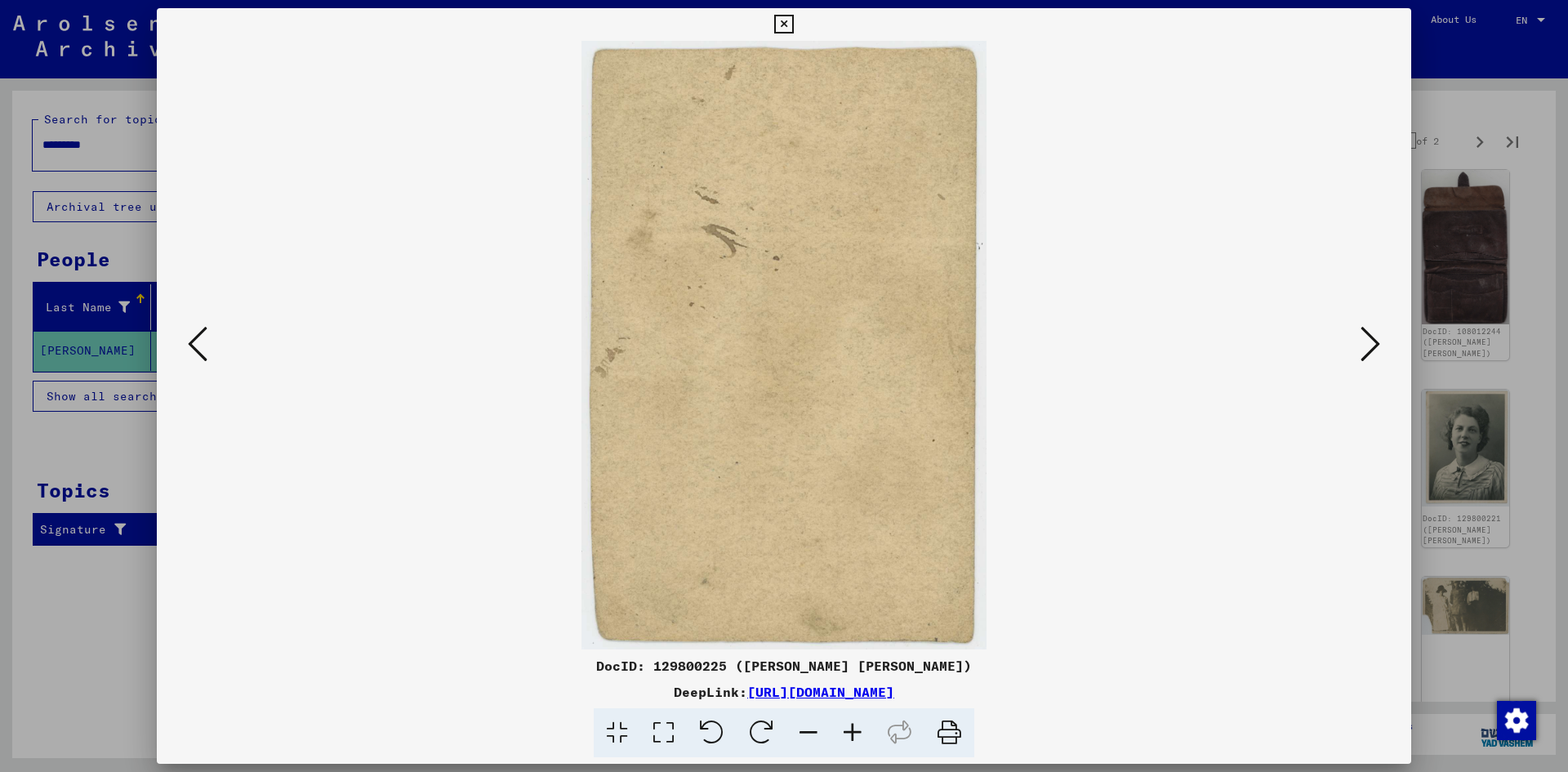
click at [192, 356] on icon at bounding box center [198, 344] width 20 height 39
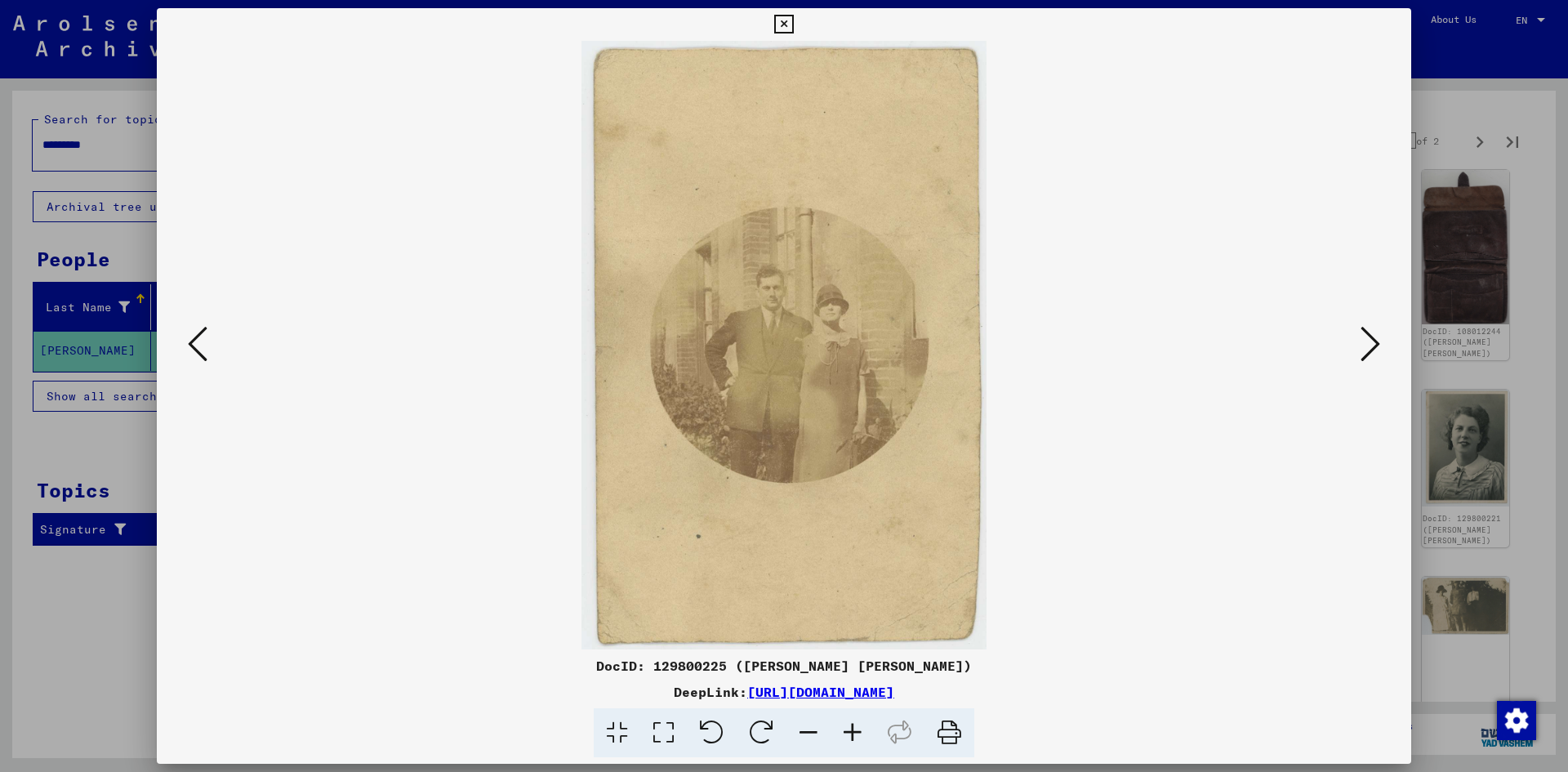
click at [192, 356] on icon at bounding box center [198, 344] width 20 height 39
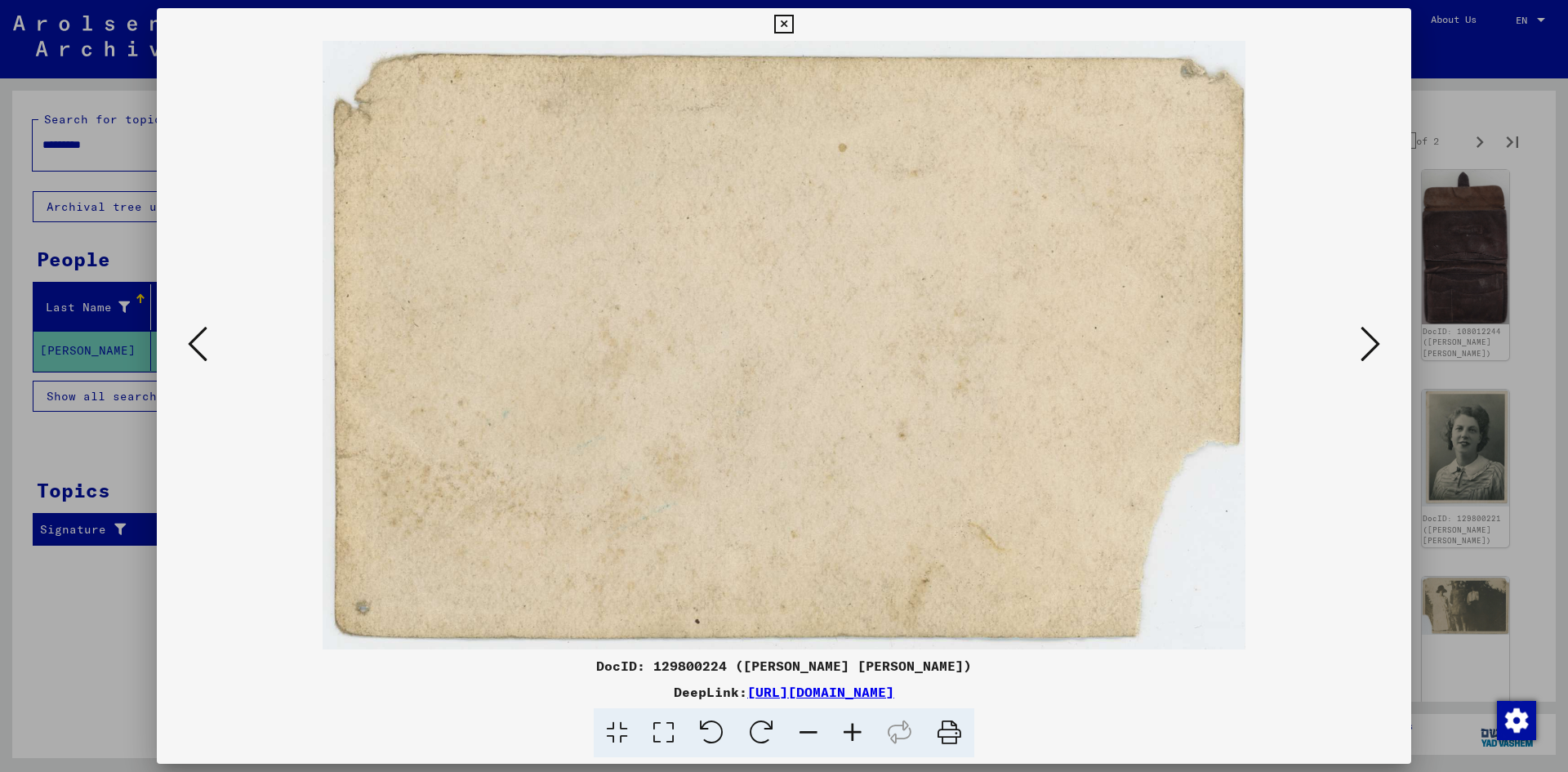
click at [1374, 352] on icon at bounding box center [1370, 344] width 20 height 39
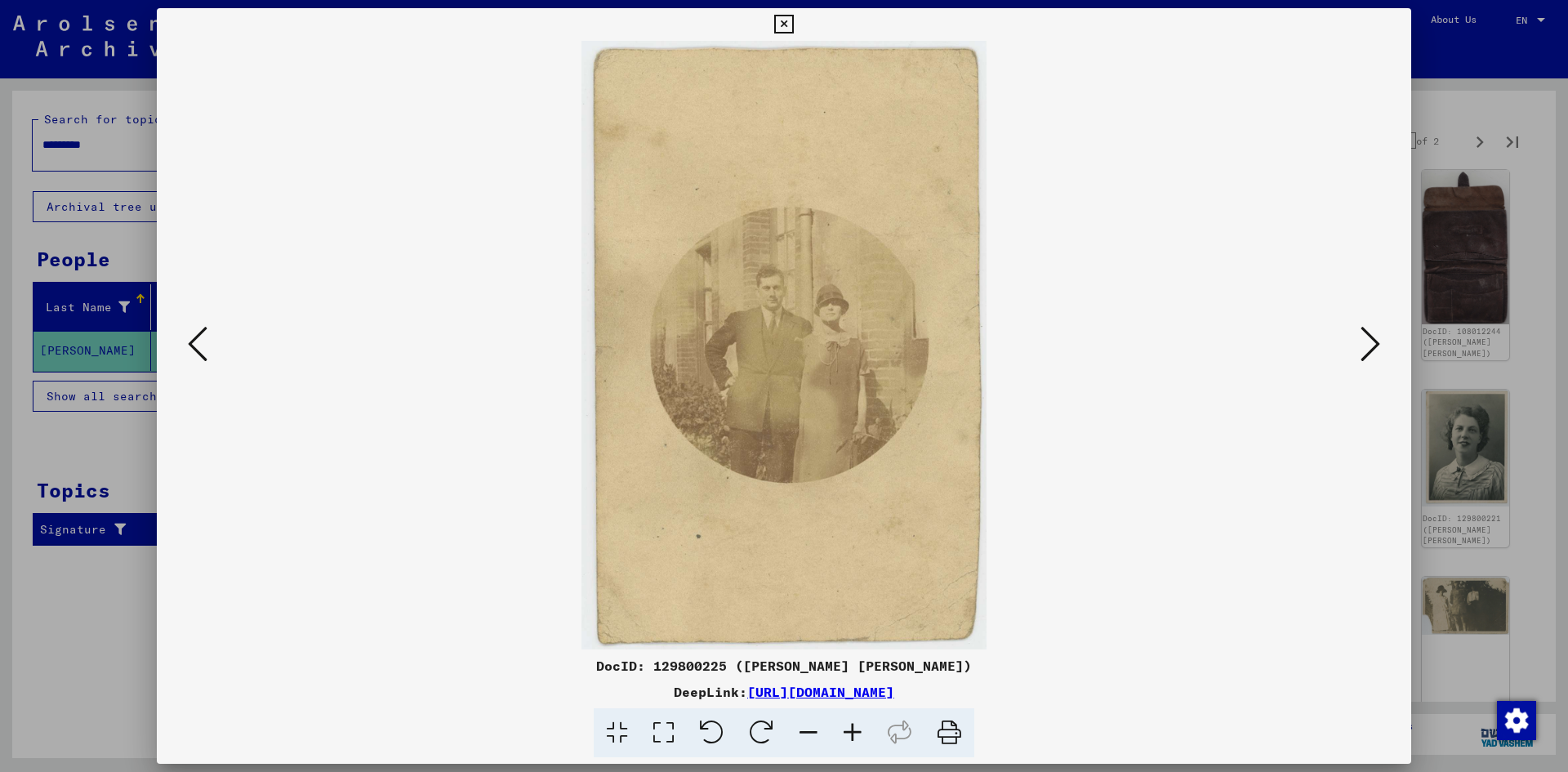
click at [205, 341] on icon at bounding box center [198, 344] width 20 height 39
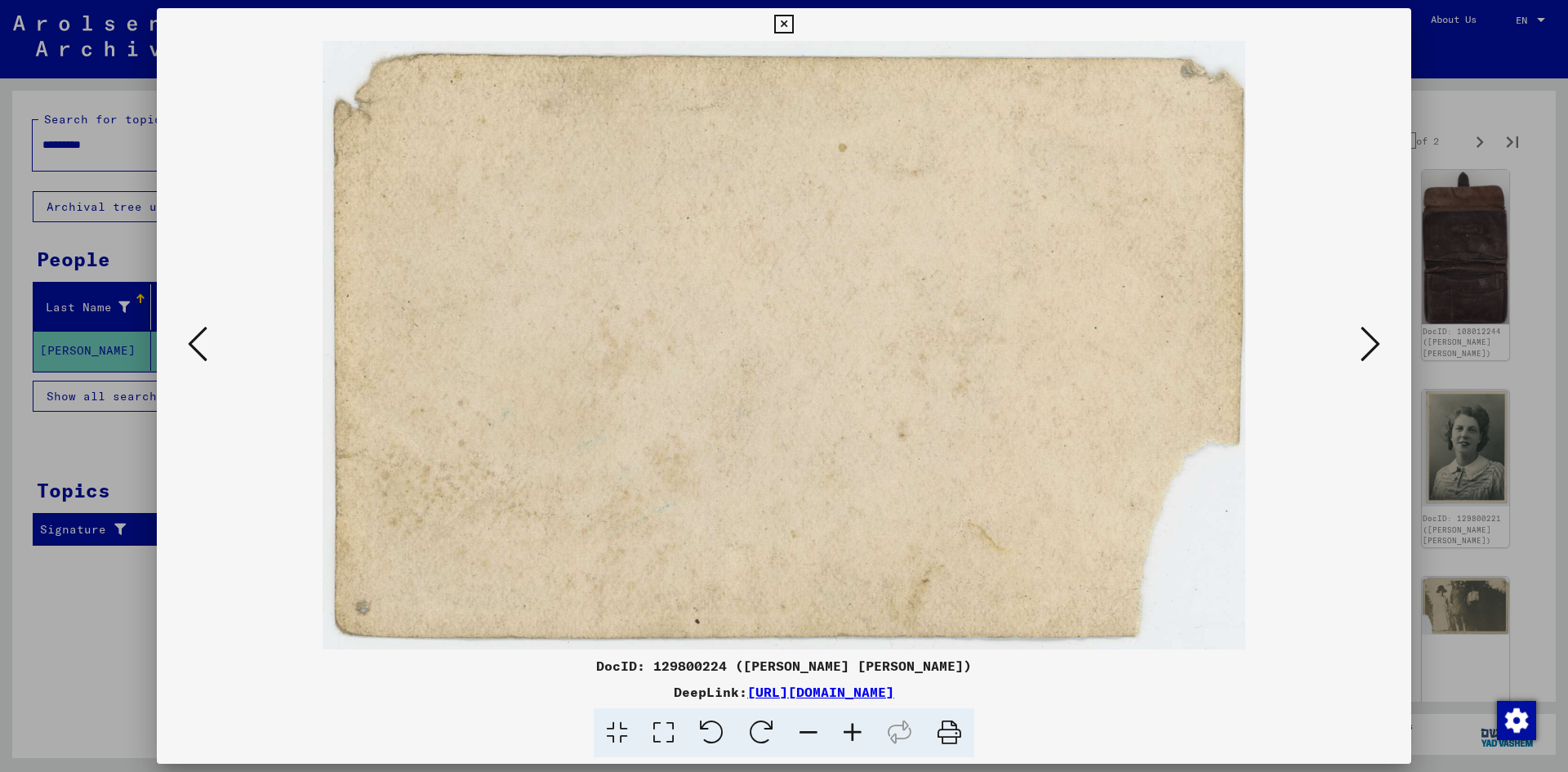
click at [205, 341] on icon at bounding box center [198, 344] width 20 height 39
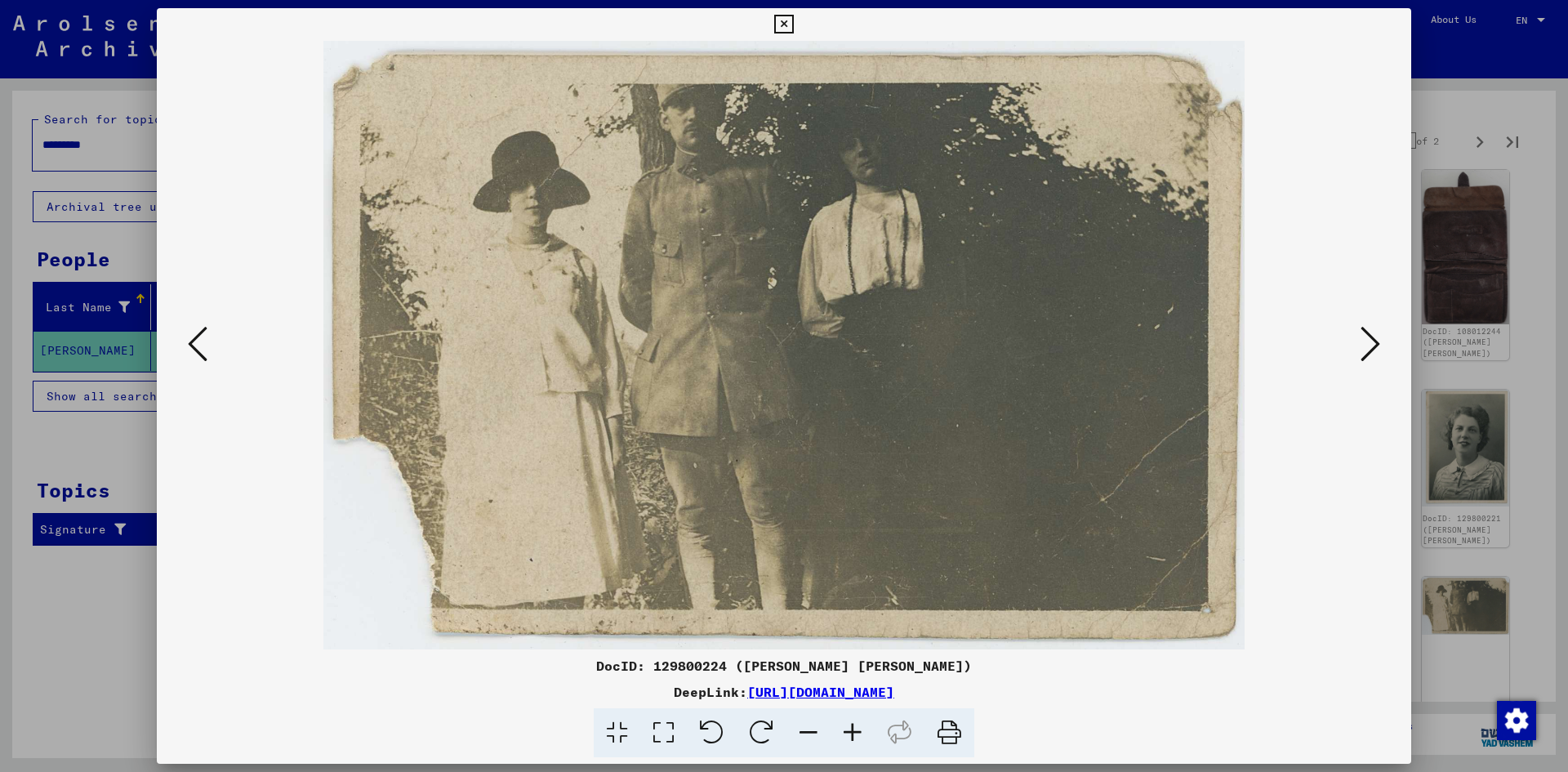
click at [205, 341] on icon at bounding box center [198, 344] width 20 height 39
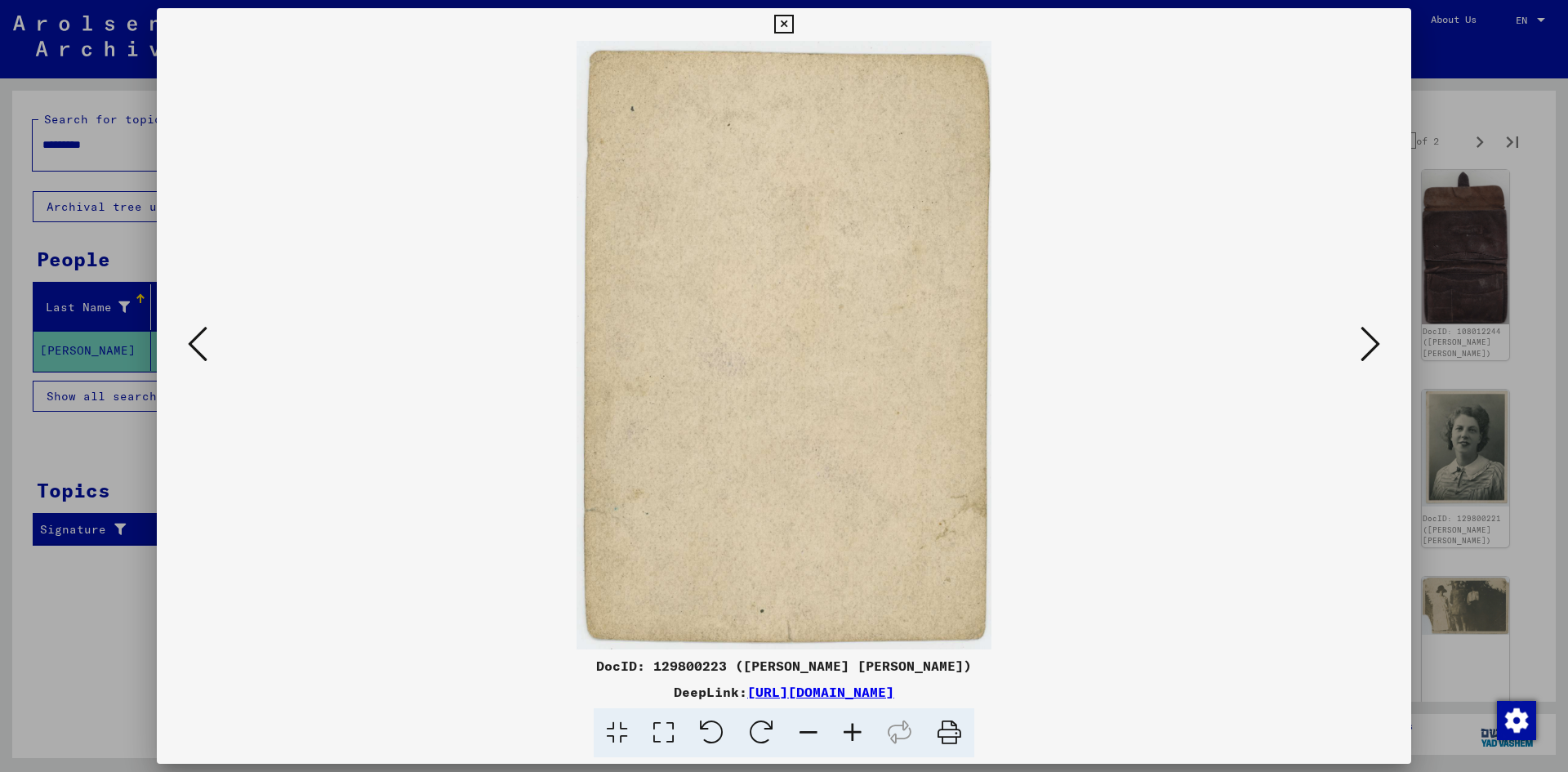
click at [205, 341] on icon at bounding box center [198, 344] width 20 height 39
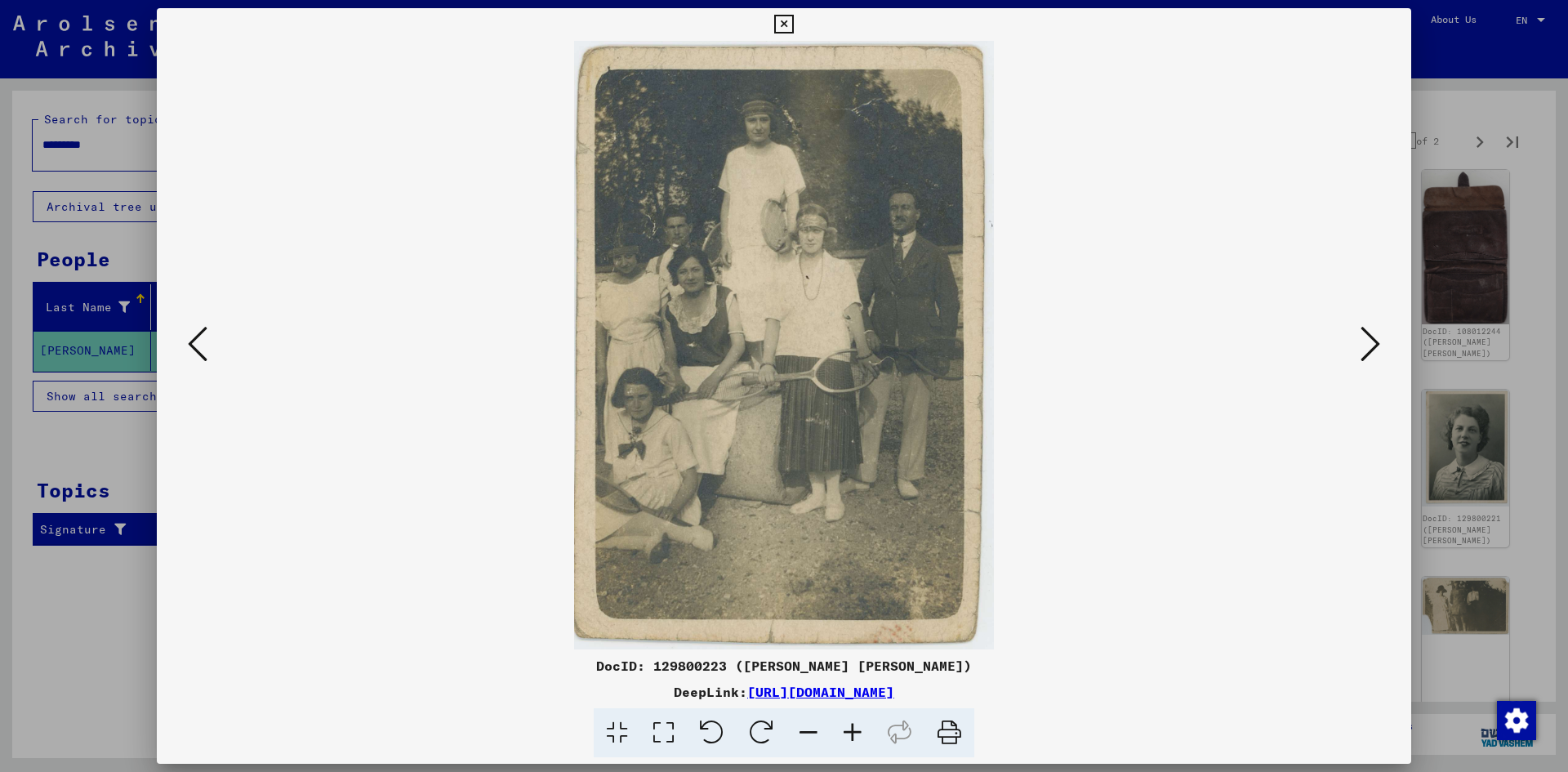
click at [205, 341] on icon at bounding box center [198, 344] width 20 height 39
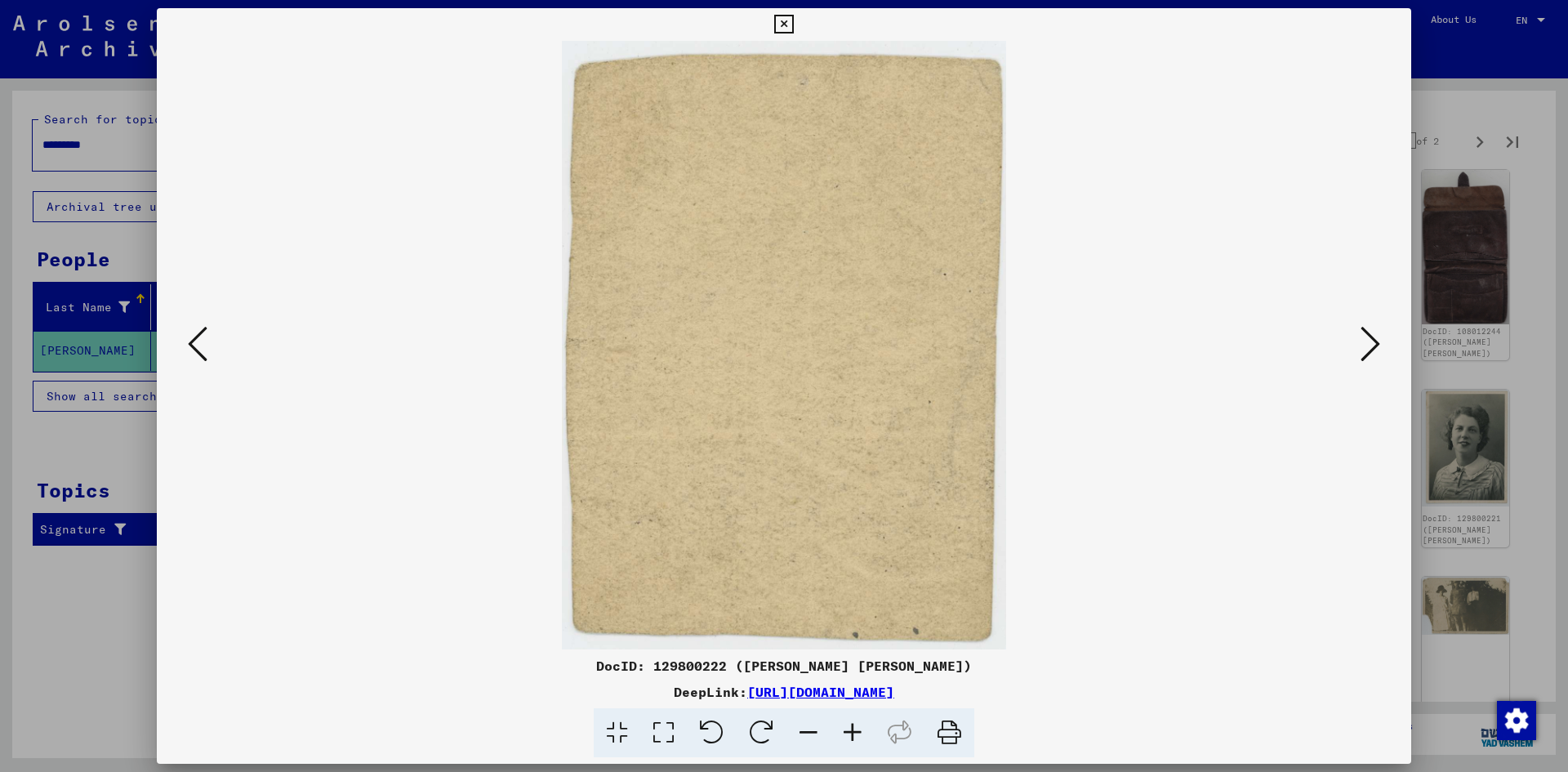
click at [205, 341] on icon at bounding box center [198, 344] width 20 height 39
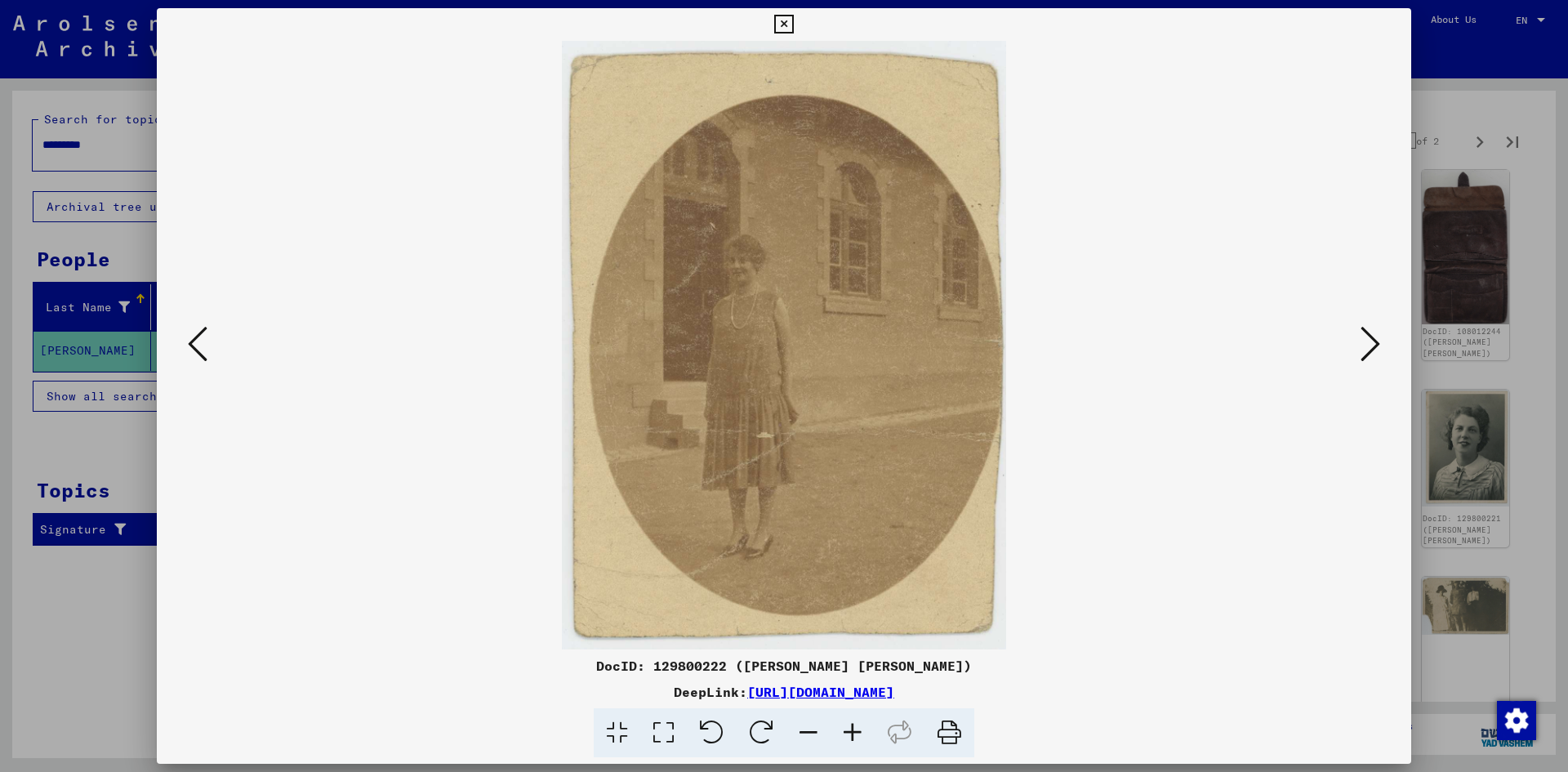
click at [205, 341] on icon at bounding box center [198, 344] width 20 height 39
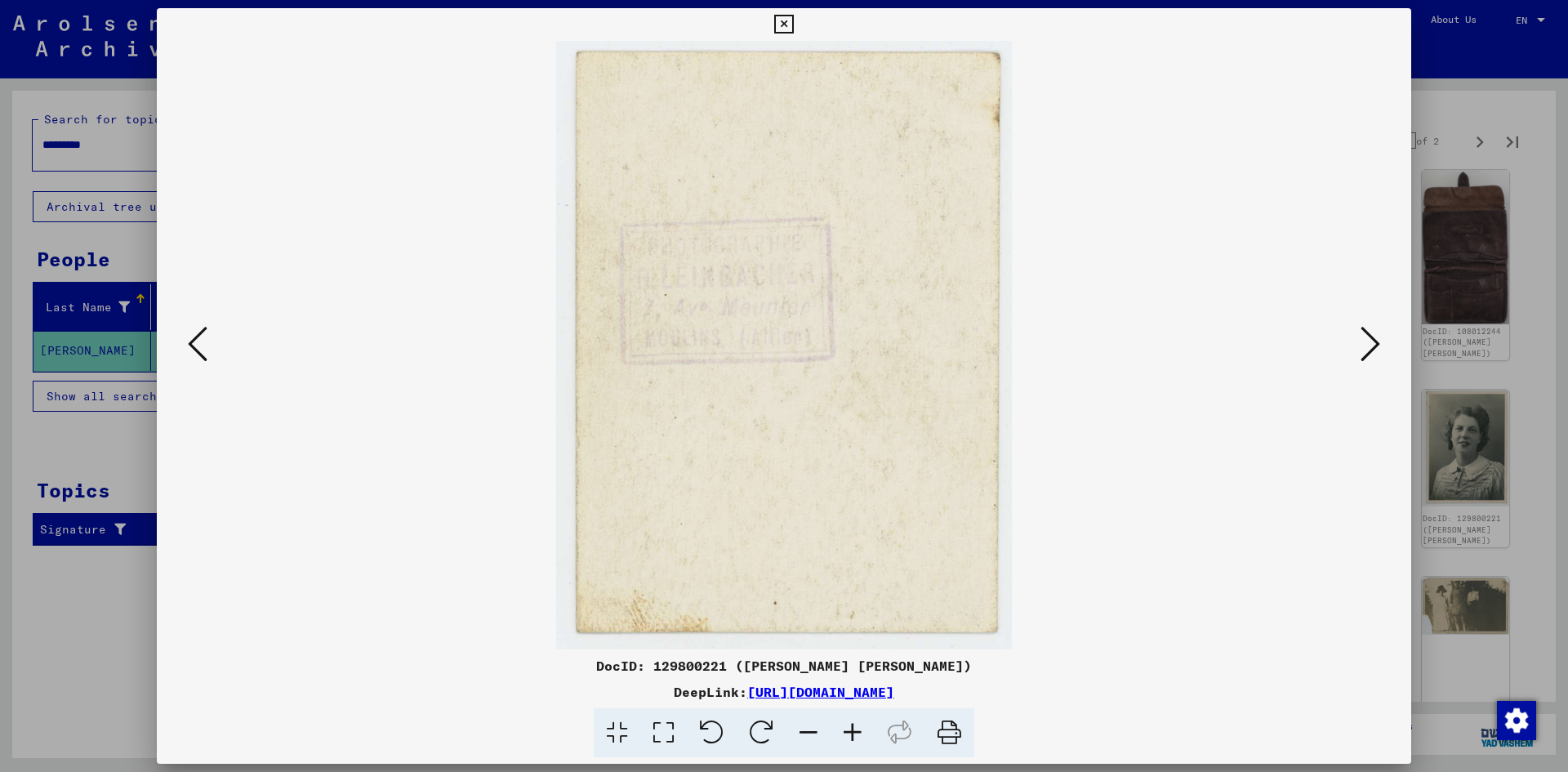
click at [1357, 353] on button at bounding box center [1370, 345] width 30 height 46
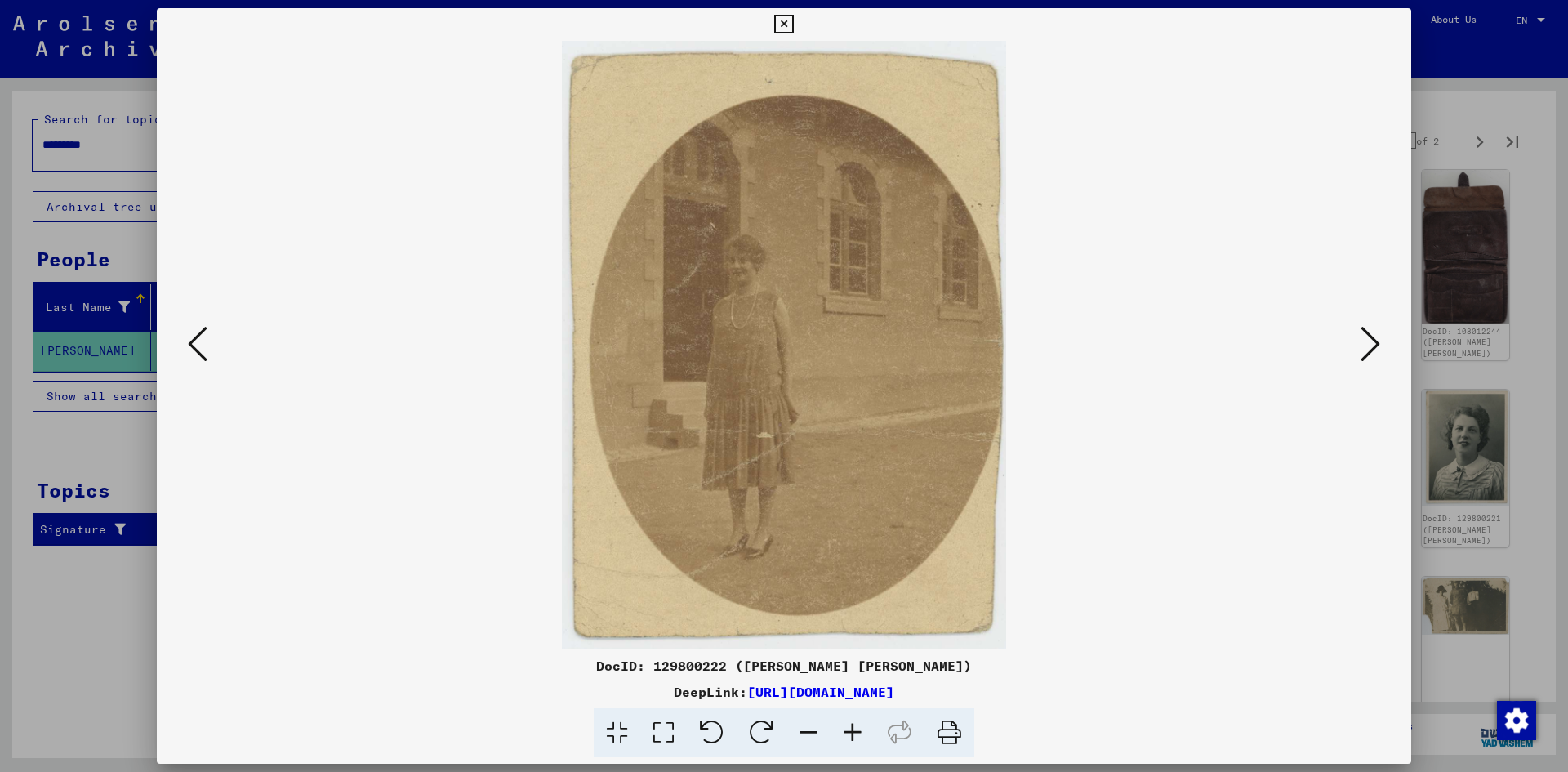
click at [1354, 330] on img at bounding box center [784, 345] width 1143 height 608
click at [1367, 339] on icon at bounding box center [1370, 344] width 20 height 39
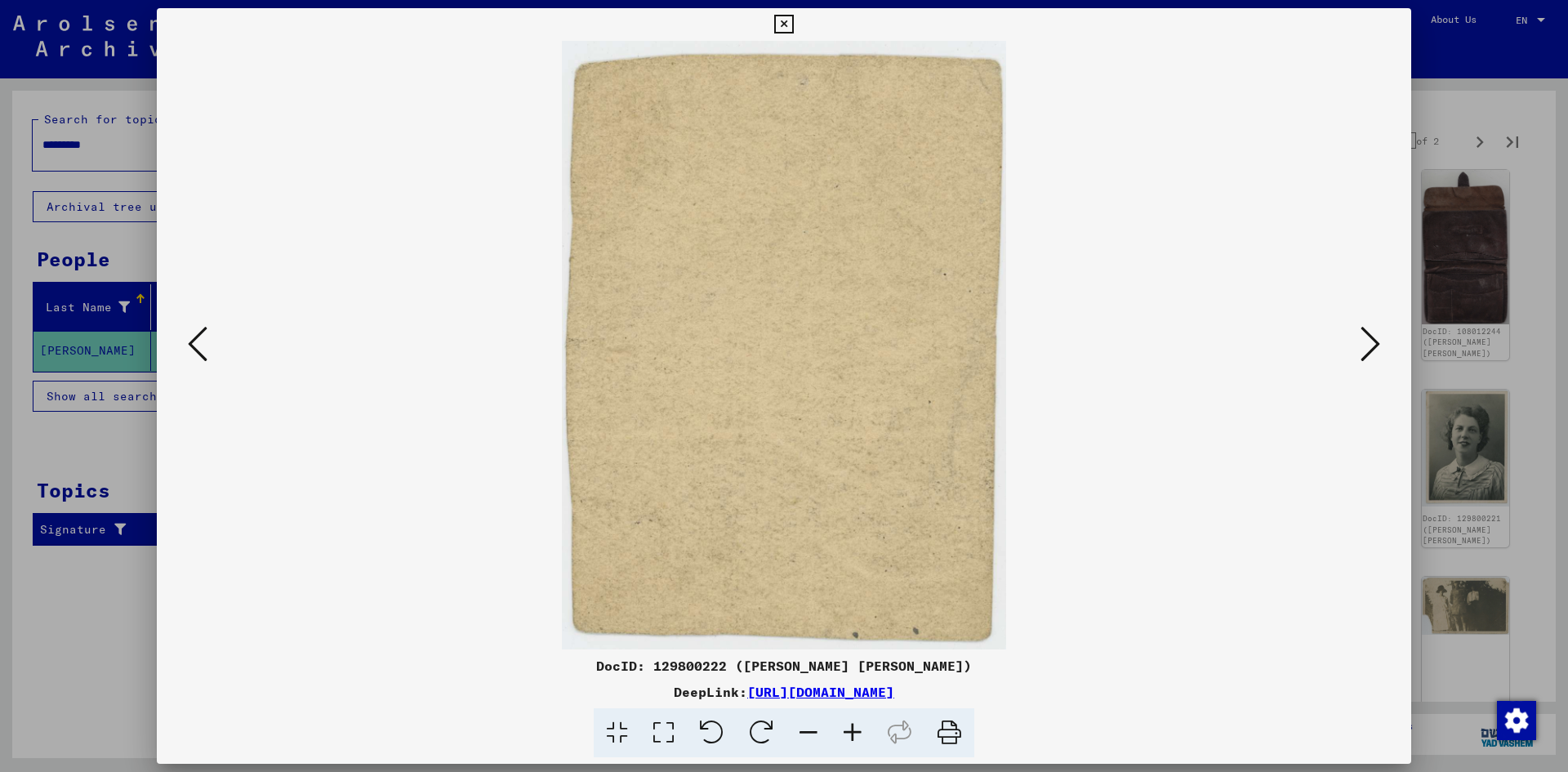
click at [1367, 339] on icon at bounding box center [1370, 344] width 20 height 39
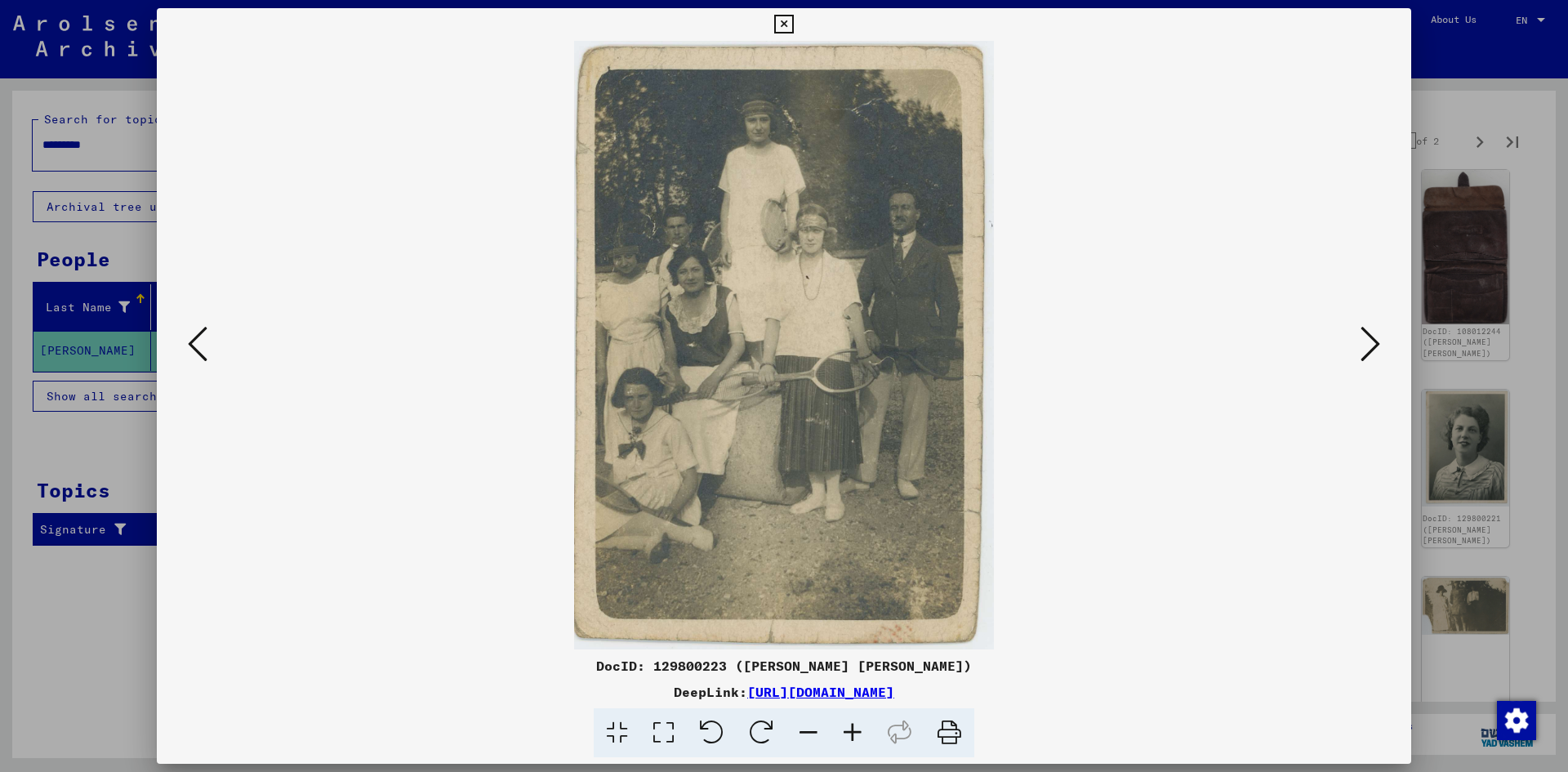
click at [1367, 339] on icon at bounding box center [1370, 344] width 20 height 39
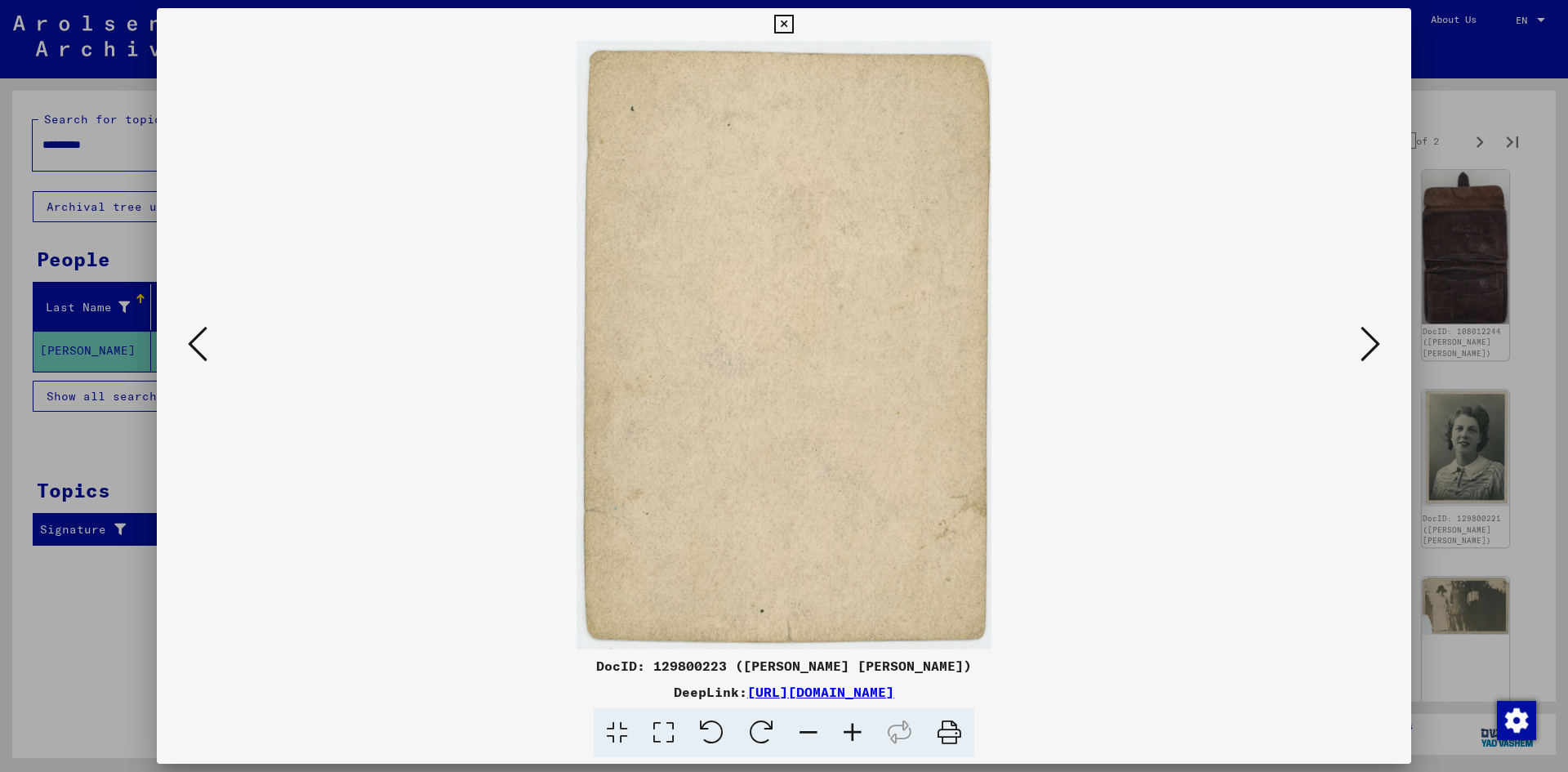
click at [1367, 339] on icon at bounding box center [1370, 344] width 20 height 39
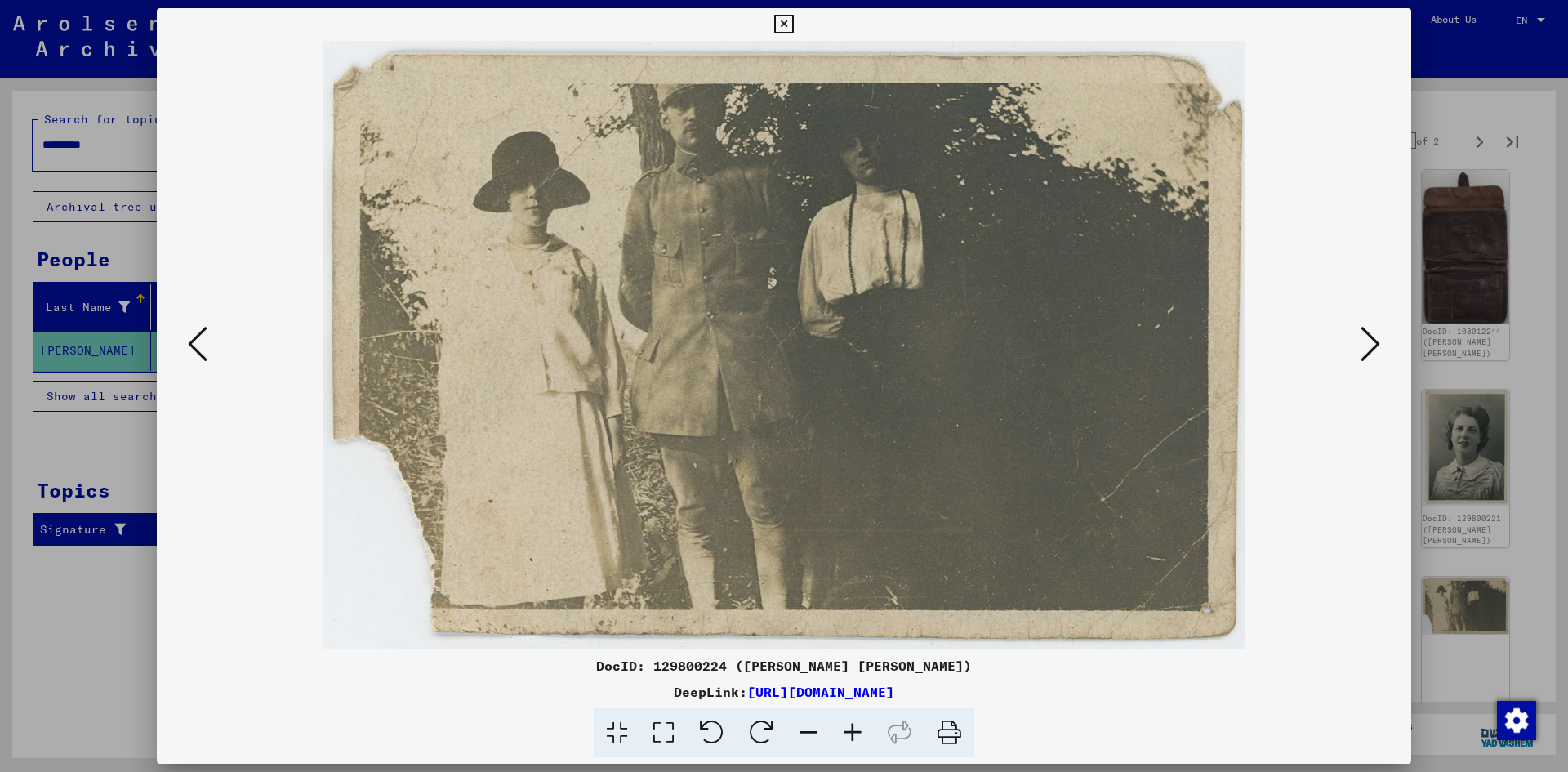
click at [1367, 339] on icon at bounding box center [1370, 344] width 20 height 39
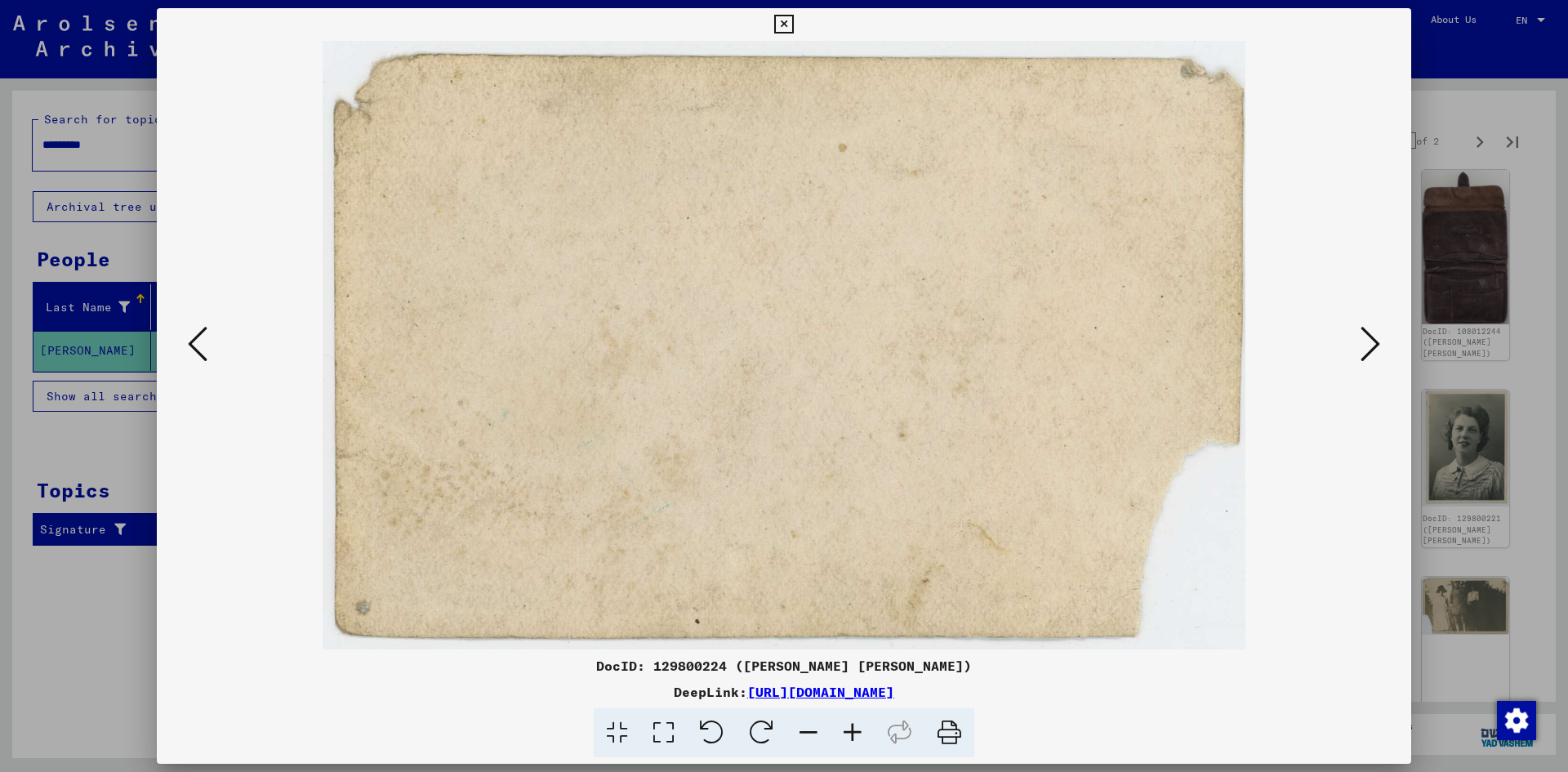
click at [1367, 339] on icon at bounding box center [1370, 344] width 20 height 39
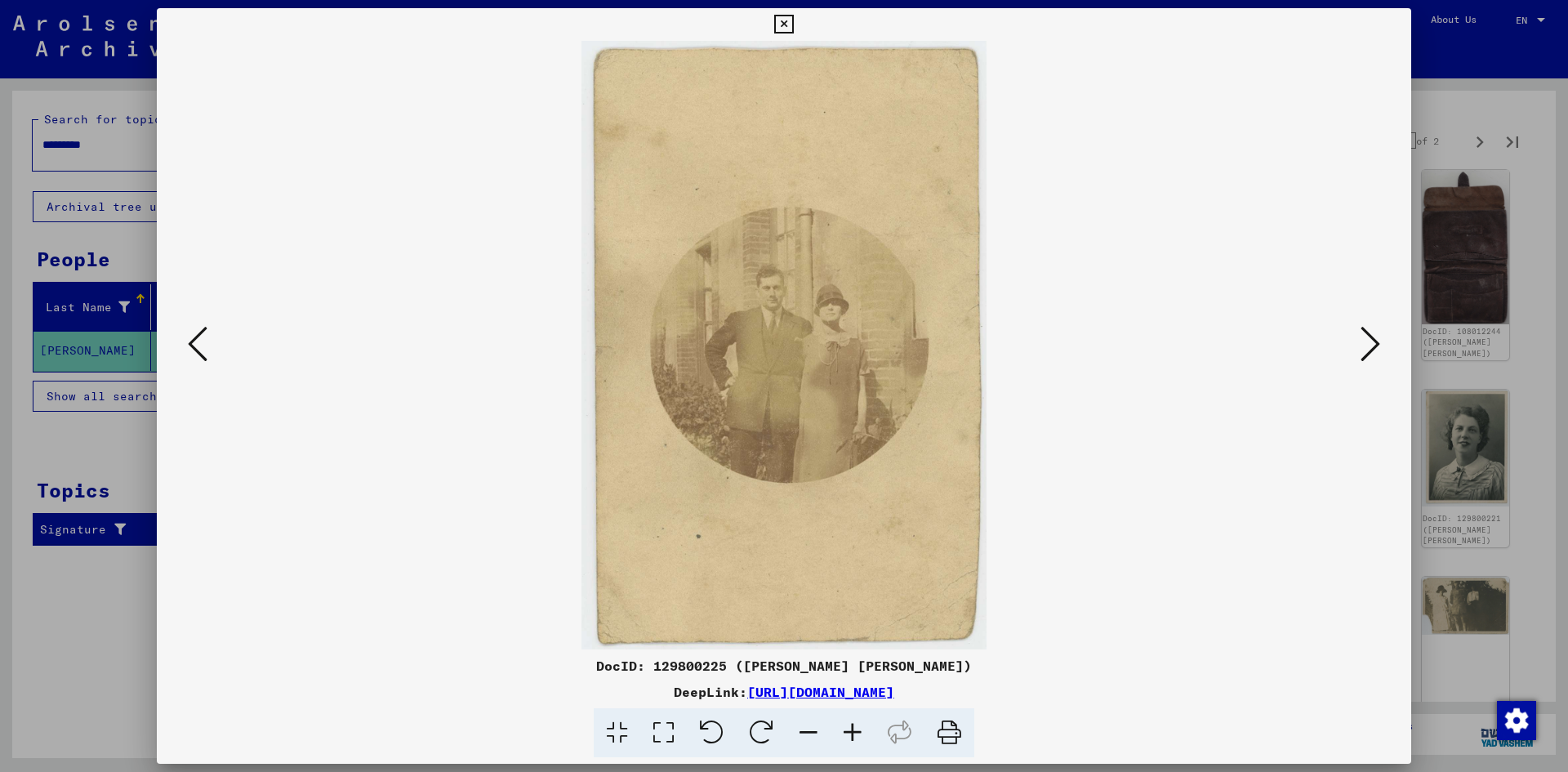
click at [1351, 351] on img at bounding box center [784, 345] width 1143 height 608
click at [1352, 354] on img at bounding box center [784, 345] width 1143 height 608
click at [1377, 366] on button at bounding box center [1370, 345] width 30 height 46
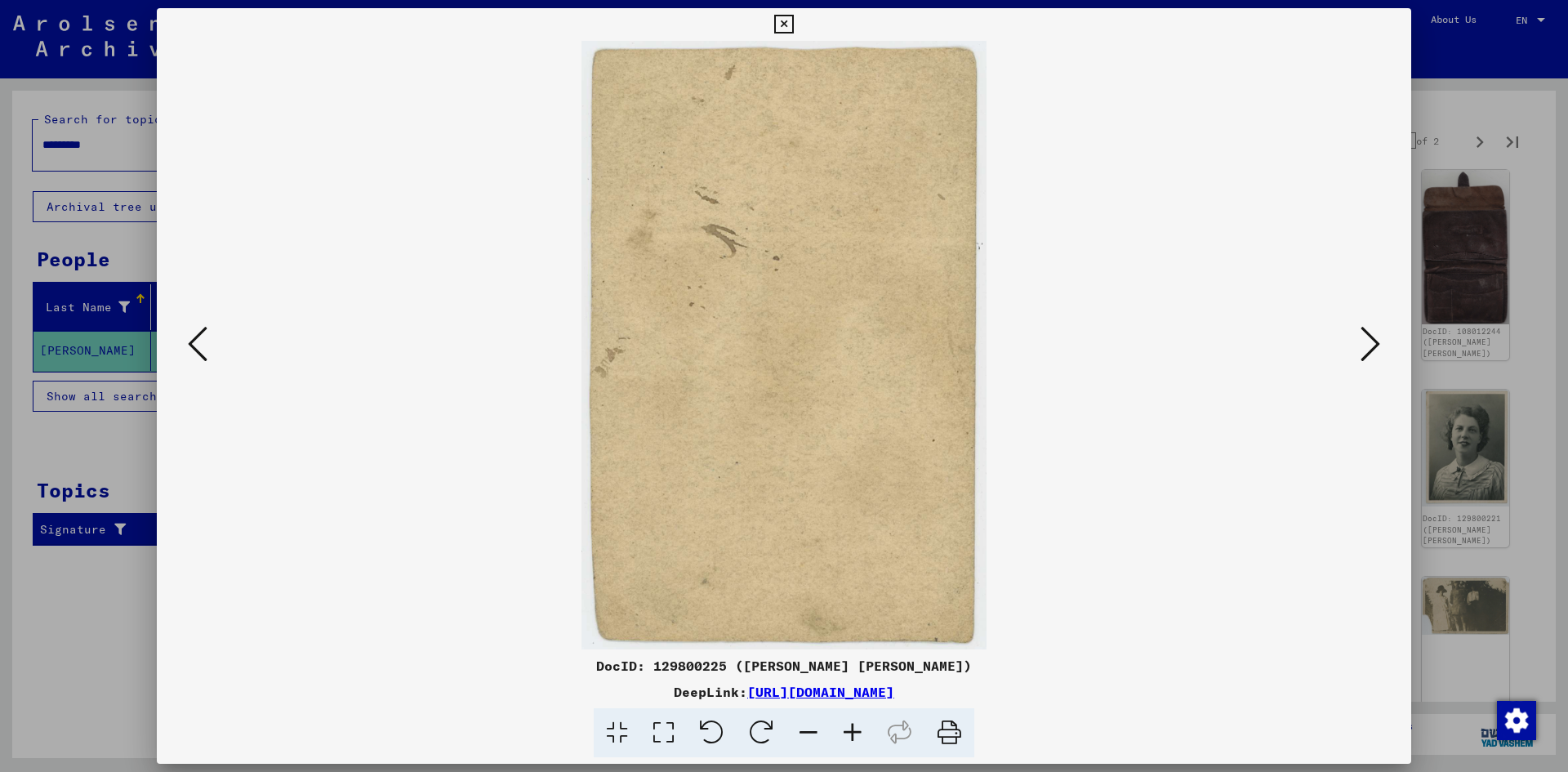
click at [1377, 366] on button at bounding box center [1370, 345] width 30 height 46
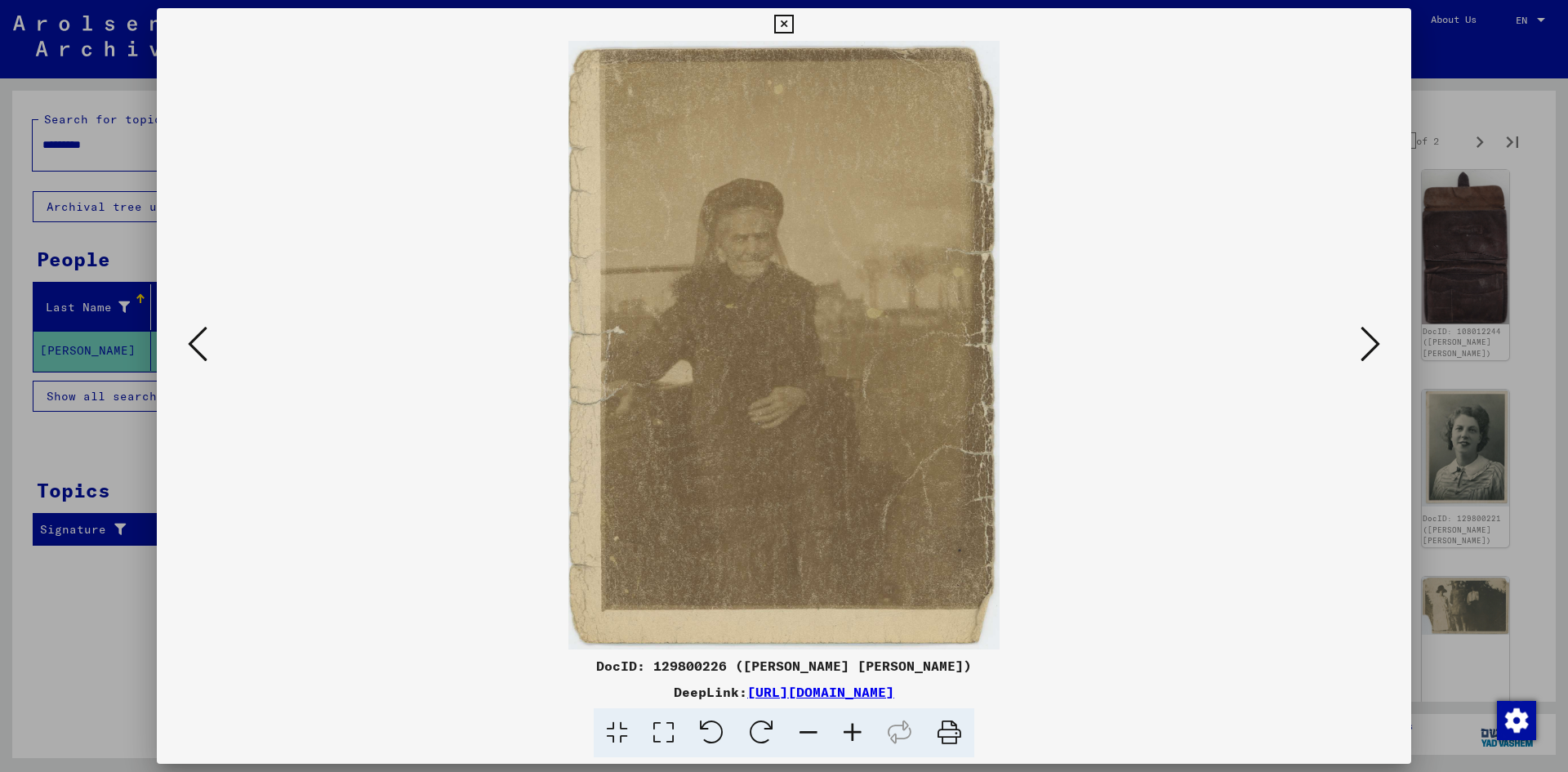
click at [1377, 366] on button at bounding box center [1370, 345] width 30 height 46
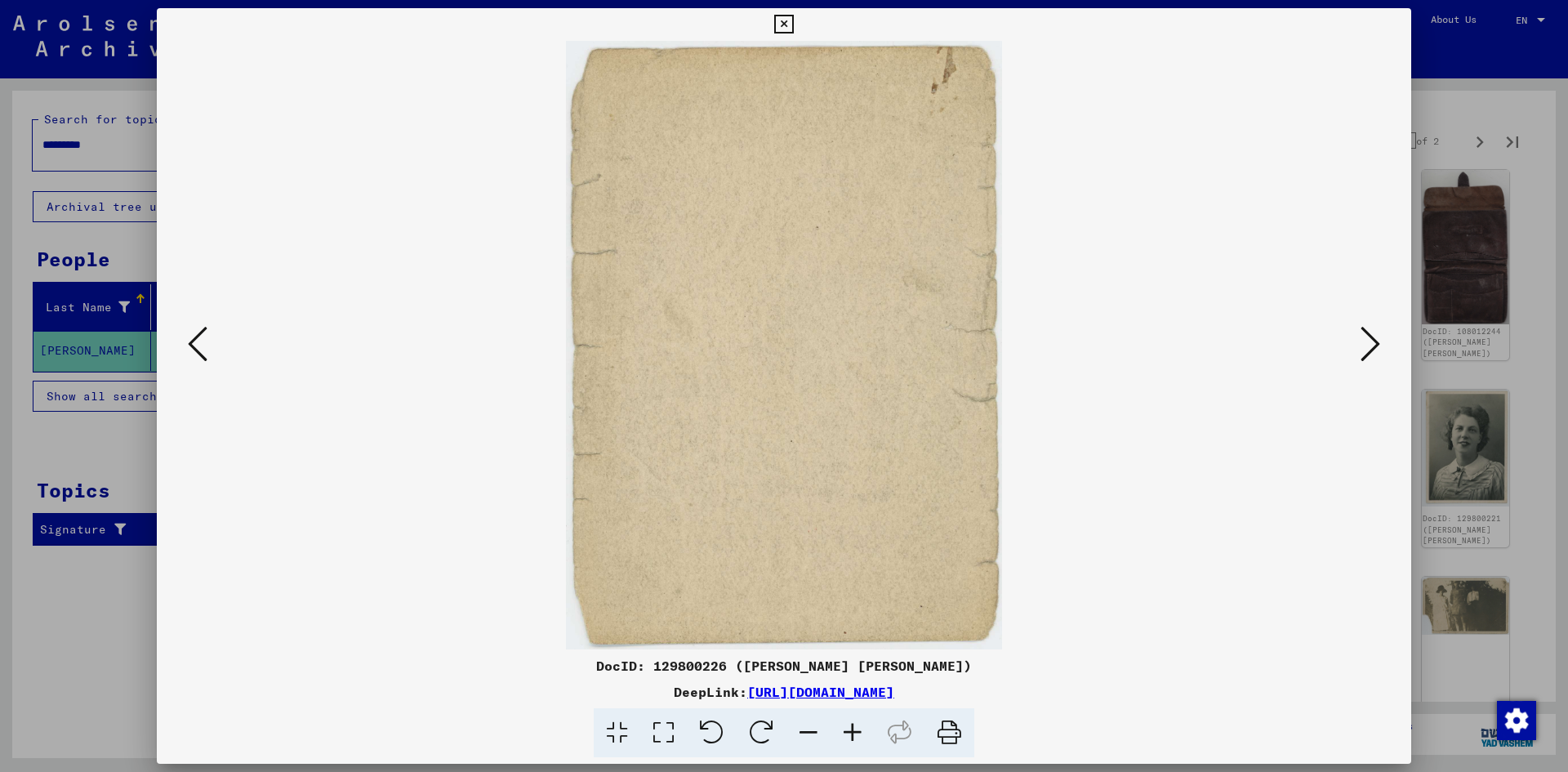
click at [1377, 366] on button at bounding box center [1370, 345] width 30 height 46
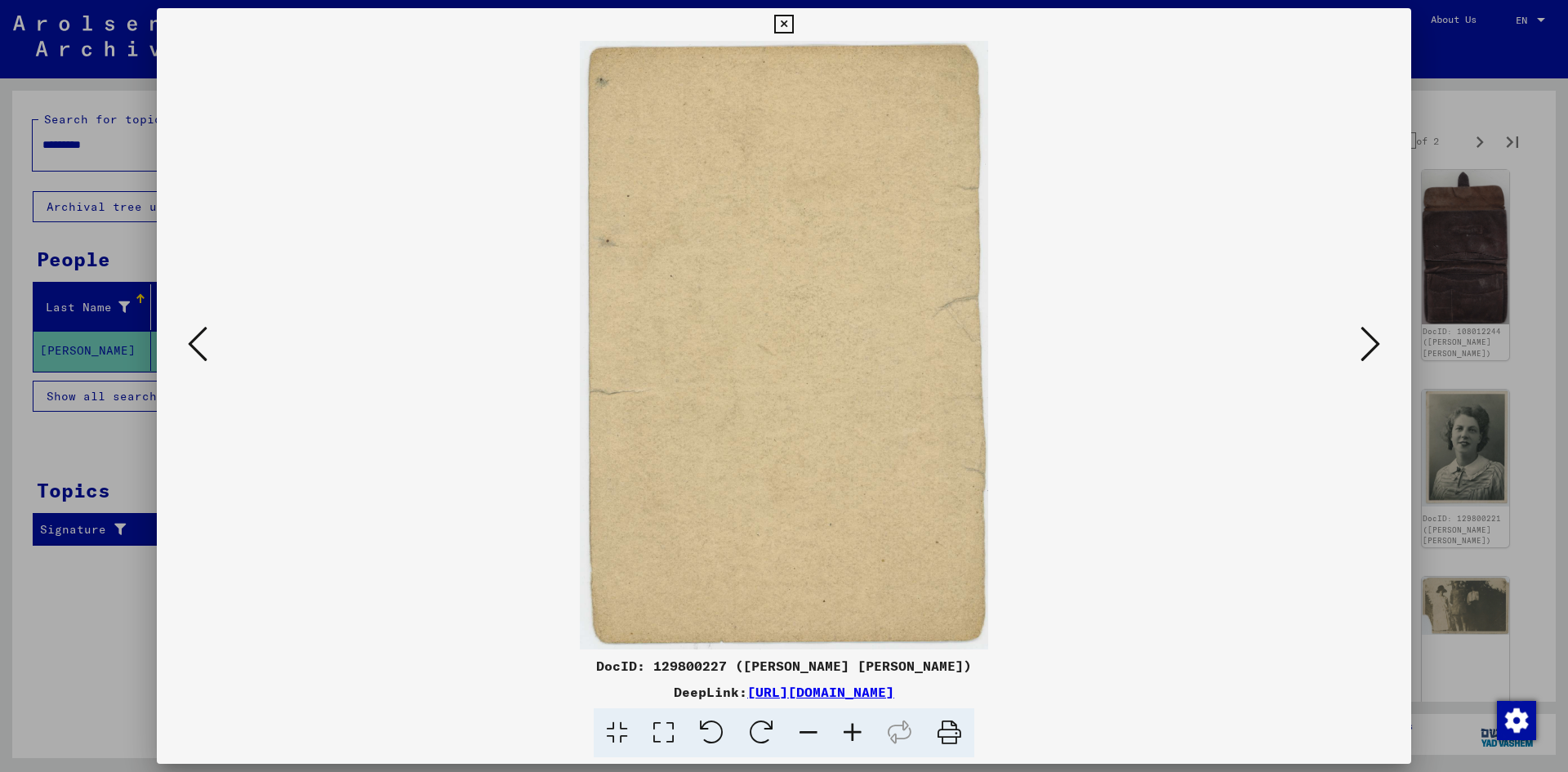
click at [1377, 366] on button at bounding box center [1370, 345] width 30 height 46
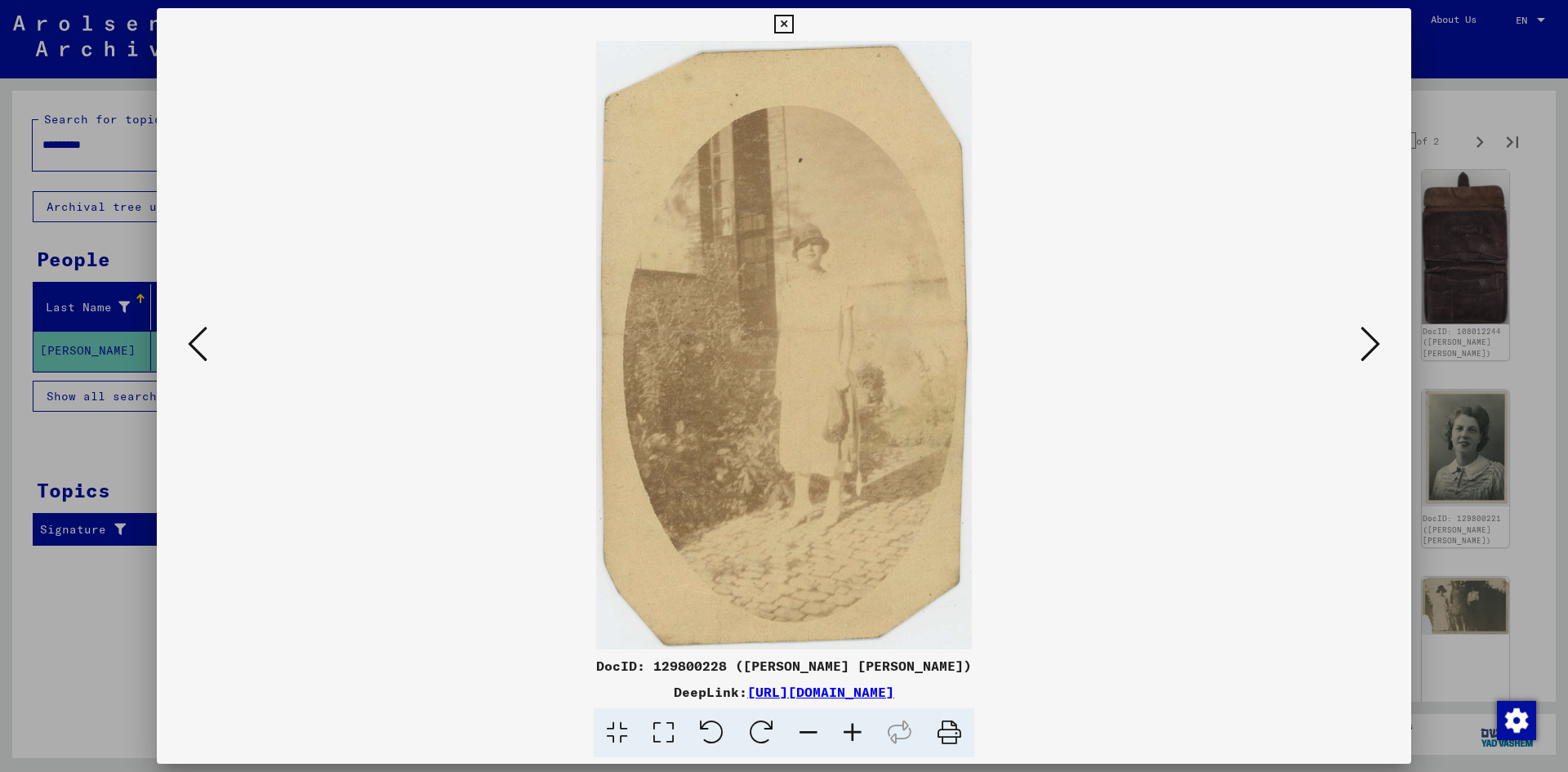
click at [1377, 366] on button at bounding box center [1370, 345] width 30 height 46
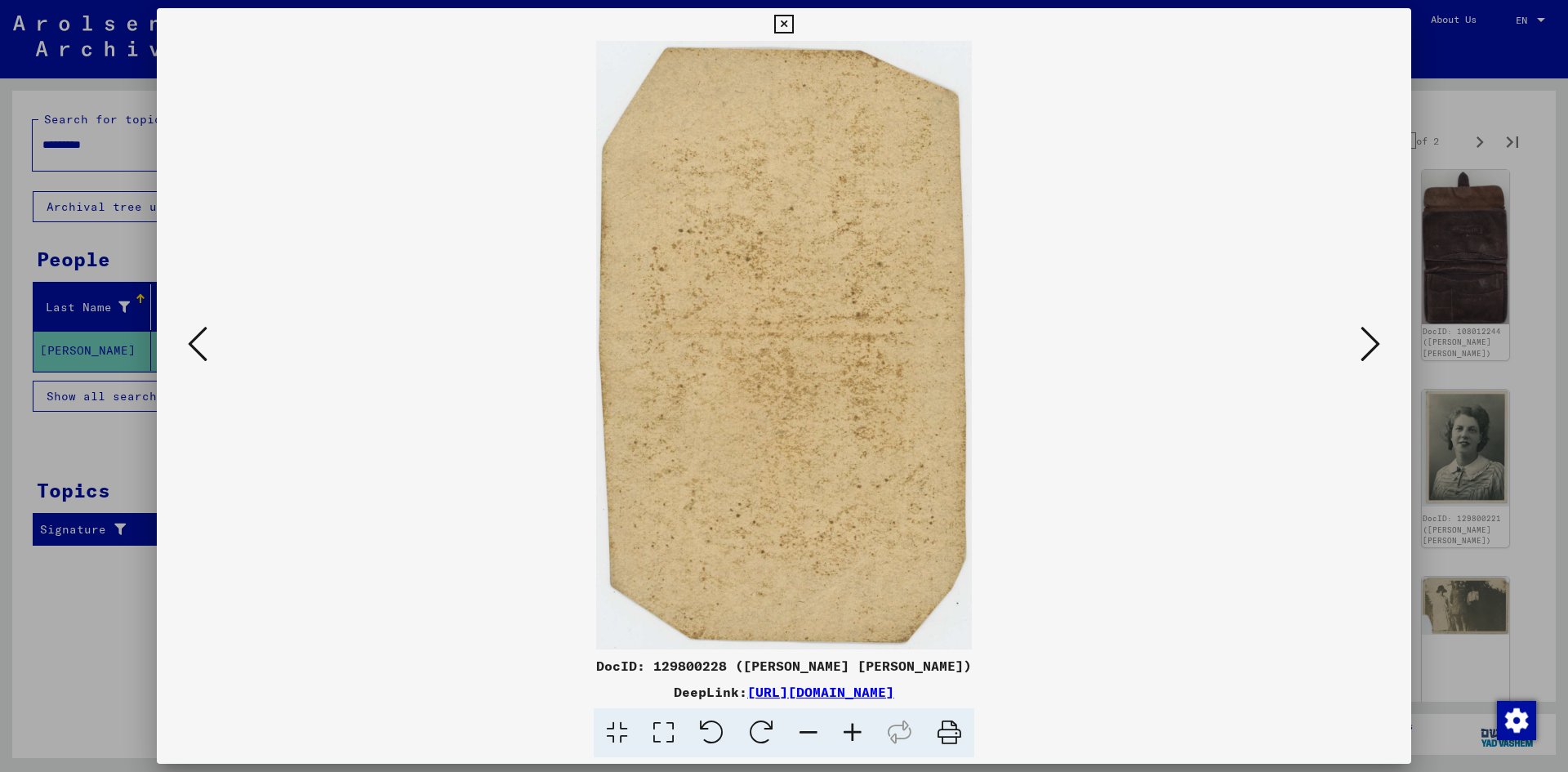
click at [1377, 366] on button at bounding box center [1370, 345] width 30 height 46
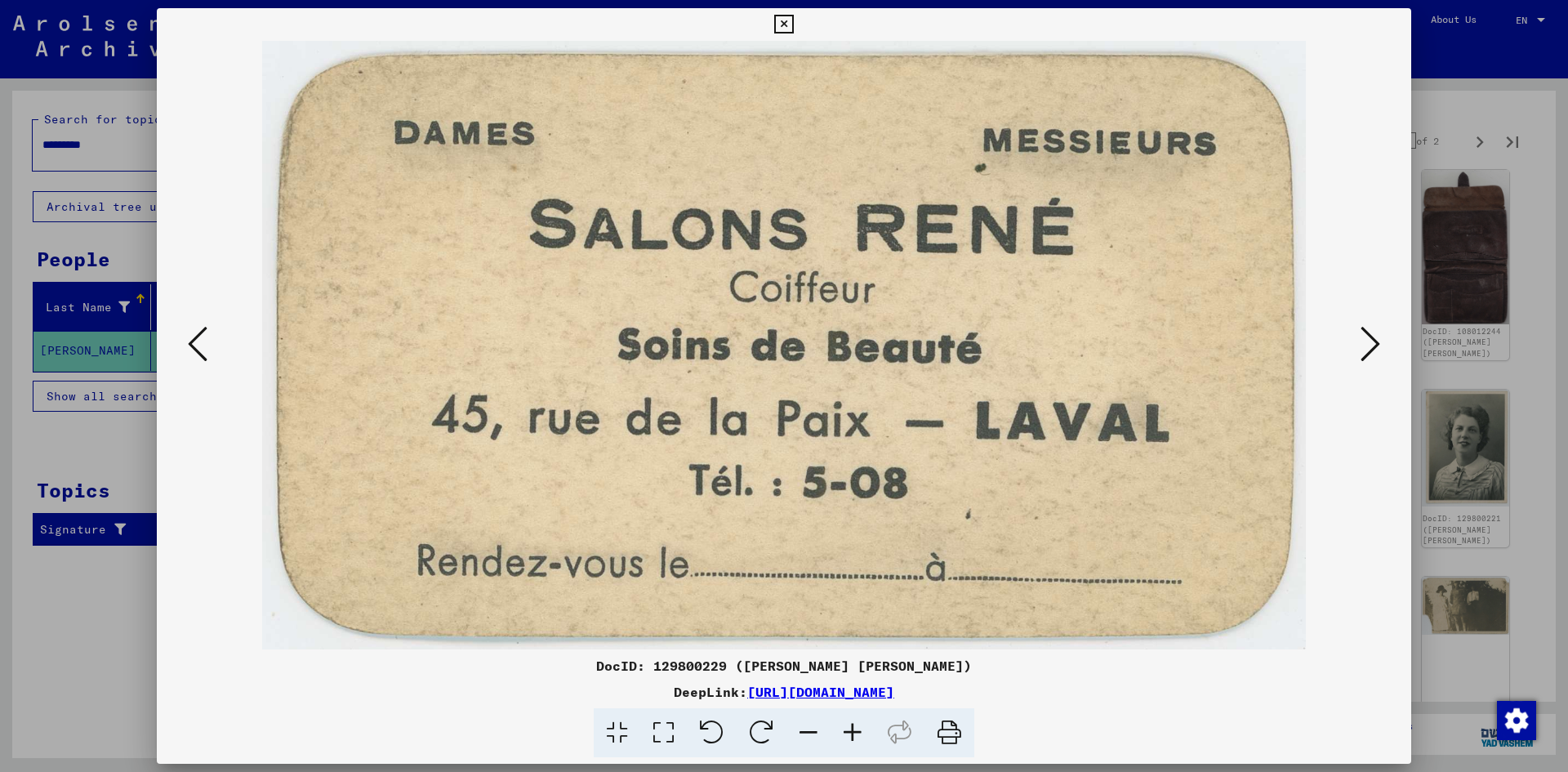
click at [1377, 366] on button at bounding box center [1370, 345] width 30 height 46
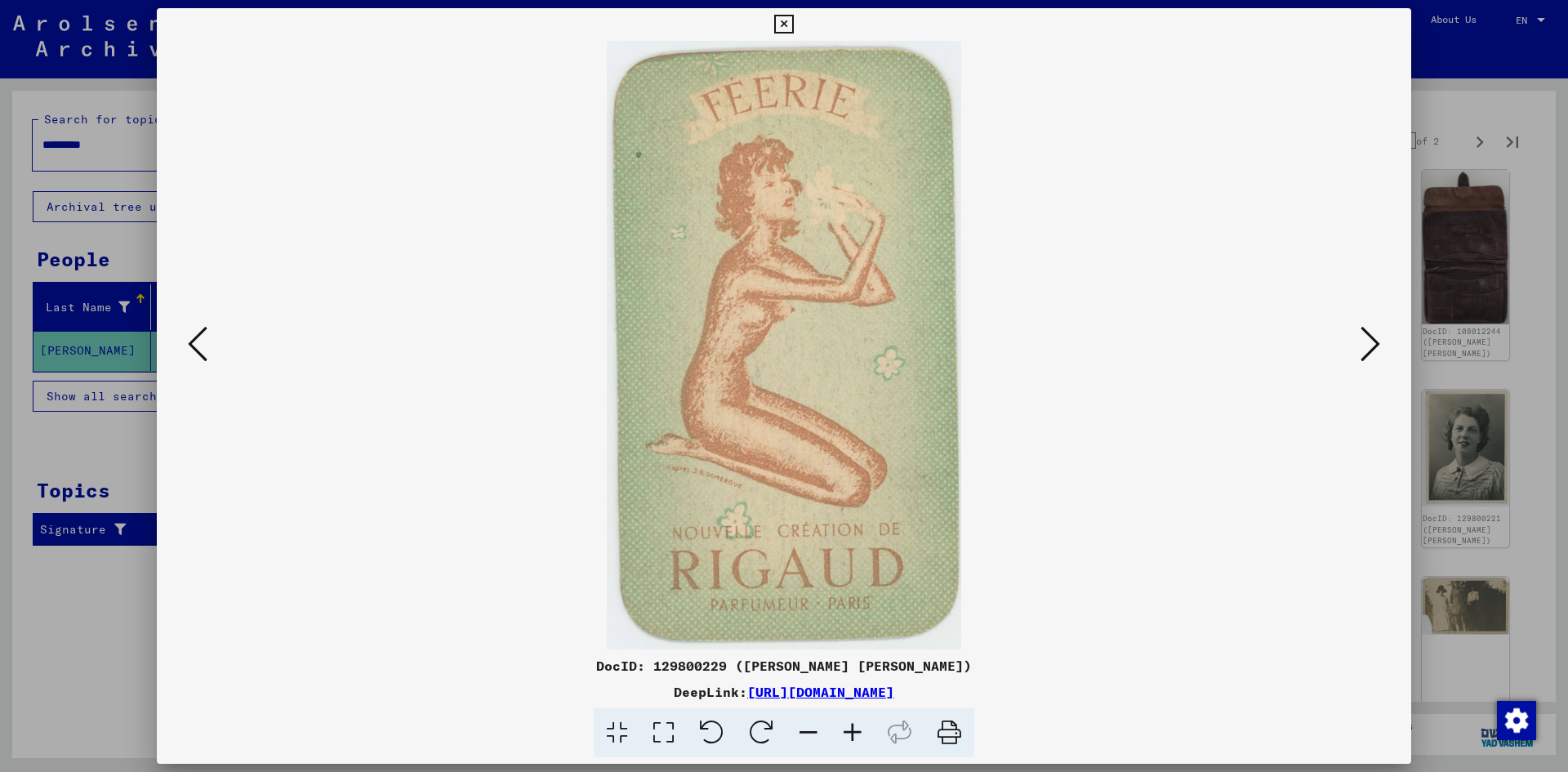
click at [1377, 366] on button at bounding box center [1370, 345] width 30 height 46
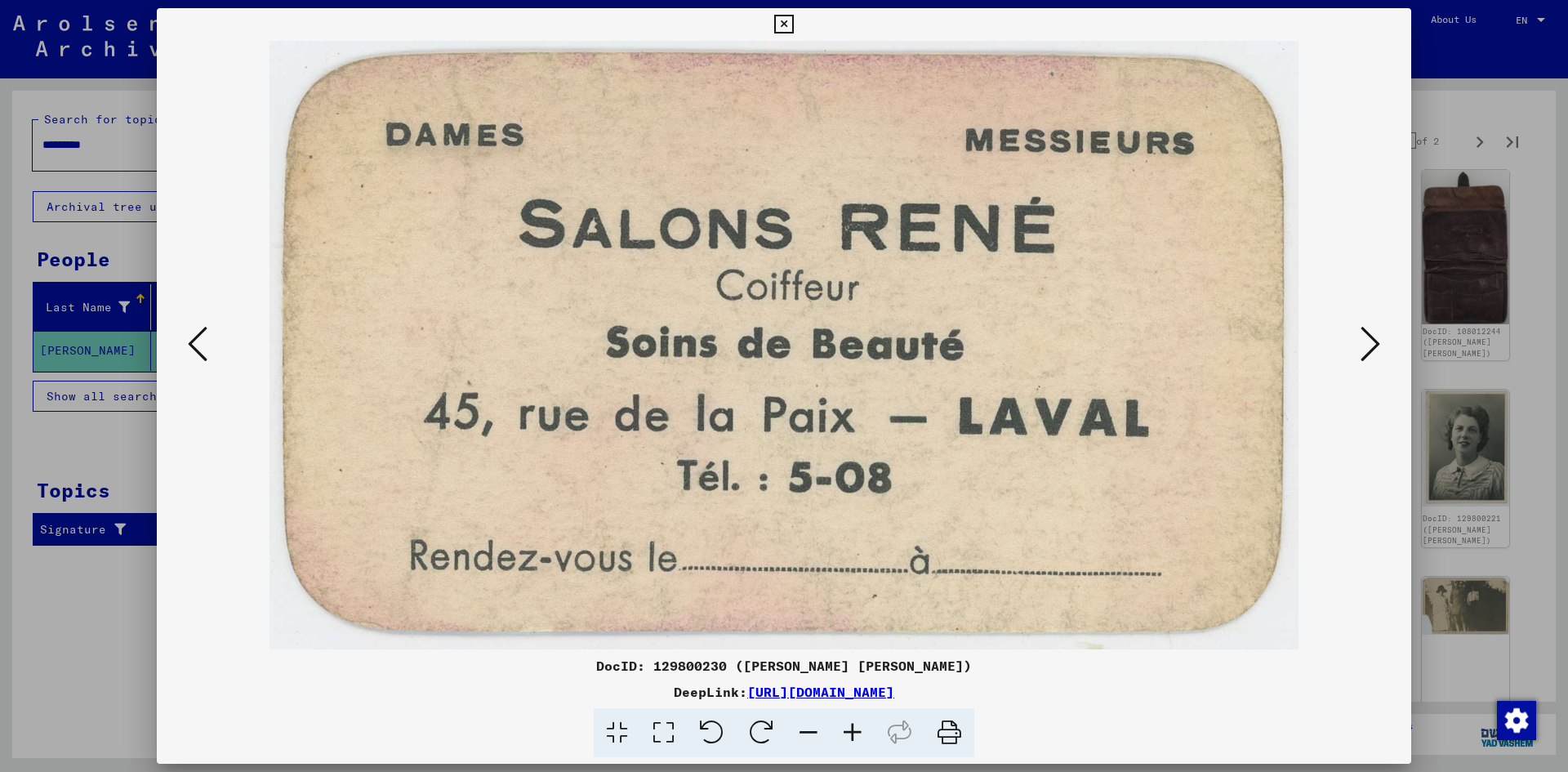
click at [1377, 366] on button at bounding box center [1370, 345] width 30 height 46
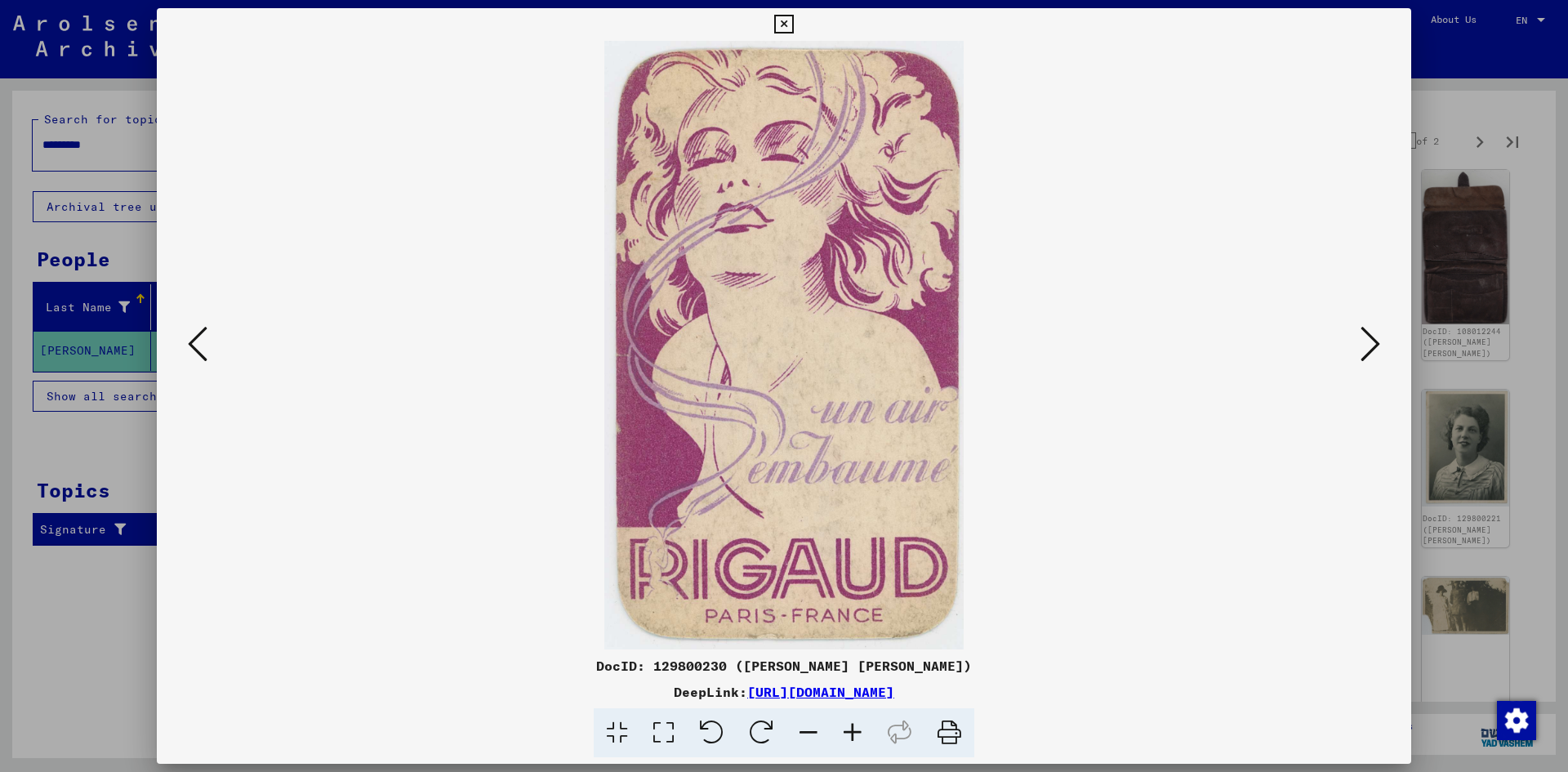
click at [1377, 366] on button at bounding box center [1370, 345] width 30 height 46
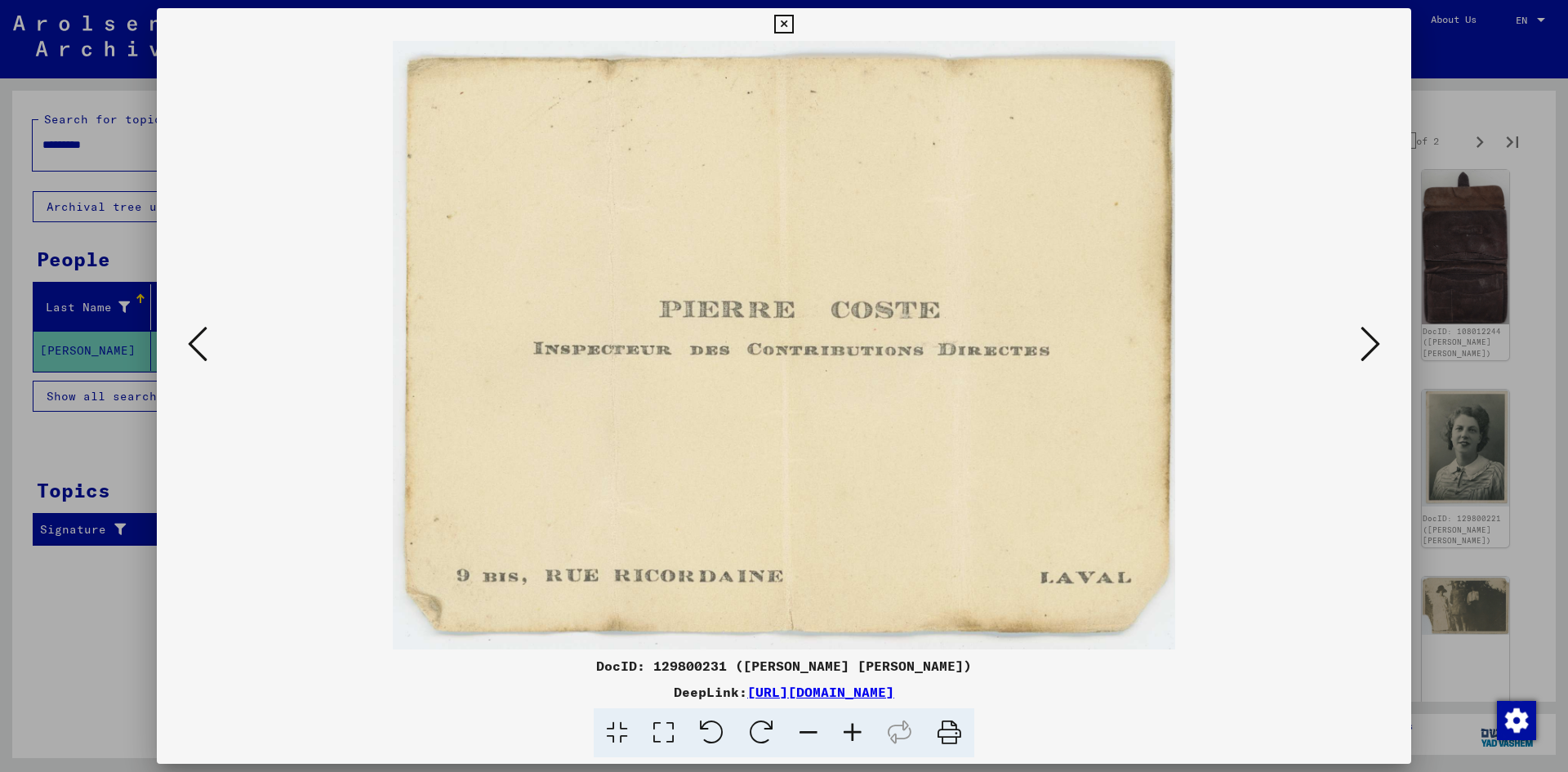
click at [1377, 366] on button at bounding box center [1370, 345] width 30 height 46
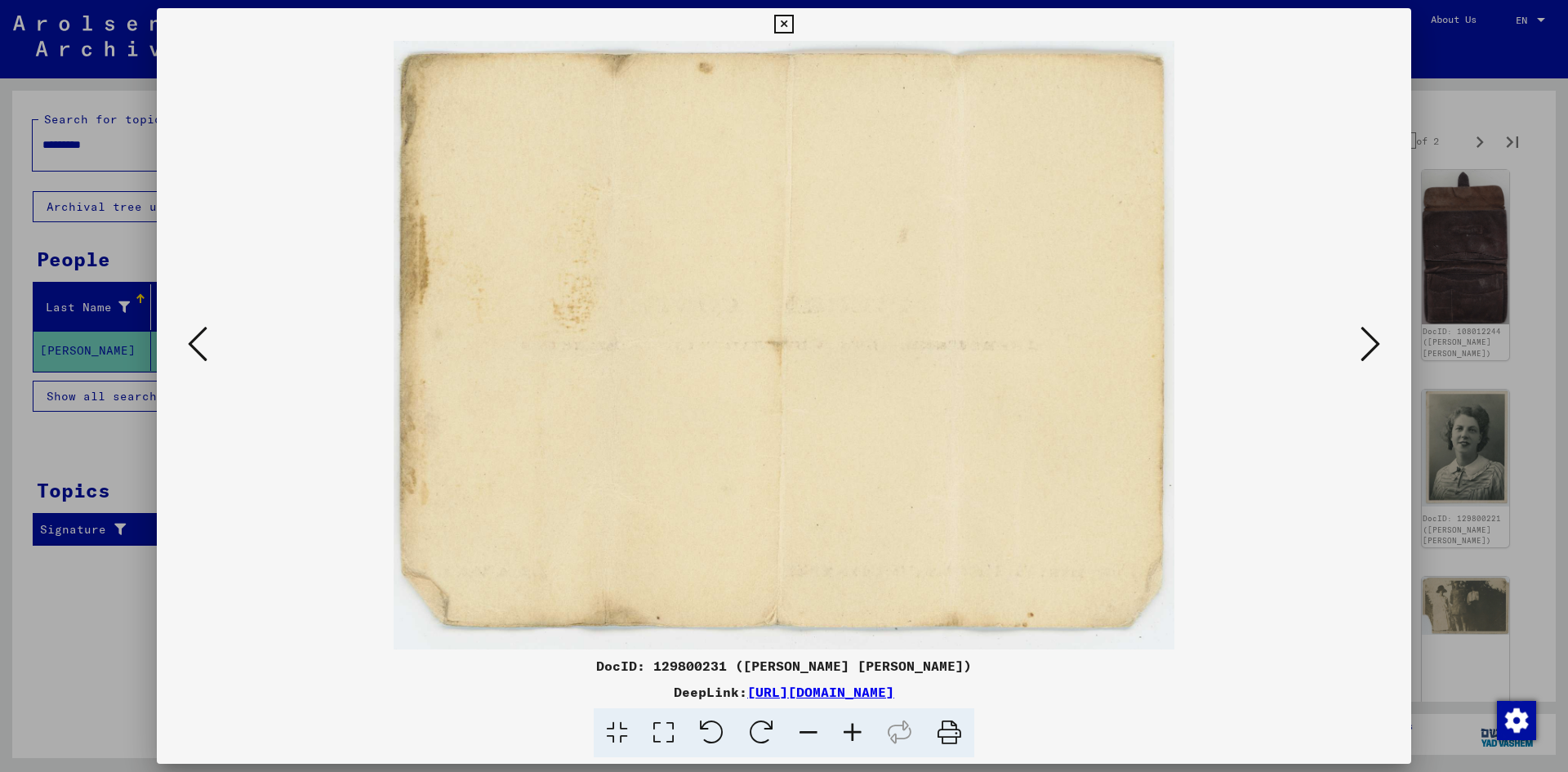
click at [1377, 366] on button at bounding box center [1370, 345] width 30 height 46
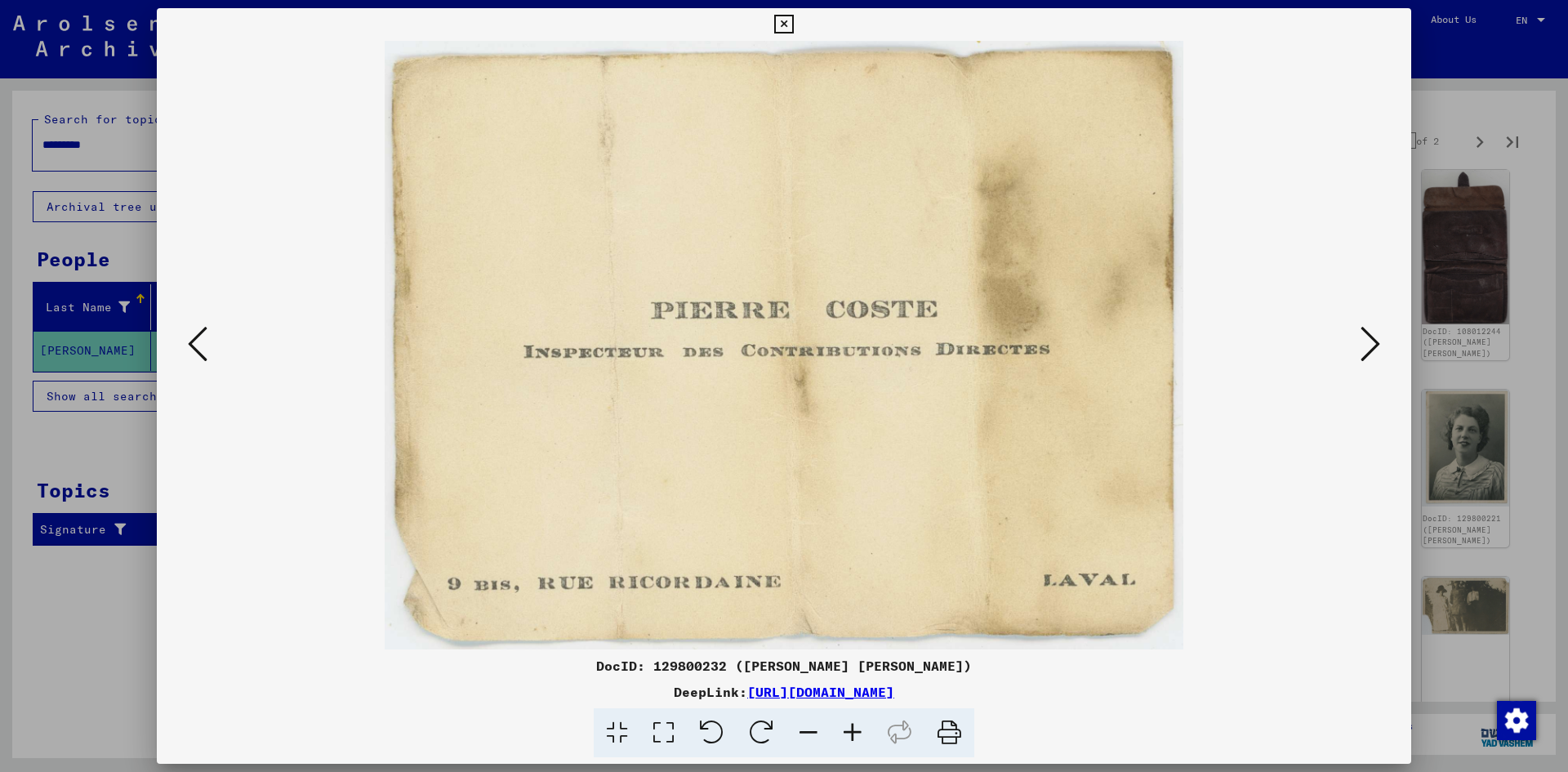
click at [1377, 366] on button at bounding box center [1370, 345] width 30 height 46
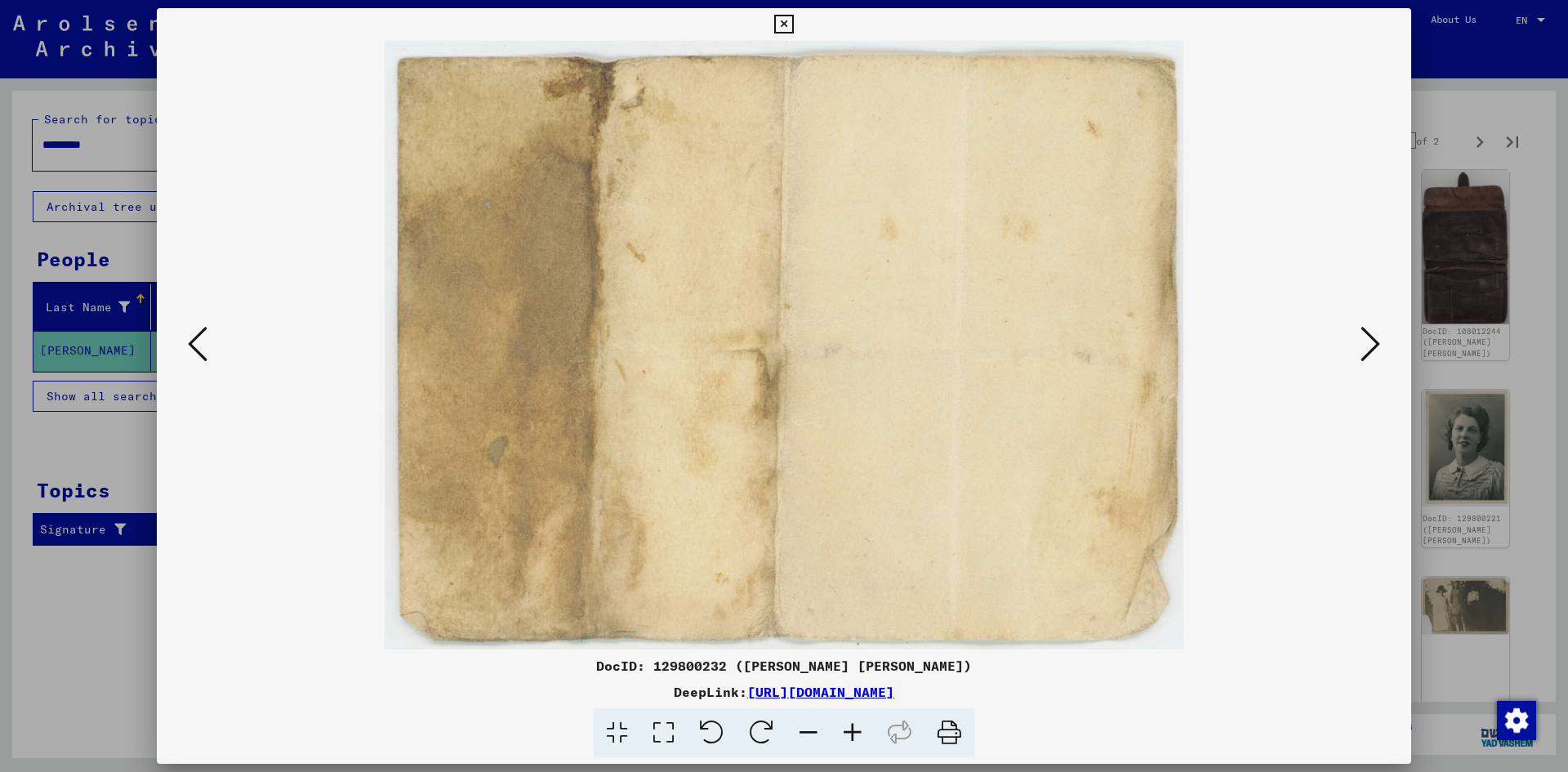
click at [1377, 366] on button at bounding box center [1370, 345] width 30 height 46
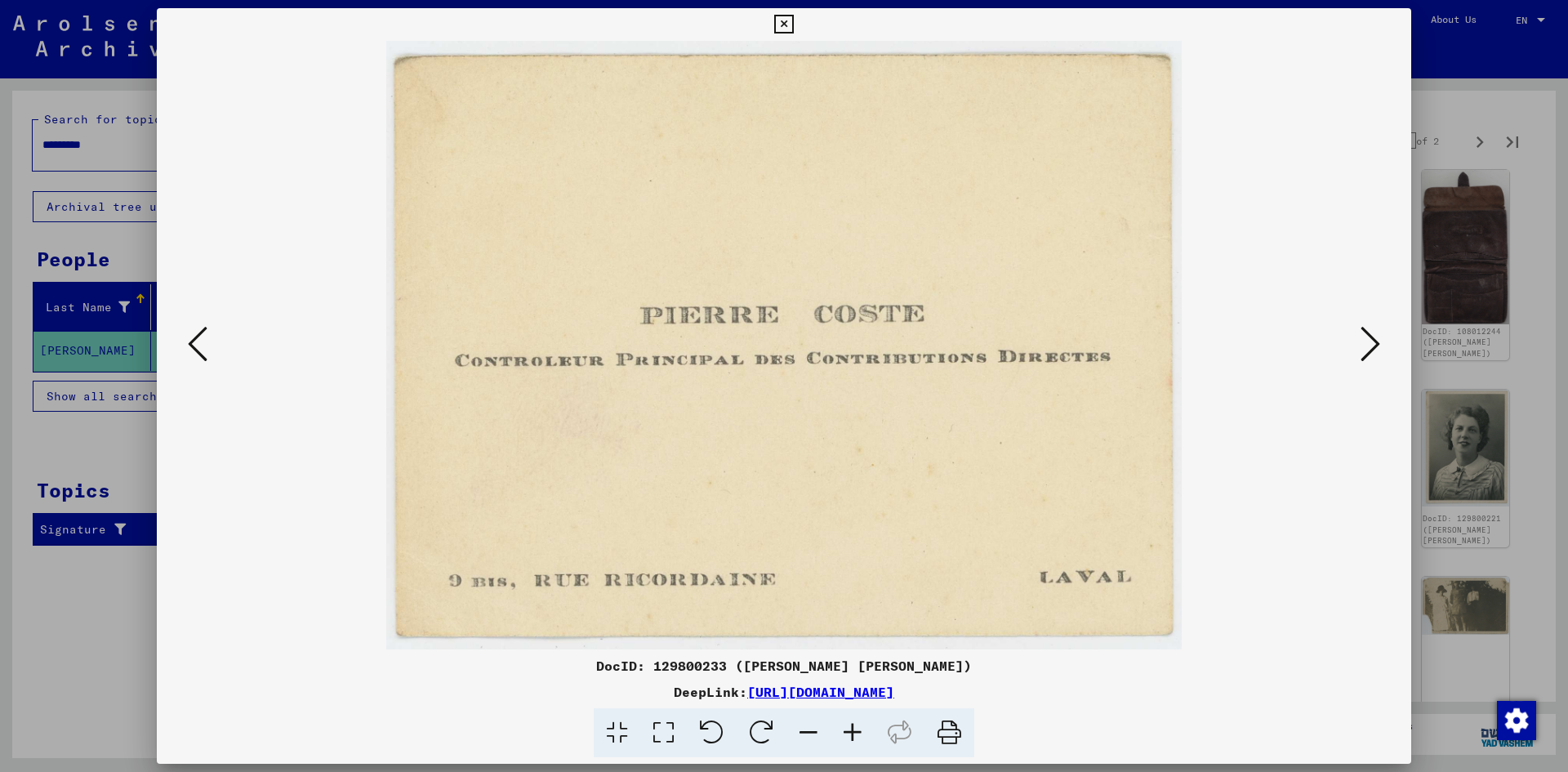
click at [1377, 366] on button at bounding box center [1370, 345] width 30 height 46
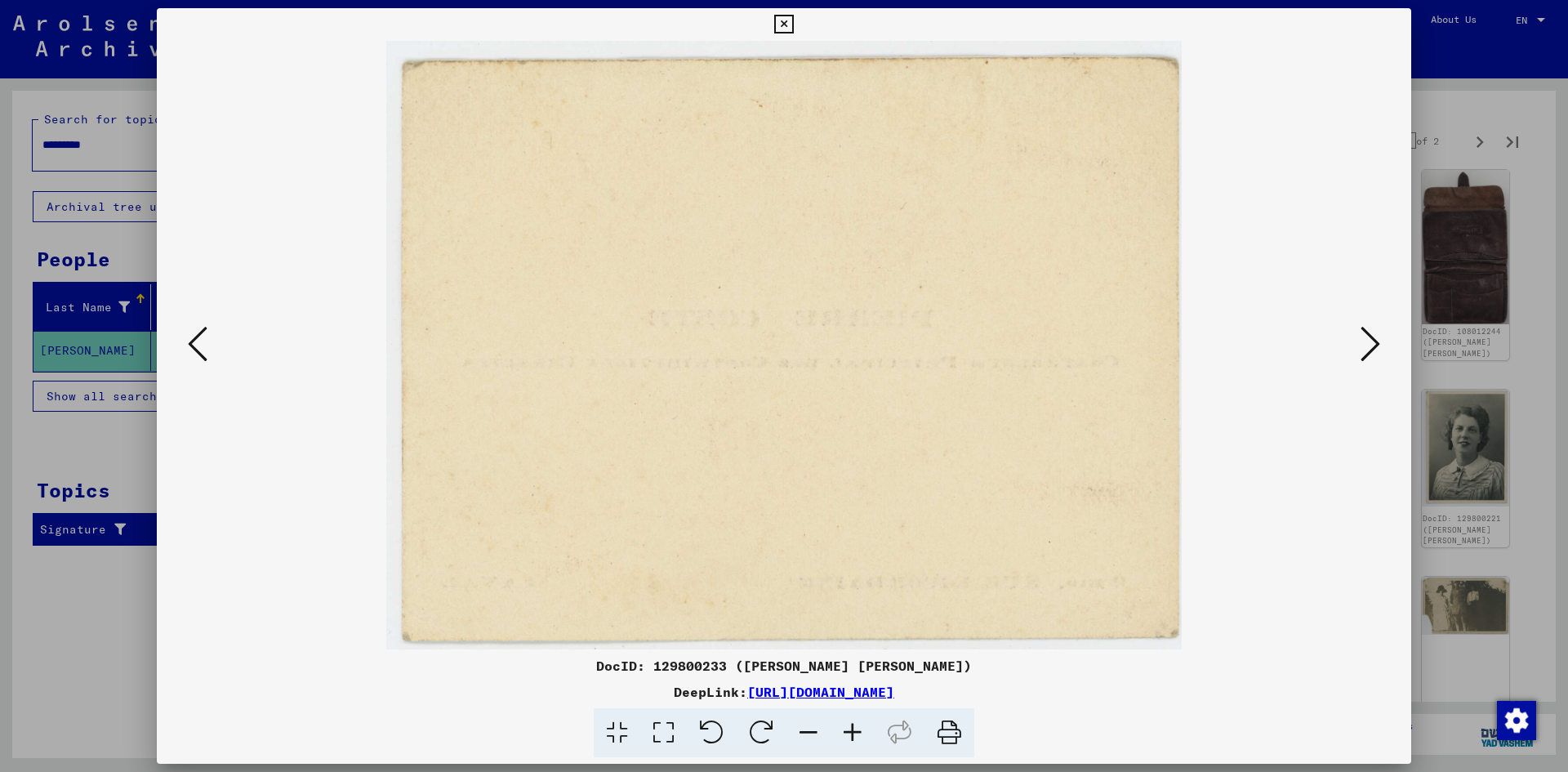
click at [1377, 366] on button at bounding box center [1370, 345] width 30 height 46
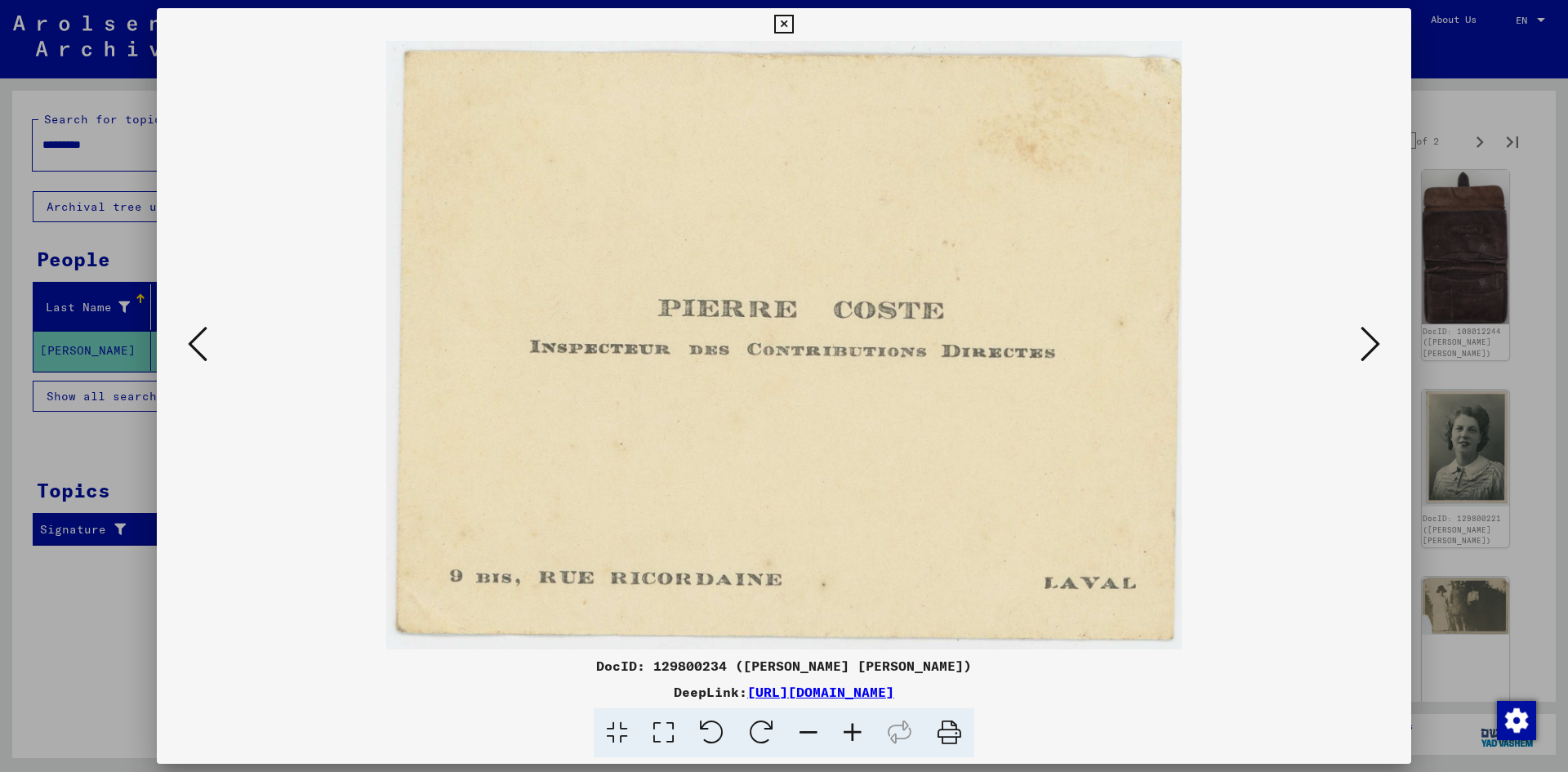
click at [1377, 366] on button at bounding box center [1370, 345] width 30 height 46
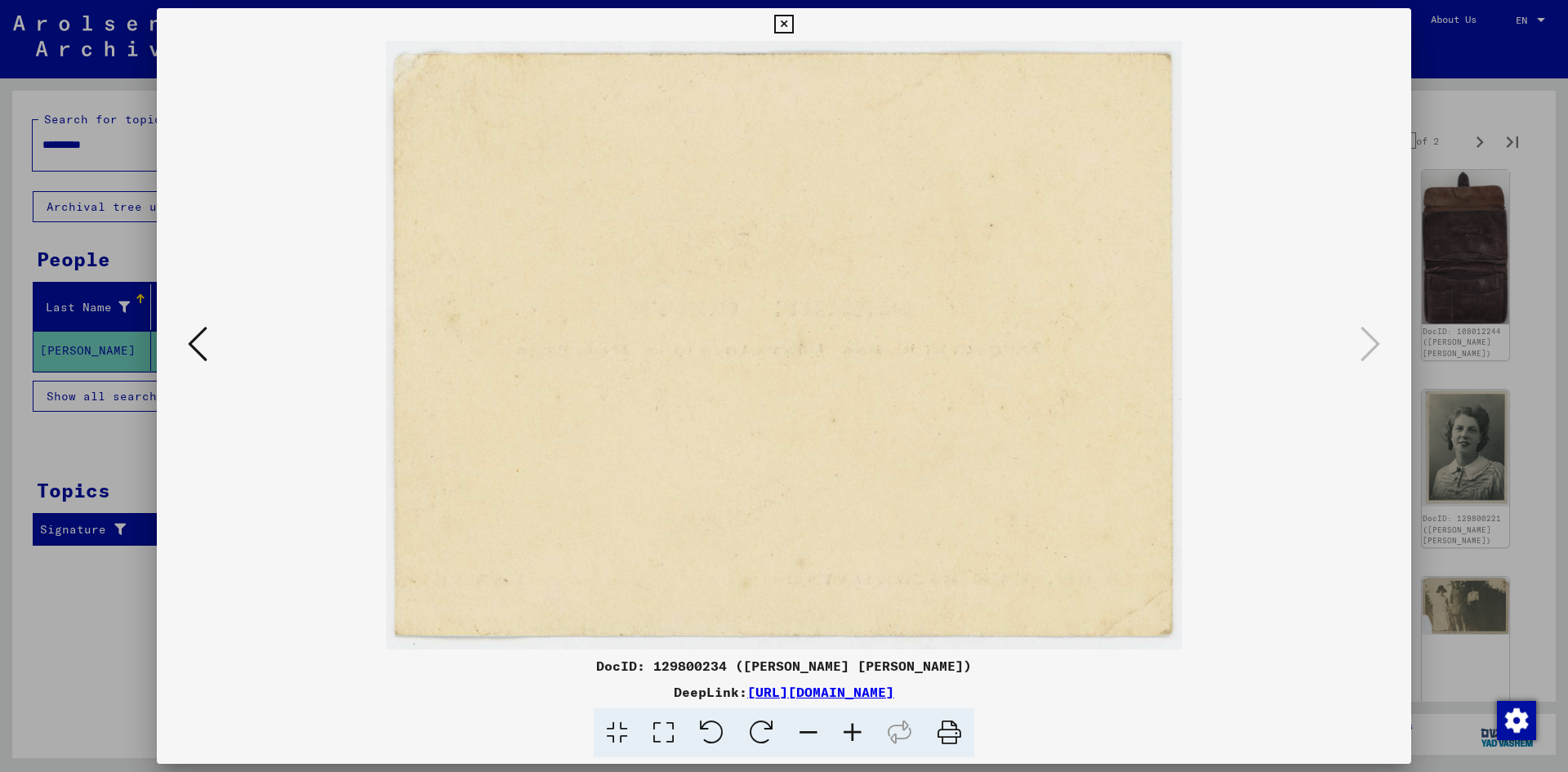
click at [1454, 228] on div at bounding box center [784, 386] width 1568 height 772
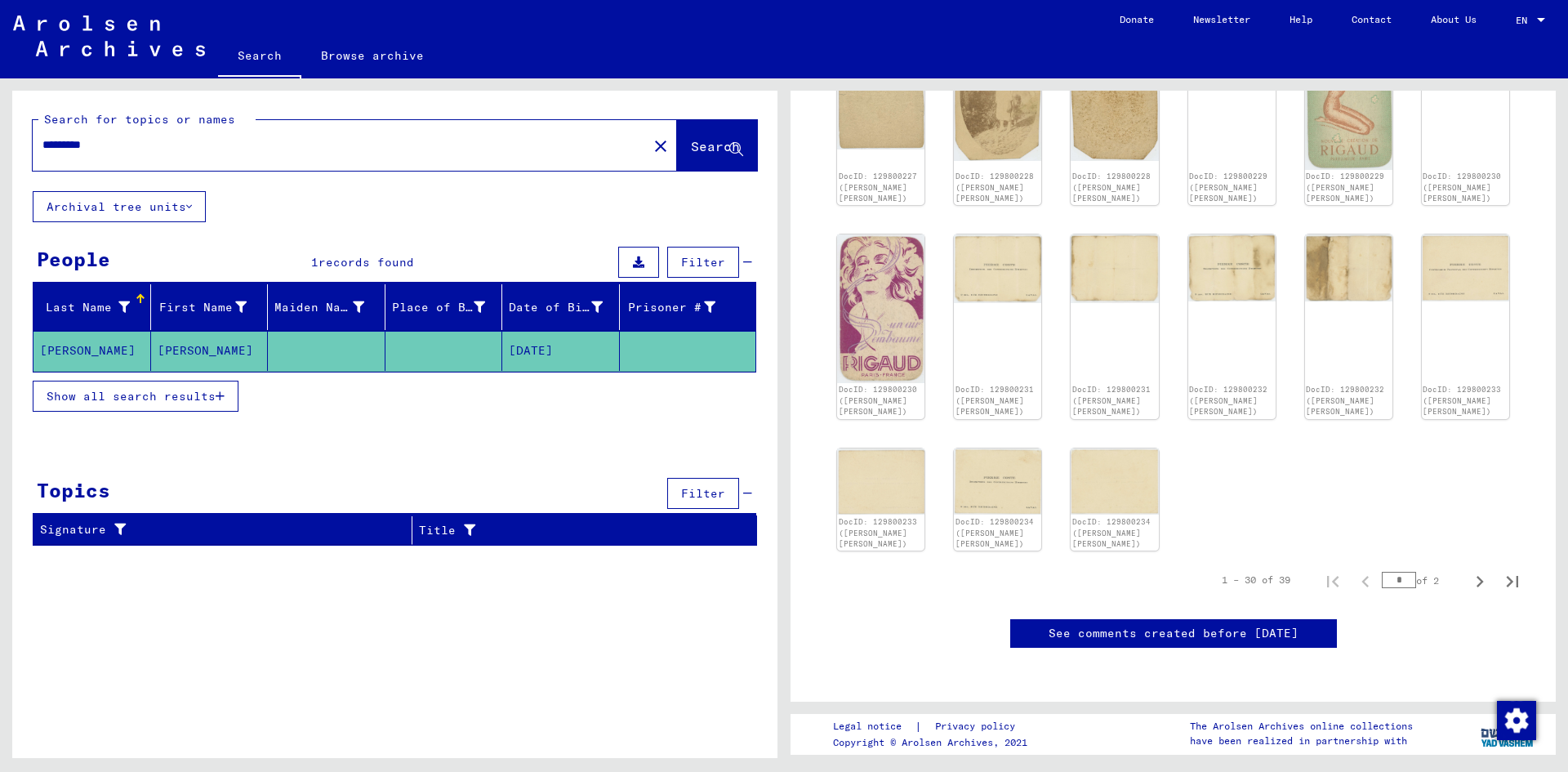
scroll to position [1306, 0]
click at [1468, 570] on icon "Next page" at bounding box center [1479, 581] width 23 height 23
type input "*"
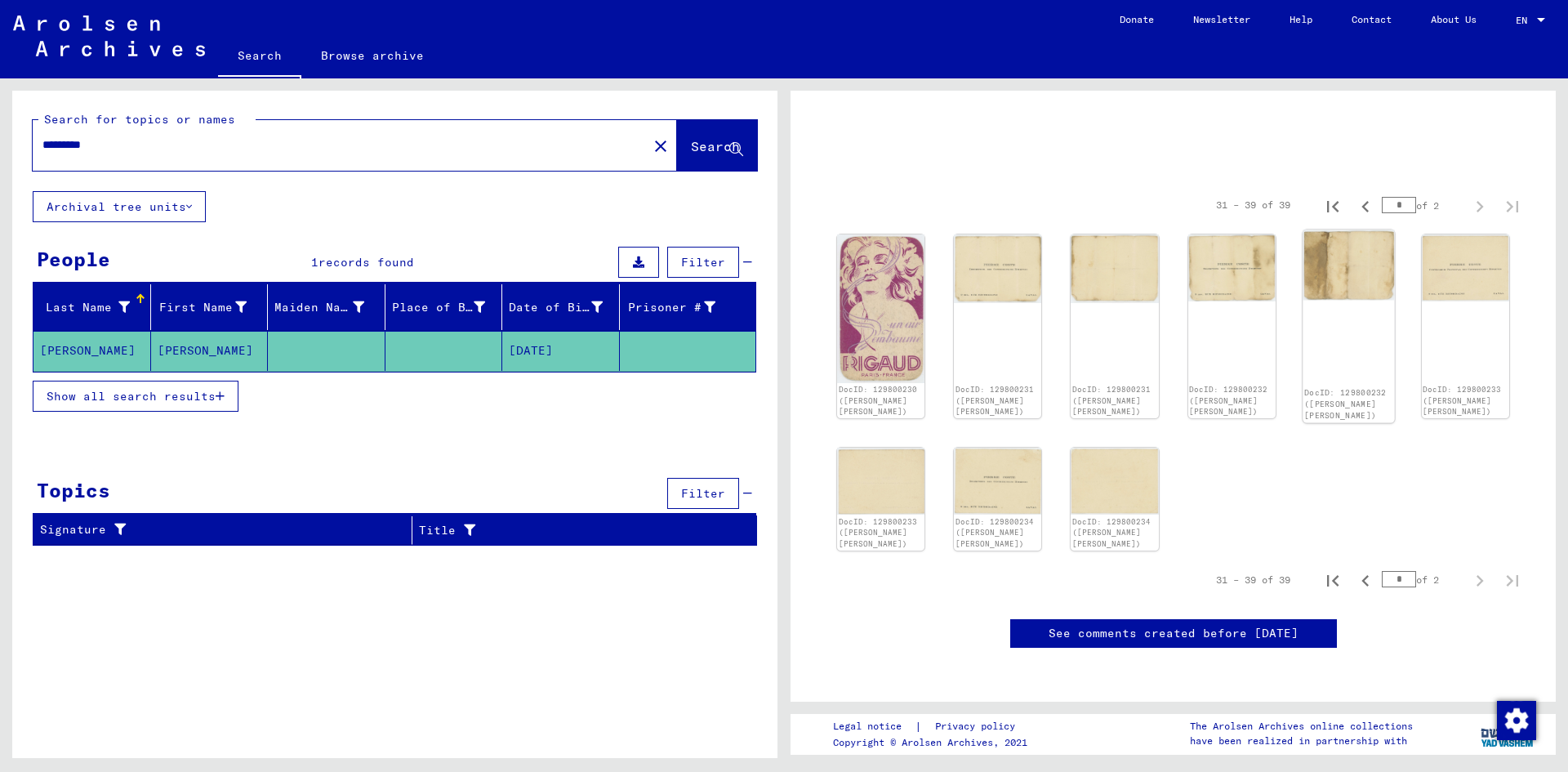
scroll to position [164, 0]
